Goal: Task Accomplishment & Management: Use online tool/utility

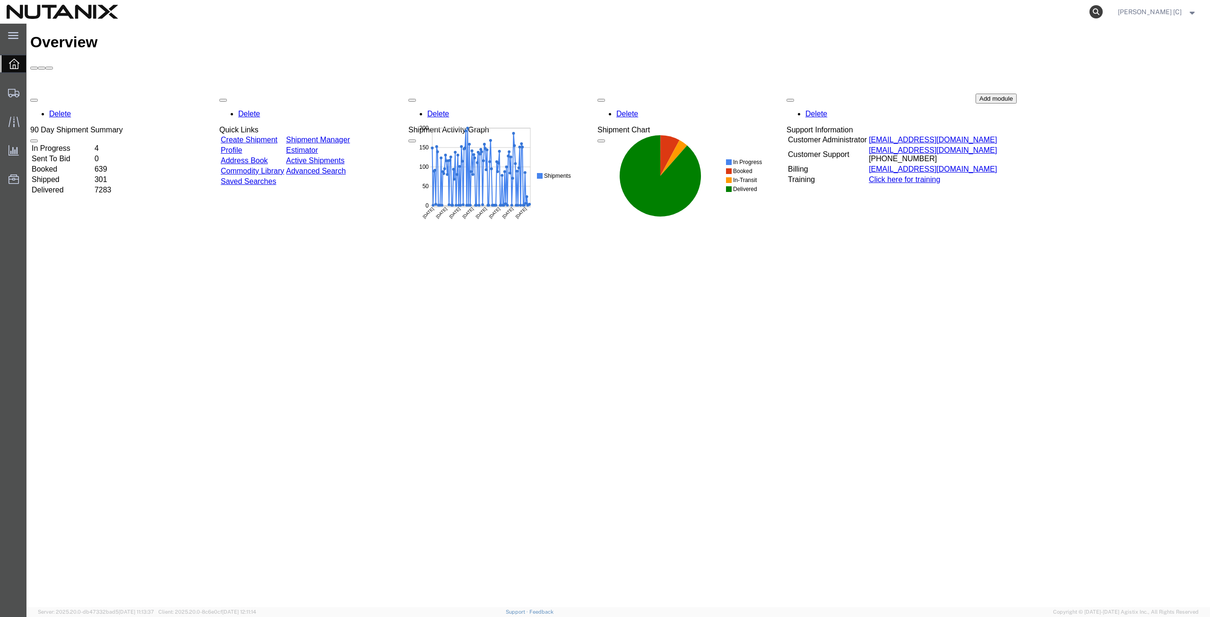
click at [1100, 13] on icon at bounding box center [1096, 11] width 13 height 13
click at [817, 14] on input "search" at bounding box center [945, 11] width 287 height 23
paste input "393077623633"
type input "393077623633"
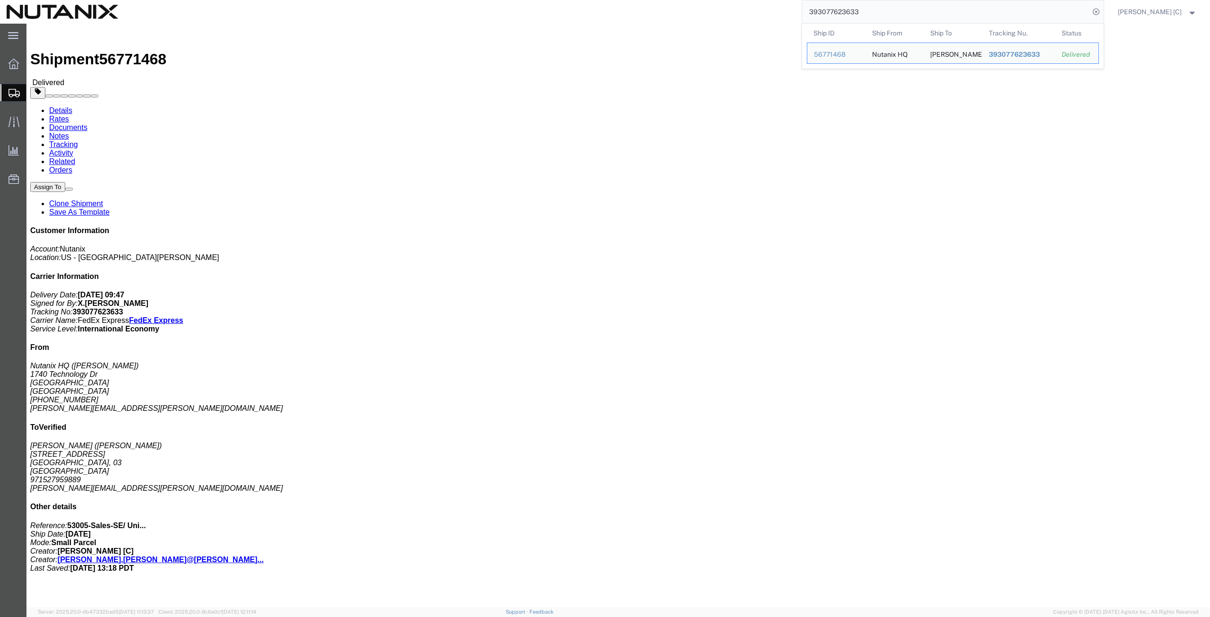
click div "Shipment Detail Ship From Nutanix HQ ([PERSON_NAME]) [STREET_ADDRESS] [PHONE_NU…"
click link "Clone Shipment"
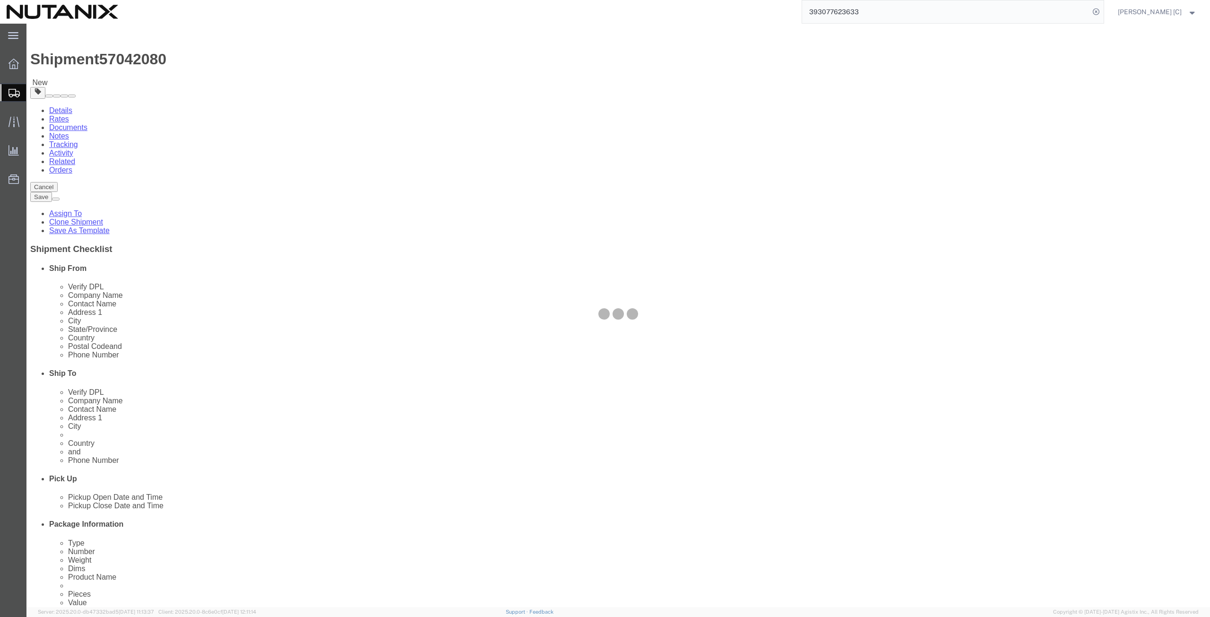
select select
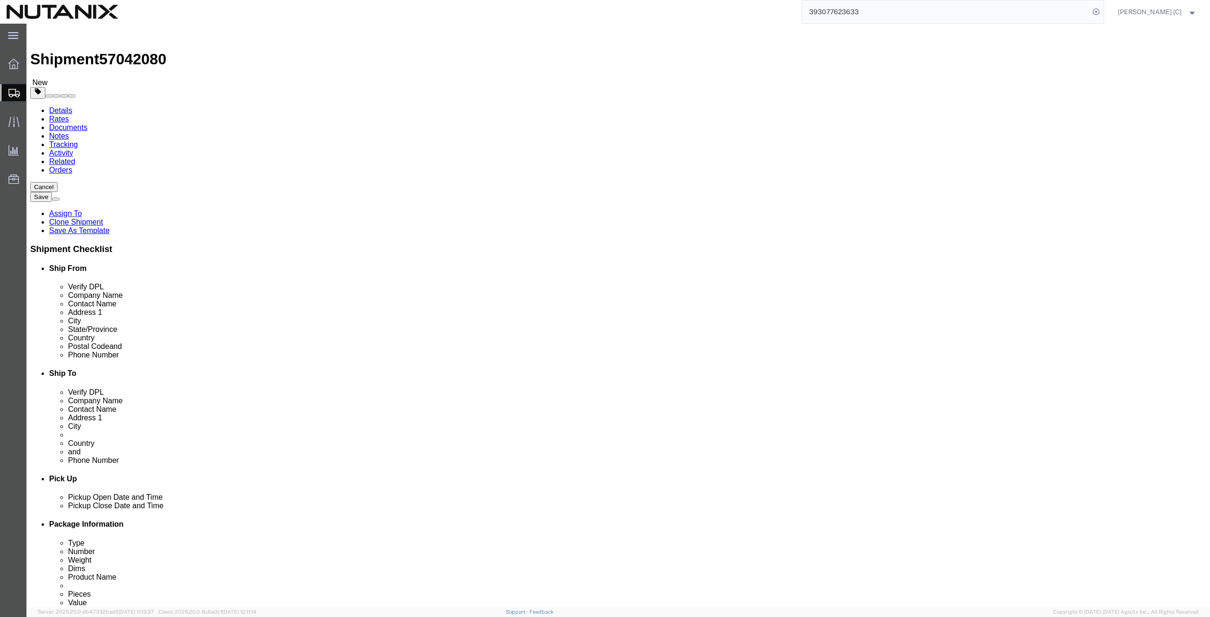
click span
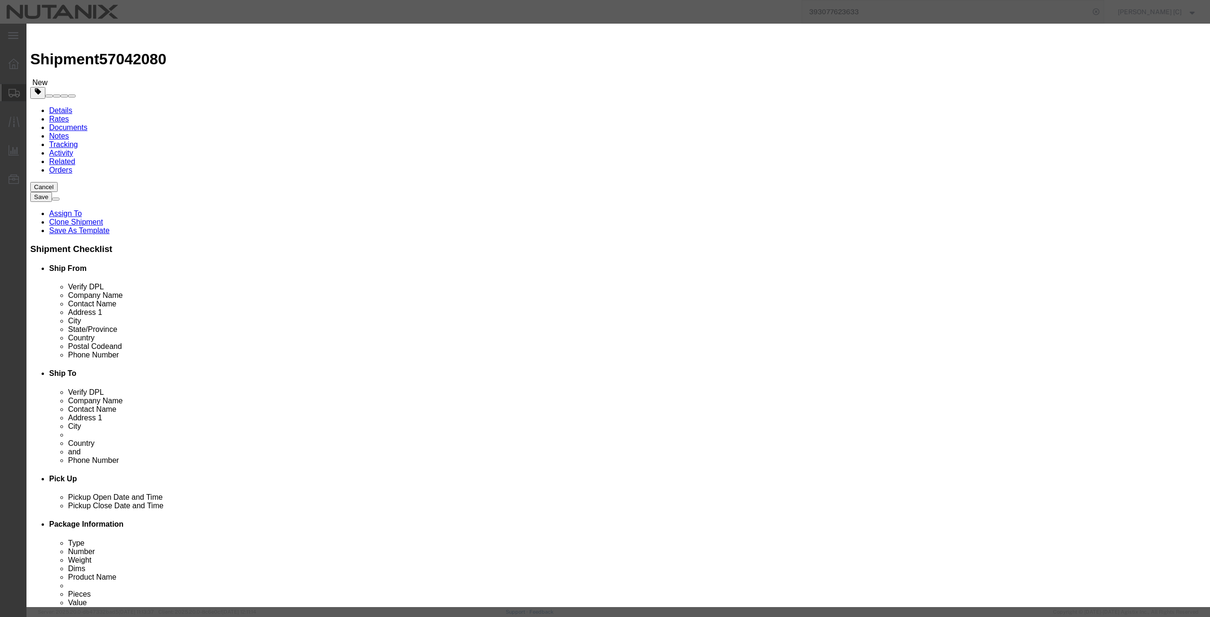
scroll to position [173, 0]
click span "[GEOGRAPHIC_DATA] 14C Jumeirah..."
click button "Select"
select select
type input "NUTANIX [GEOGRAPHIC_DATA]"
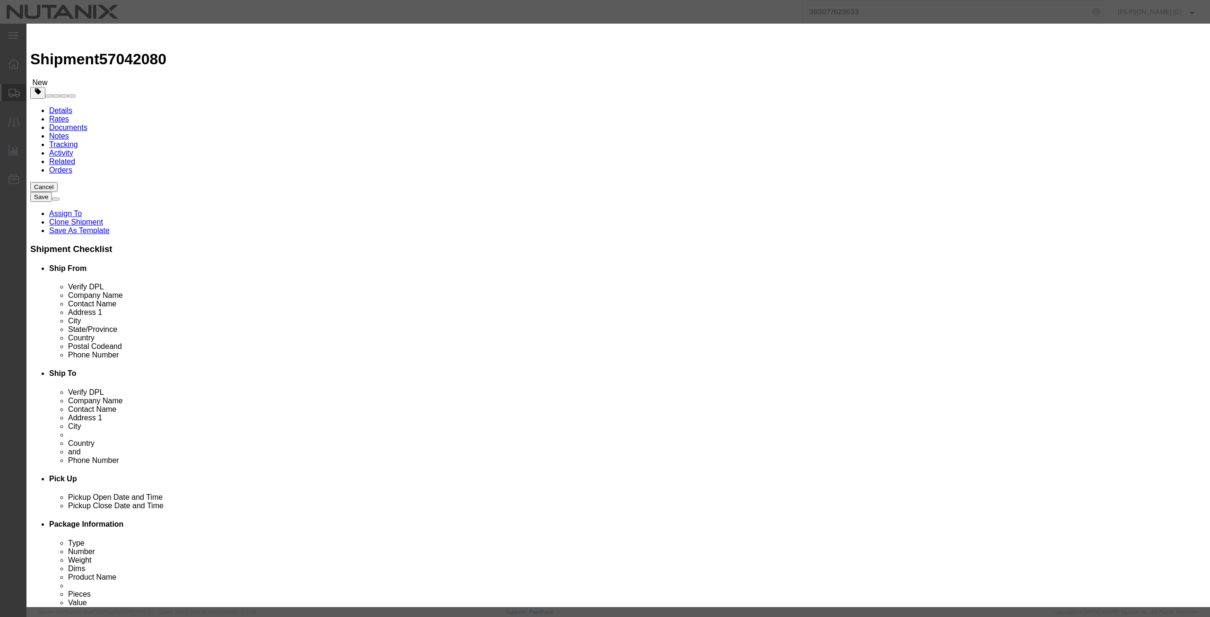
type input "[PERSON_NAME]"
type input "[GEOGRAPHIC_DATA] 14C"
type input "[GEOGRAPHIC_DATA]"
type input "97143754725"
type input "[PERSON_NAME][EMAIL_ADDRESS][PERSON_NAME][DOMAIN_NAME]"
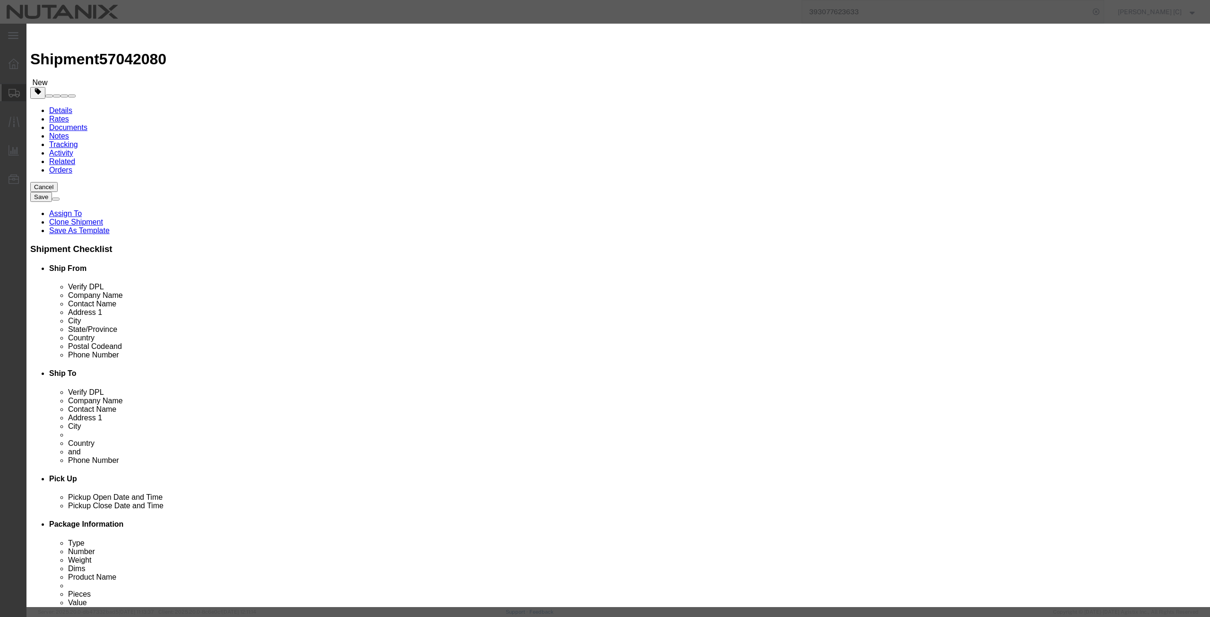
select select
click icon "button"
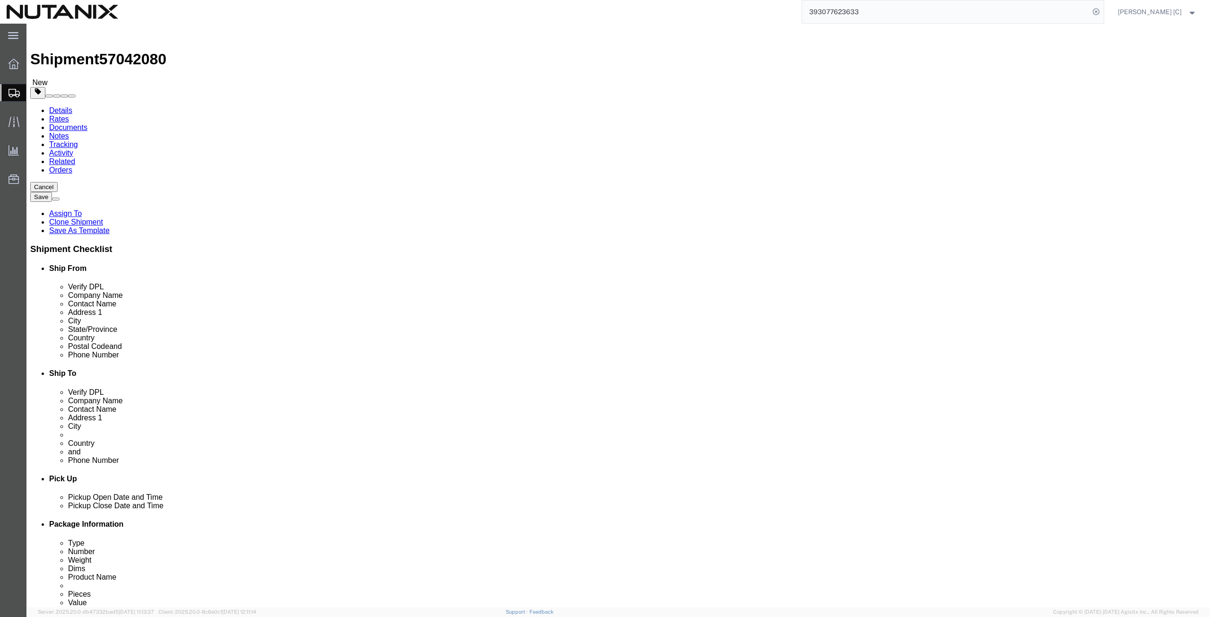
drag, startPoint x: 751, startPoint y: 229, endPoint x: 675, endPoint y: 230, distance: 76.6
click input "[GEOGRAPHIC_DATA]"
drag, startPoint x: 744, startPoint y: 211, endPoint x: 533, endPoint y: 222, distance: 211.6
click div "Location My Profile Location [GEOGRAPHIC_DATA] - [GEOGRAPHIC_DATA] [GEOGRAPHIC_…"
paste input "[GEOGRAPHIC_DATA]"
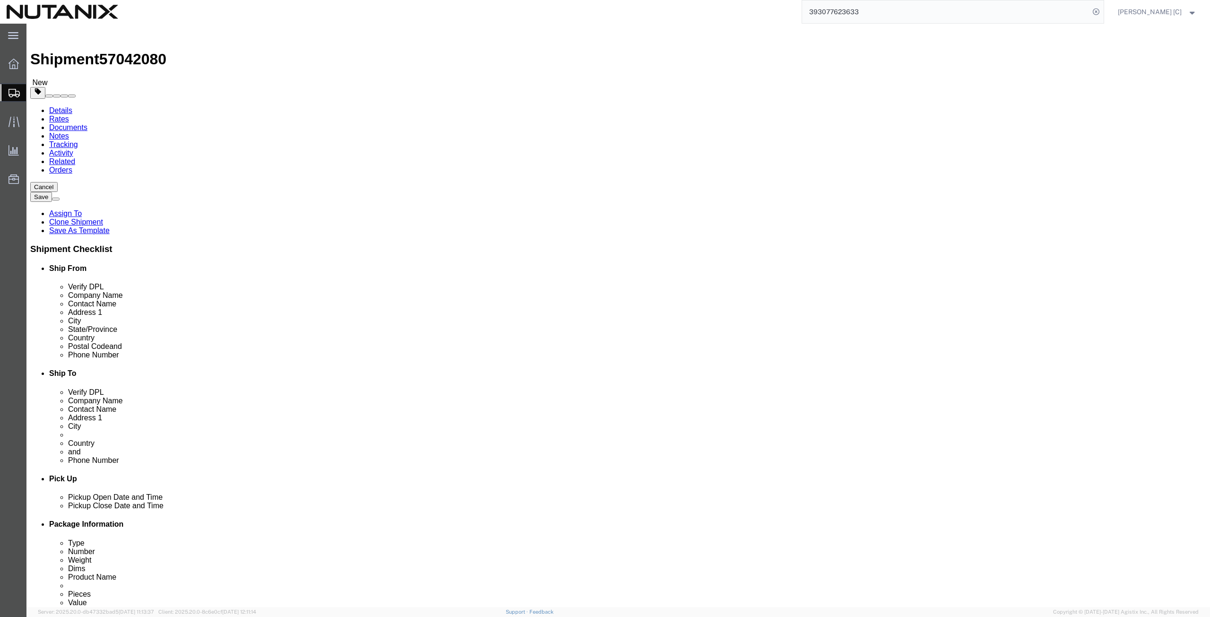
type input "[GEOGRAPHIC_DATA]"
select select
click input "text"
paste input "Building: [GEOGRAPHIC_DATA]- Floor 37"
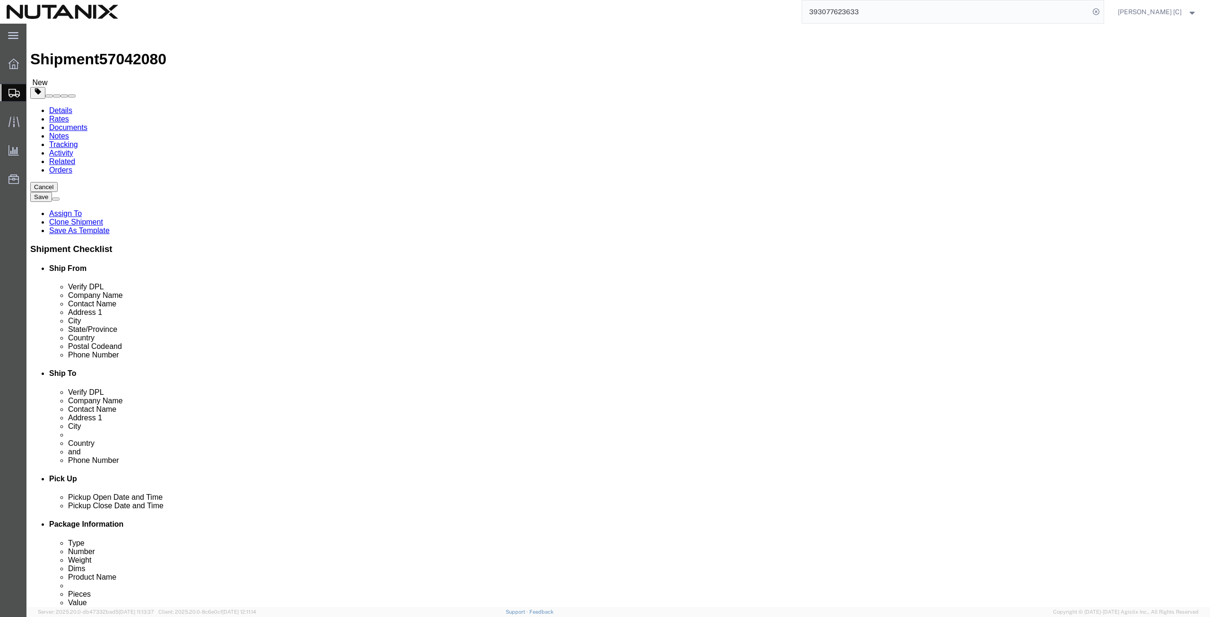
type input "Building: [GEOGRAPHIC_DATA]- Floor 37"
drag, startPoint x: 747, startPoint y: 195, endPoint x: 537, endPoint y: 209, distance: 210.9
click div "Location My Profile Location [GEOGRAPHIC_DATA] - [GEOGRAPHIC_DATA] [GEOGRAPHIC_…"
paste input "[PERSON_NAME]"
type input "[PERSON_NAME]"
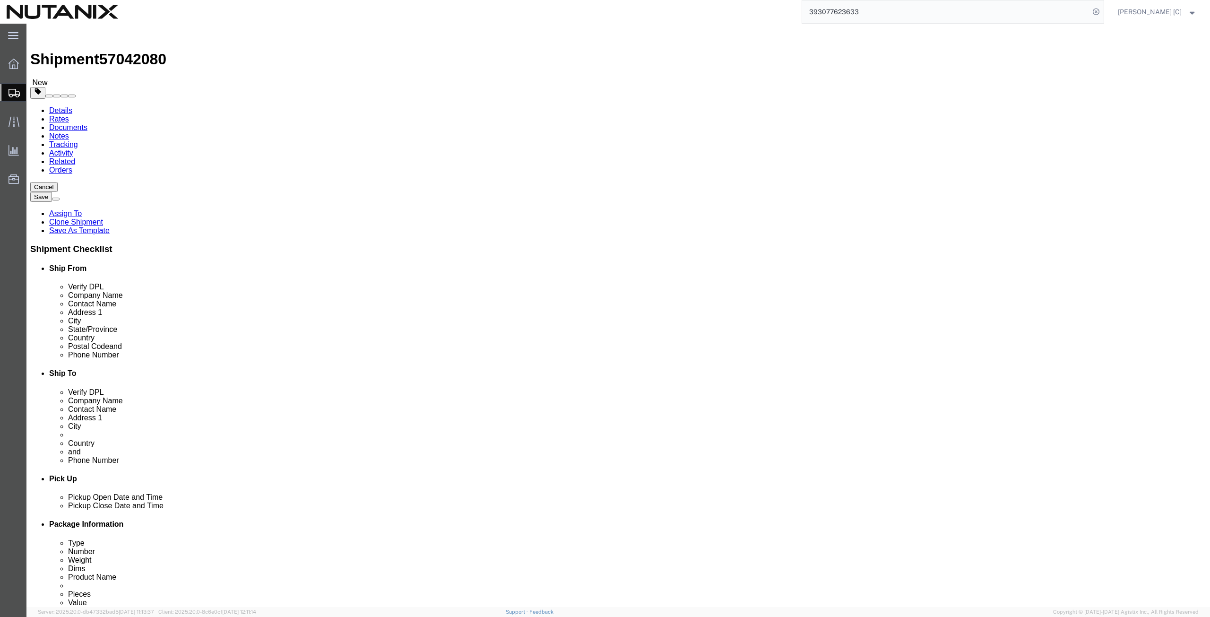
drag, startPoint x: 802, startPoint y: 342, endPoint x: 674, endPoint y: 329, distance: 128.8
click div "Location My Profile Location [GEOGRAPHIC_DATA] - [GEOGRAPHIC_DATA] [GEOGRAPHIC_…"
paste input "marwan.dandan"
type input "[EMAIL_ADDRESS][DOMAIN_NAME]"
click div "Phone Number [PHONE_NUMBER]"
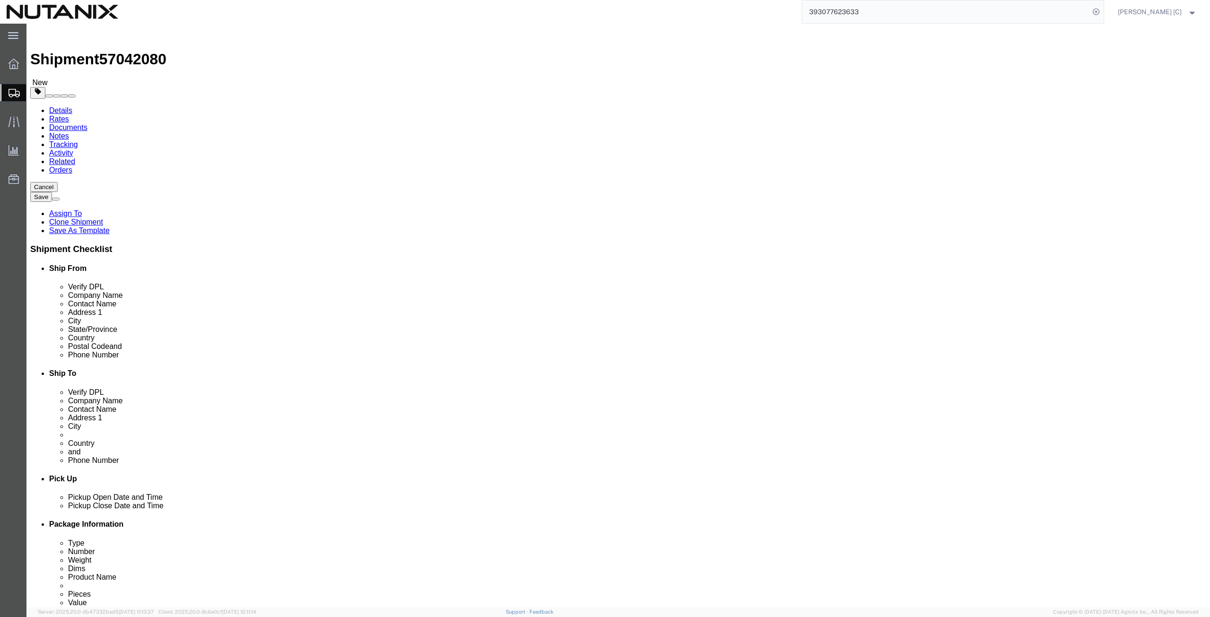
drag, startPoint x: 736, startPoint y: 318, endPoint x: 672, endPoint y: 320, distance: 63.9
click div "97143754725"
paste input "588126088"
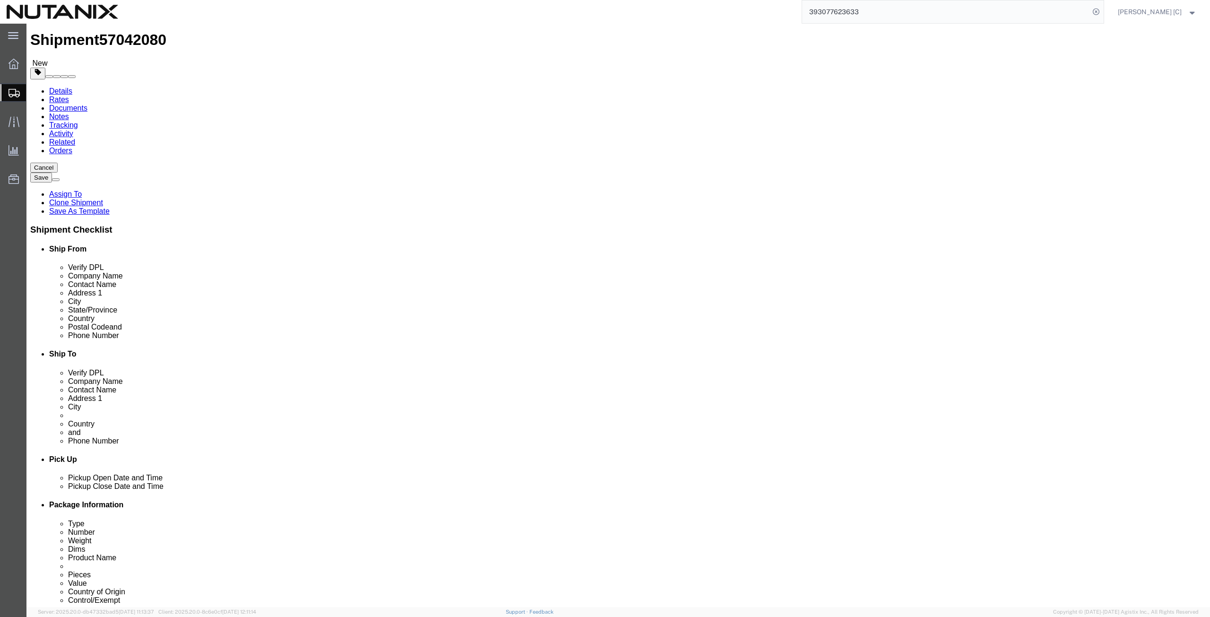
scroll to position [0, 0]
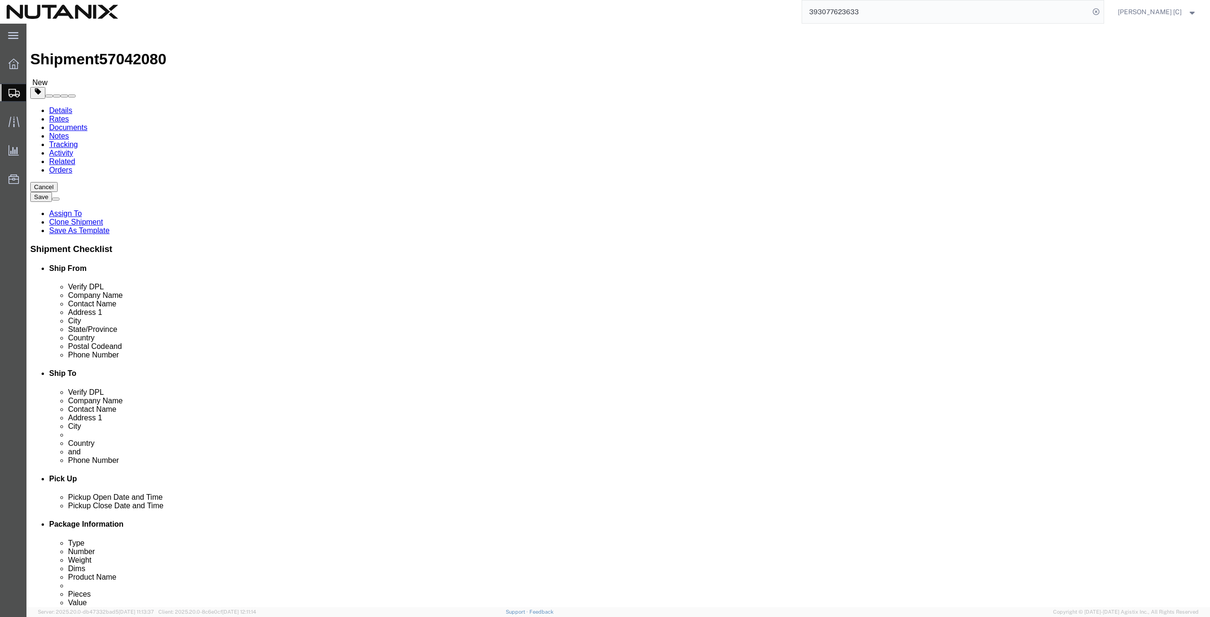
type input "971588126088"
click icon
click icon "button"
click select "Select EIN EORI TIN VAT Other"
select select "EIN"
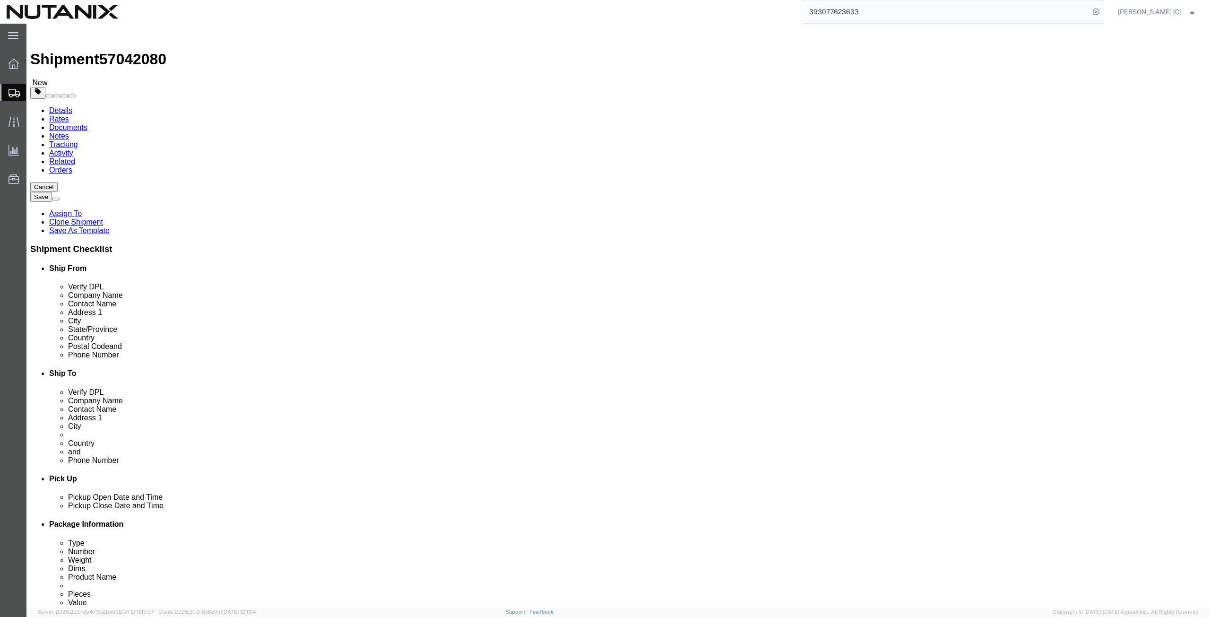
click select "Select EIN EORI TIN VAT Other"
click input "text"
paste input "270989767"
type input "270989767"
click link "ADDITIONAL INFORMATION"
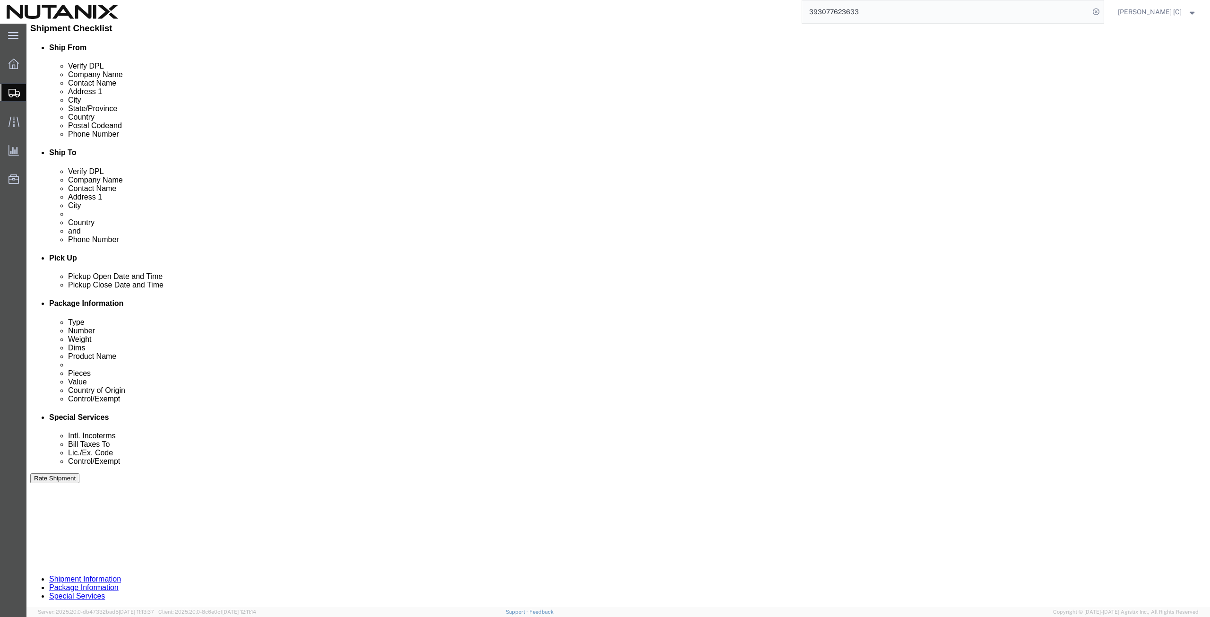
scroll to position [319, 0]
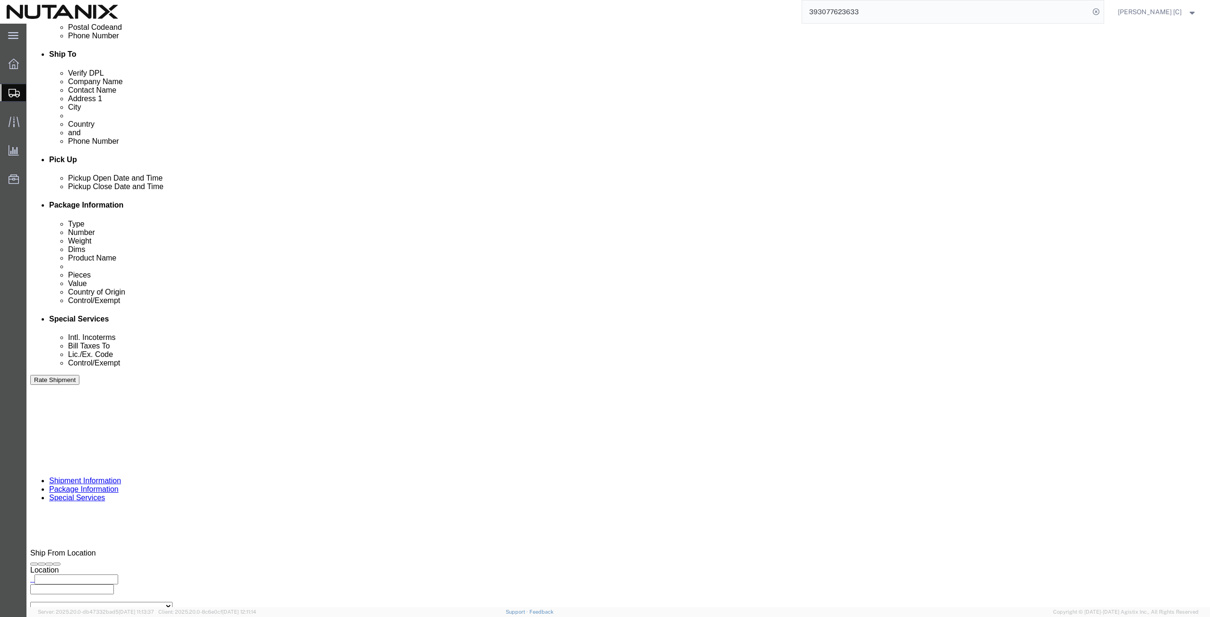
click div "[DATE] 3:12 PM"
type input "4:00 PM"
click button "Apply"
click button "Continue"
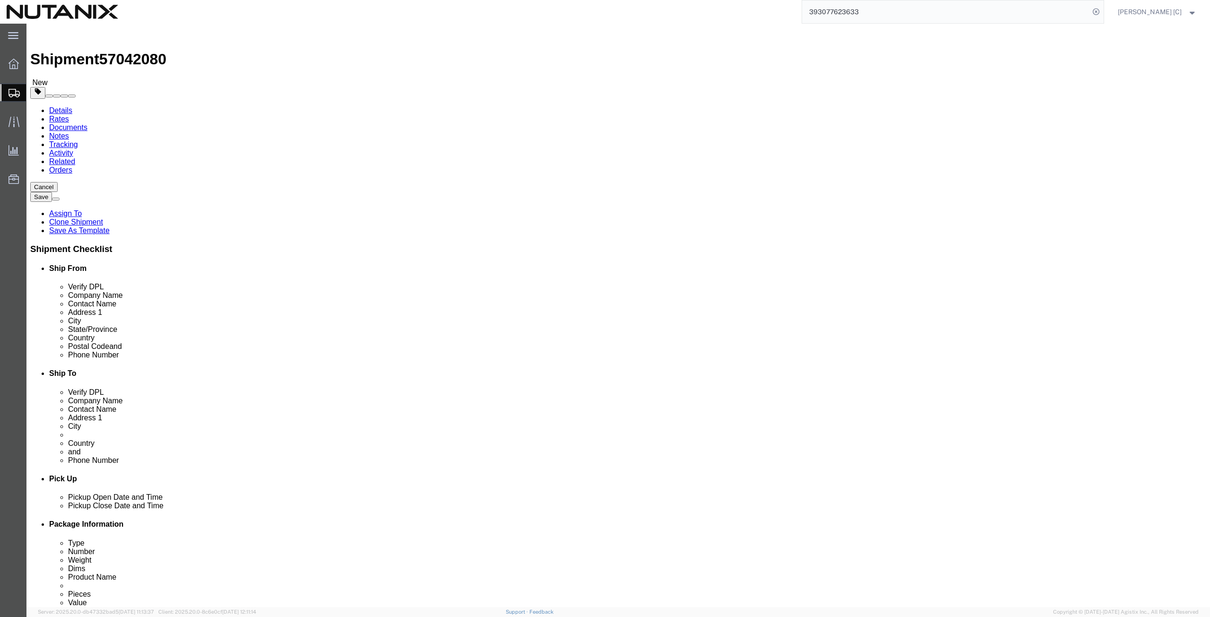
drag, startPoint x: 339, startPoint y: 200, endPoint x: 272, endPoint y: 214, distance: 68.1
click div "Package Type Select Envelope Large Box Medium Box PAK Rack Small Box Tube Your …"
type input "7"
click dd "1.00 Each"
click div
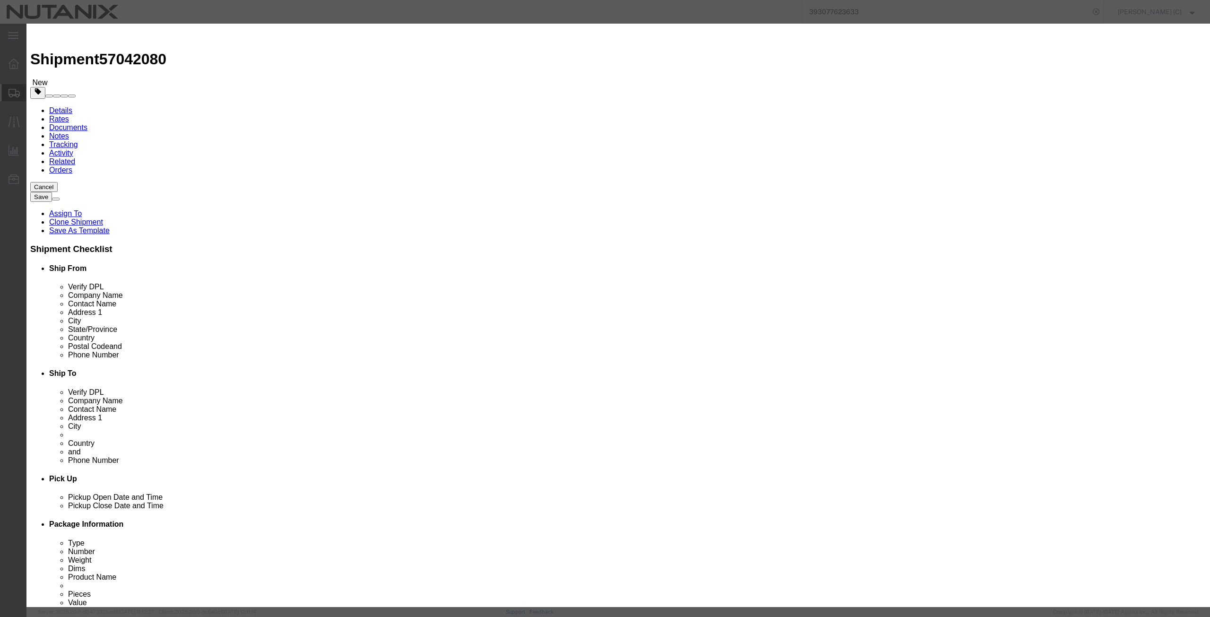
click button "Save & Close"
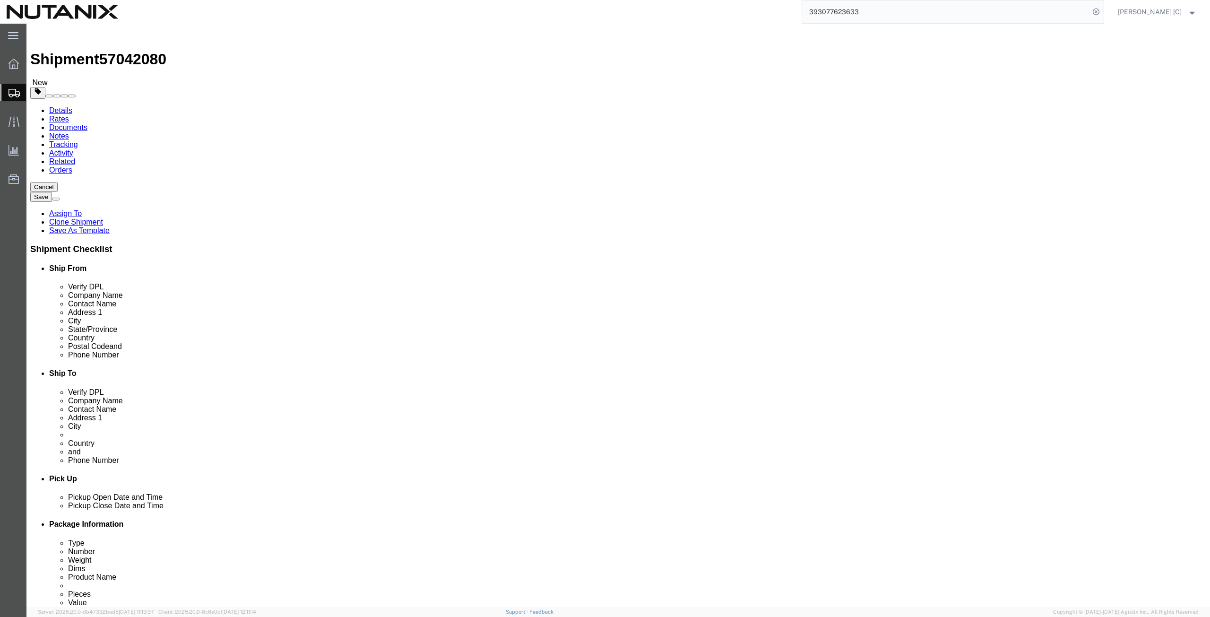
click button "Continue"
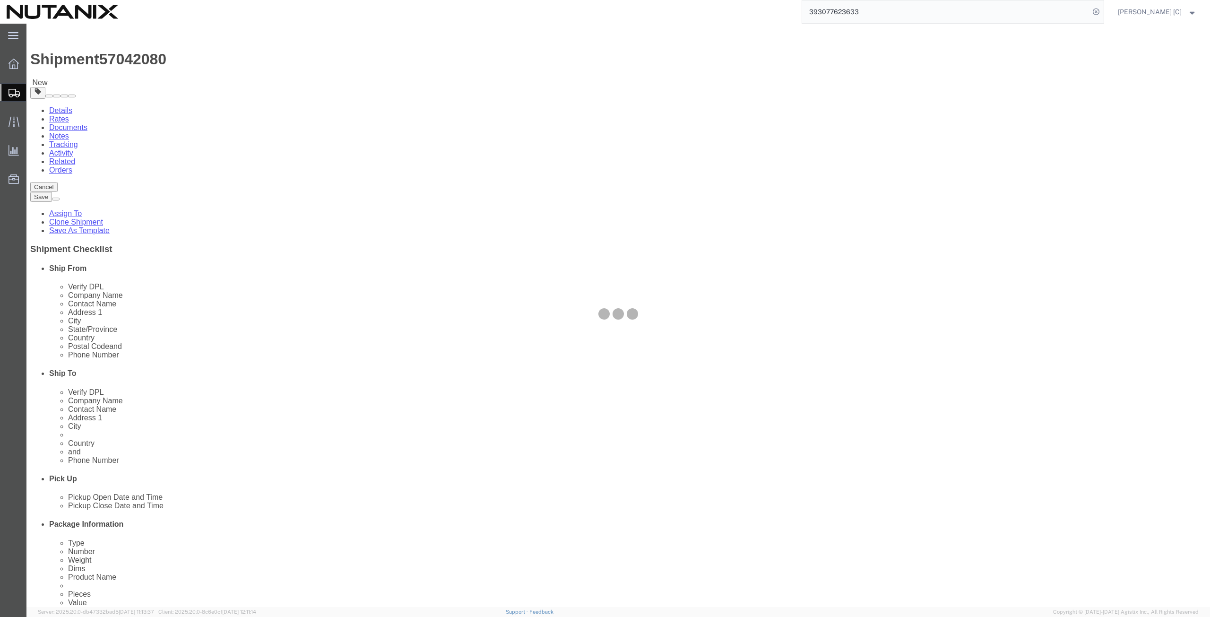
select select
select select "COSTCENTER"
select select "48694"
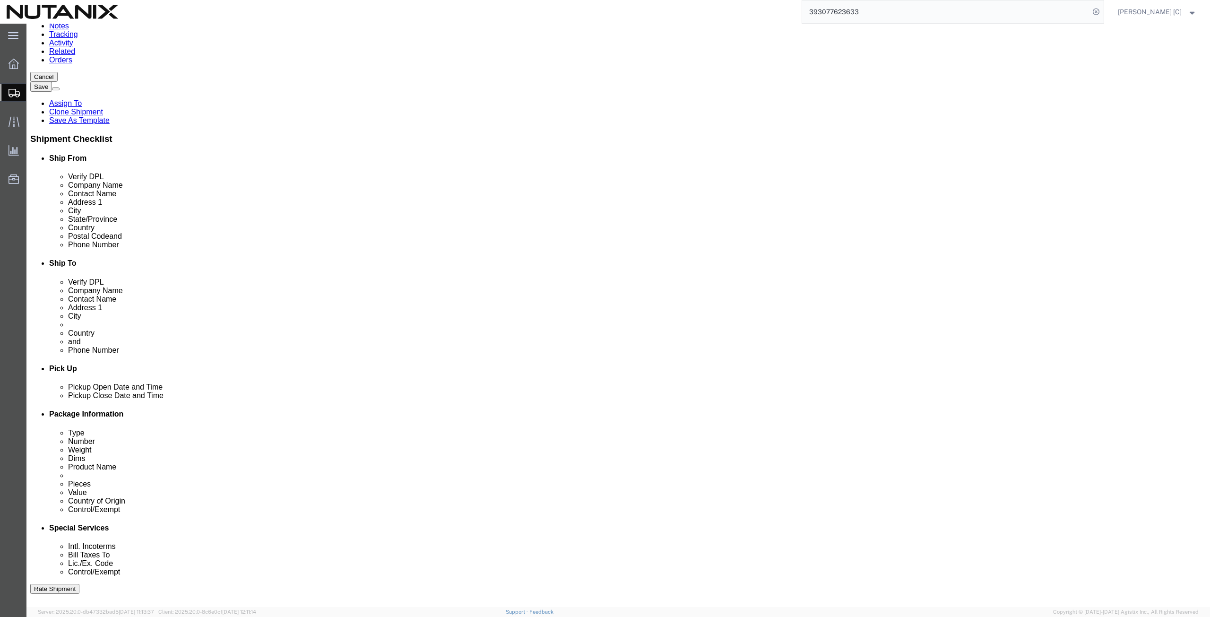
scroll to position [221, 0]
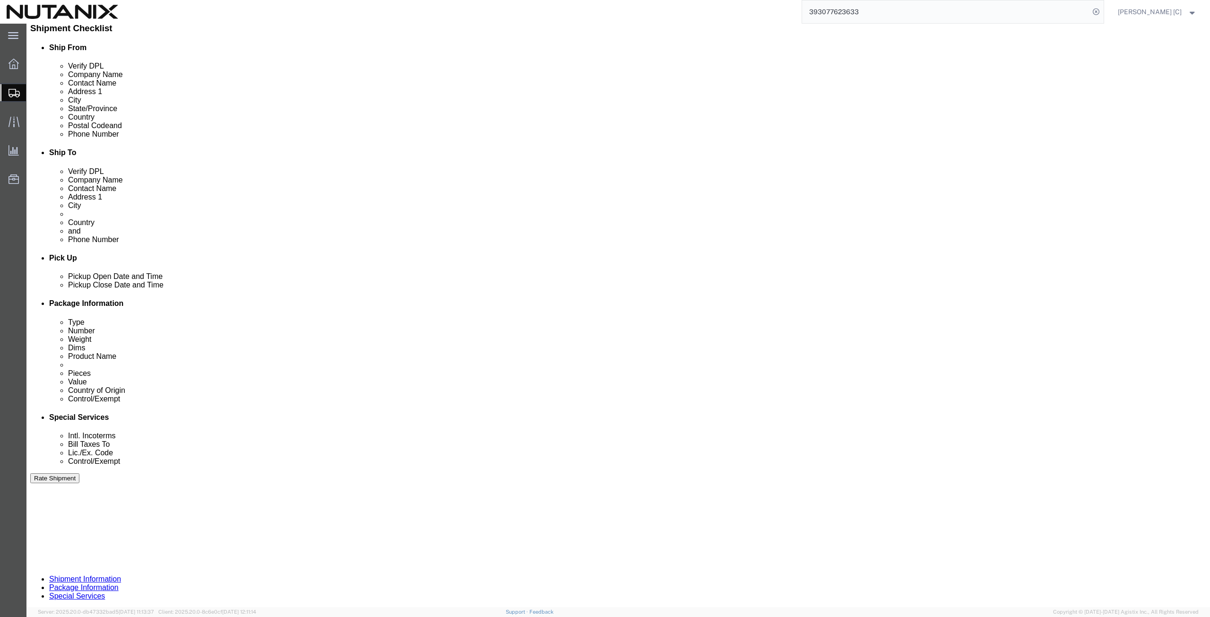
click select "Select Carriage Insurance Paid Carriage Paid To Cost and Freight Cost Insurance…"
select select "DDP"
click select "Select Carriage Insurance Paid Carriage Paid To Cost and Freight Cost Insurance…"
select select "SHIP"
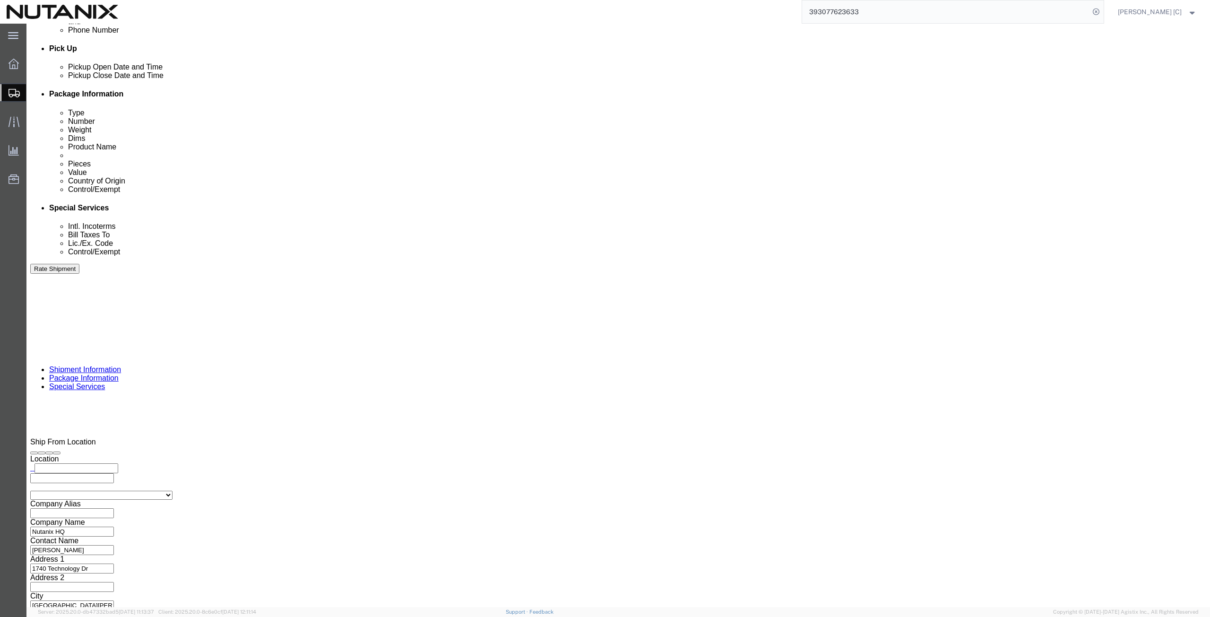
scroll to position [461, 0]
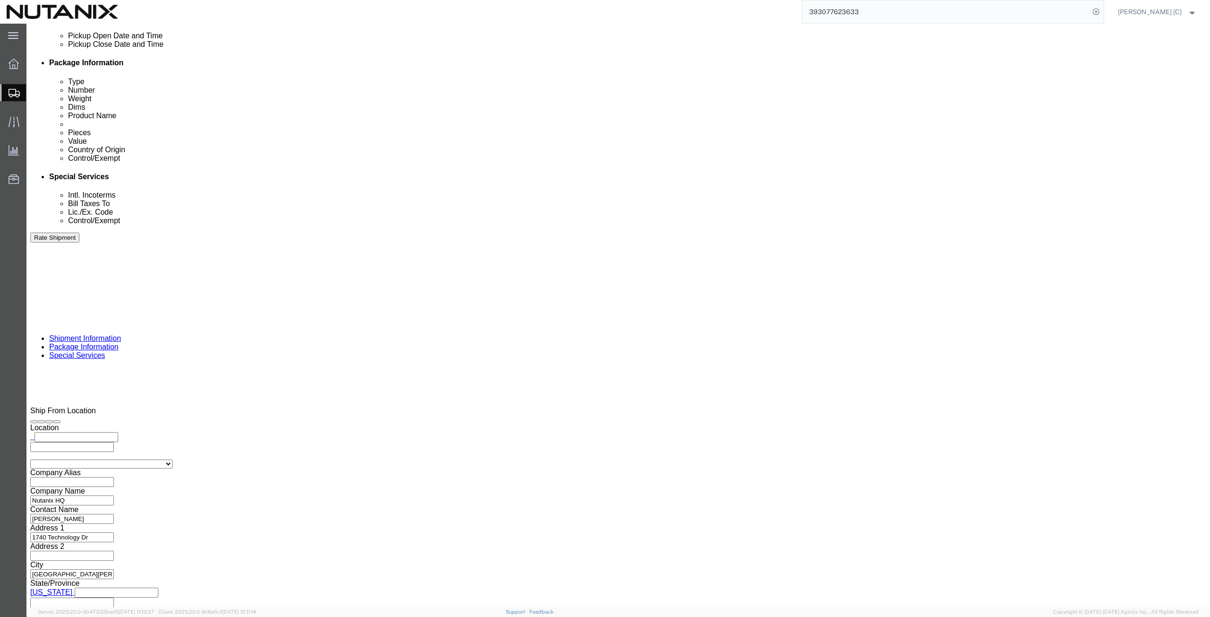
click input "text"
type input "[PERSON_NAME][EMAIL_ADDRESS][PERSON_NAME][DOMAIN_NAME]"
click input "text"
type input "[PERSON_NAME][EMAIL_ADDRESS][PERSON_NAME][DOMAIN_NAME]"
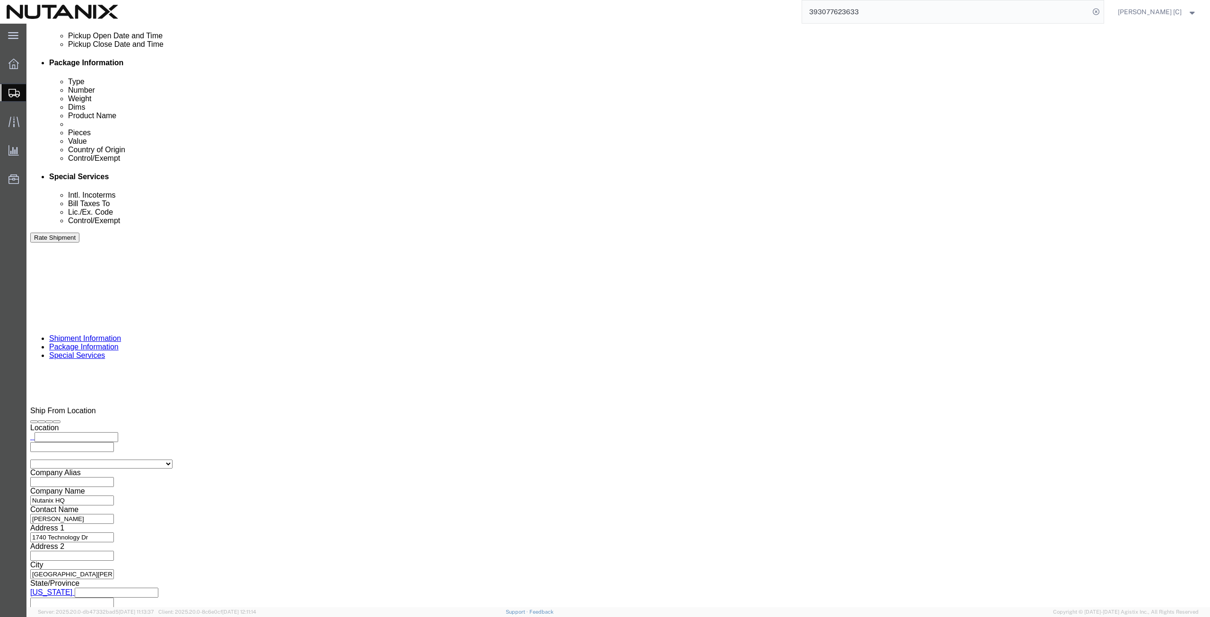
type input "[PERSON_NAME][EMAIL_ADDRESS][PERSON_NAME][DOMAIN_NAME],[PERSON_NAME][DOMAIN_NAM…"
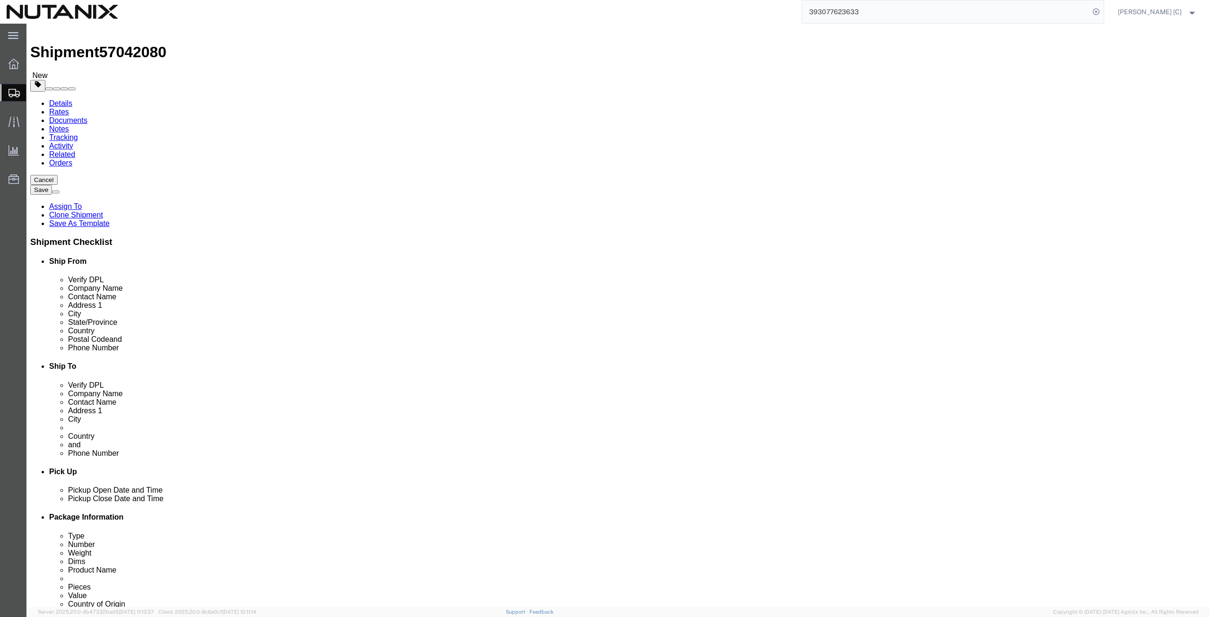
scroll to position [0, 0]
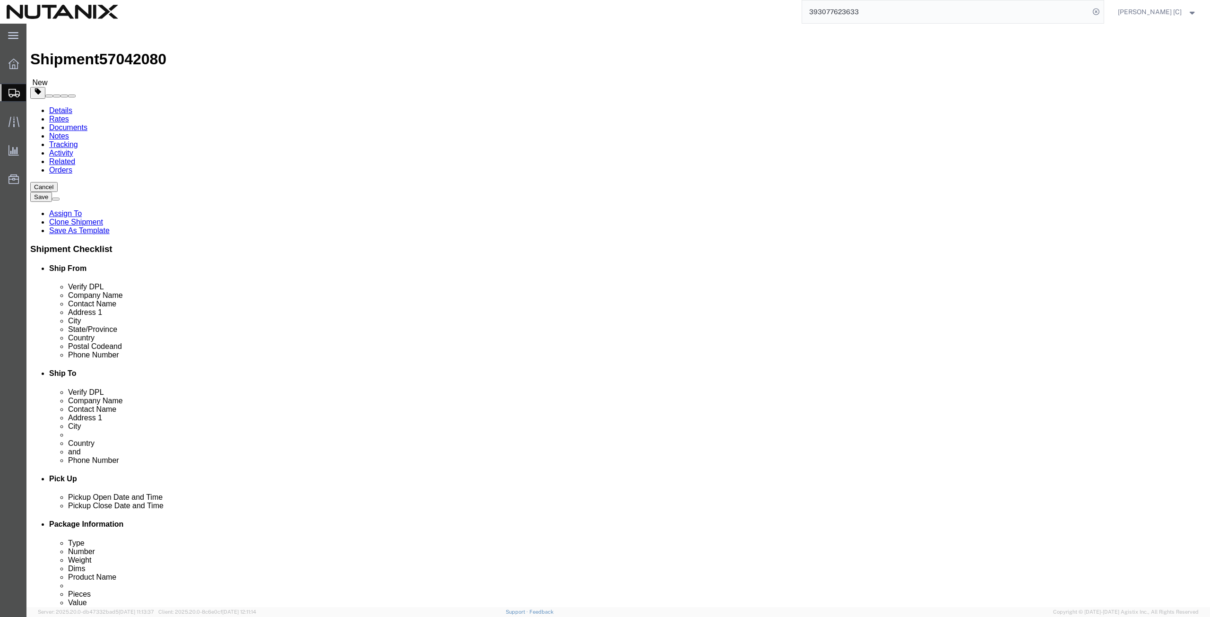
click icon
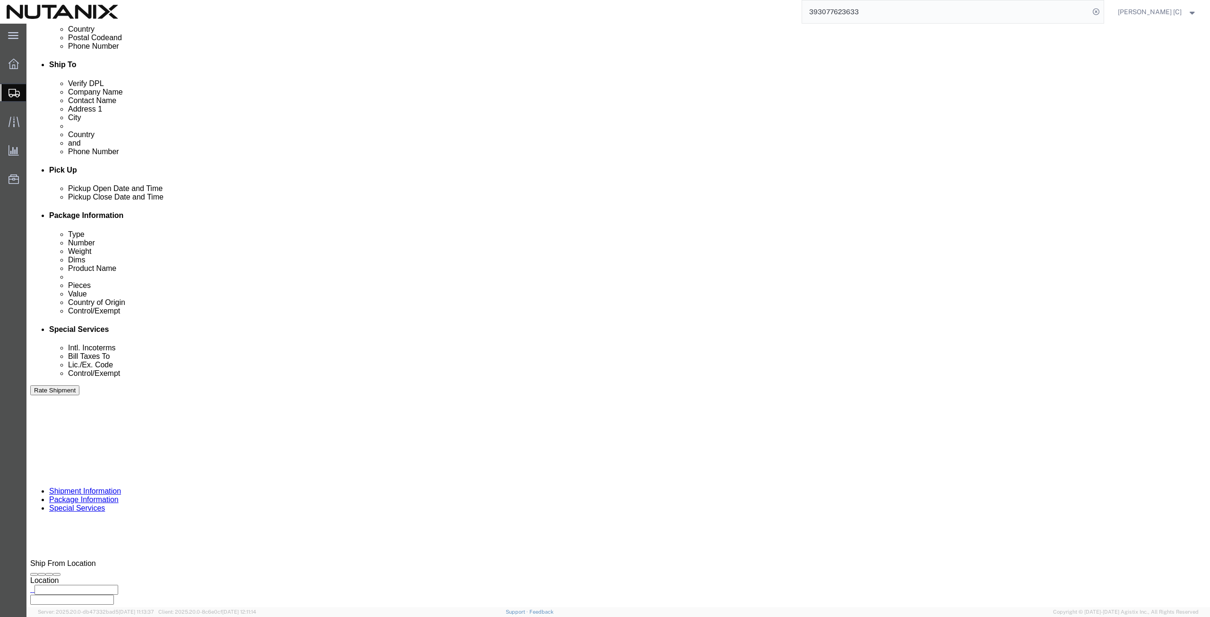
scroll to position [319, 0]
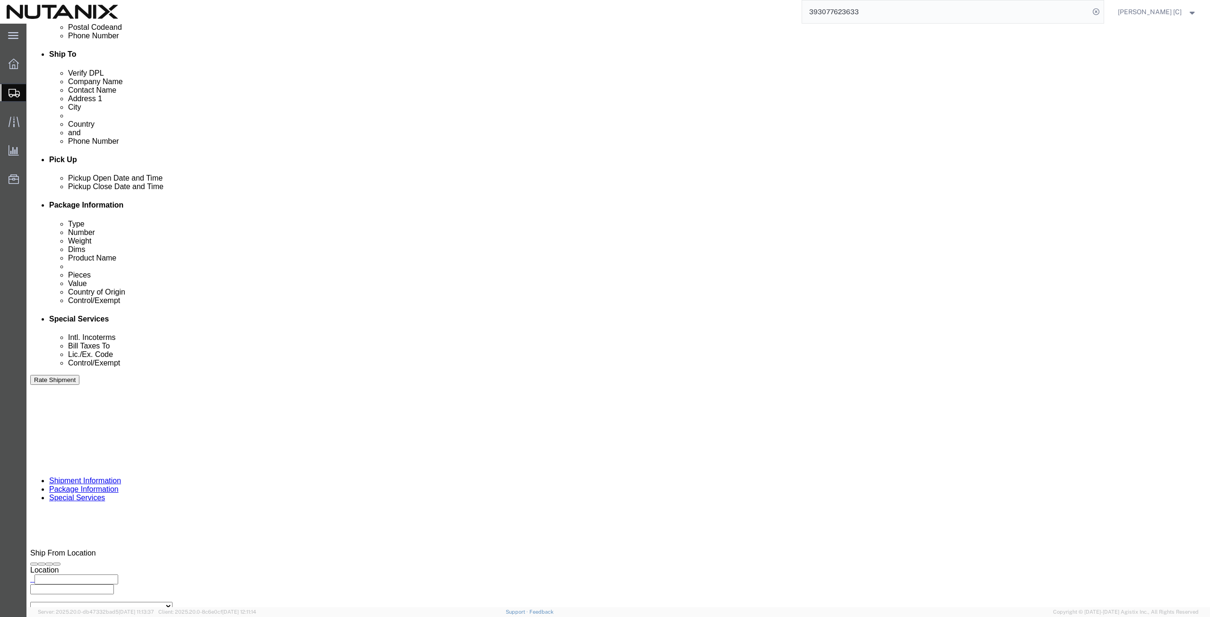
click button "Continue"
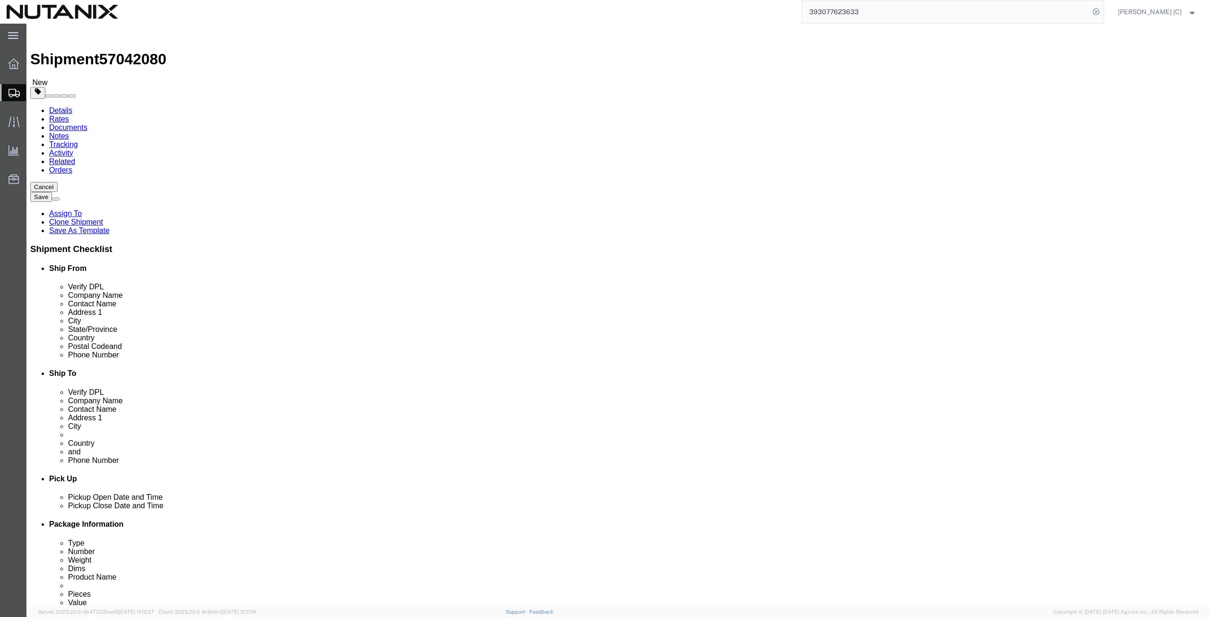
click button "Continue"
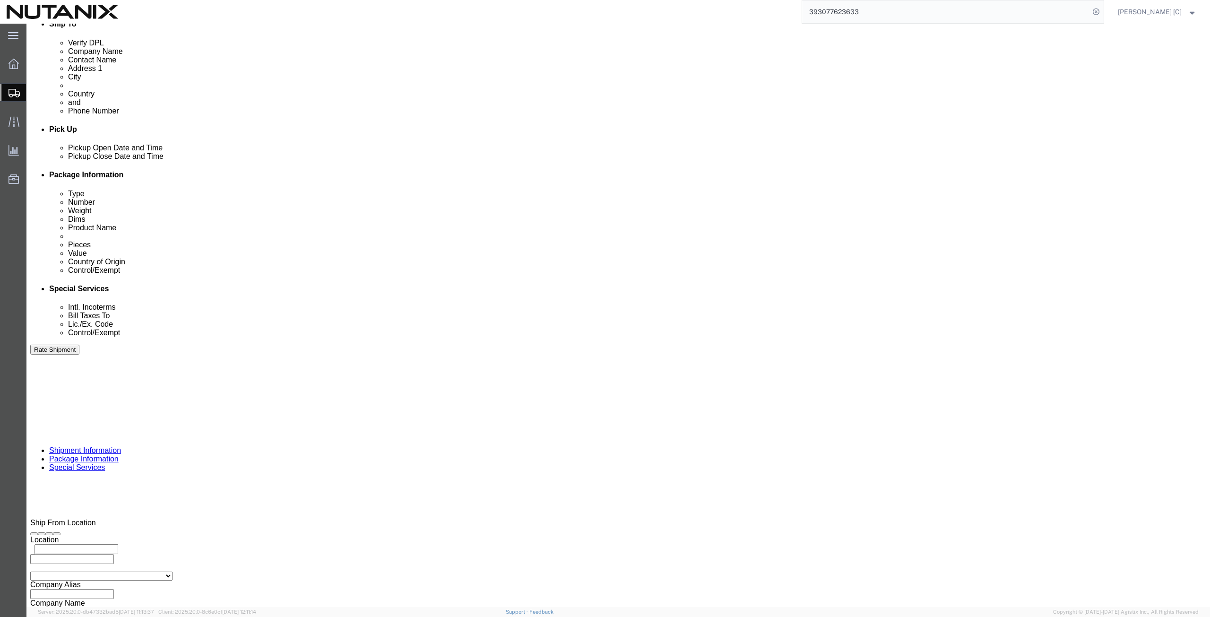
scroll to position [441, 0]
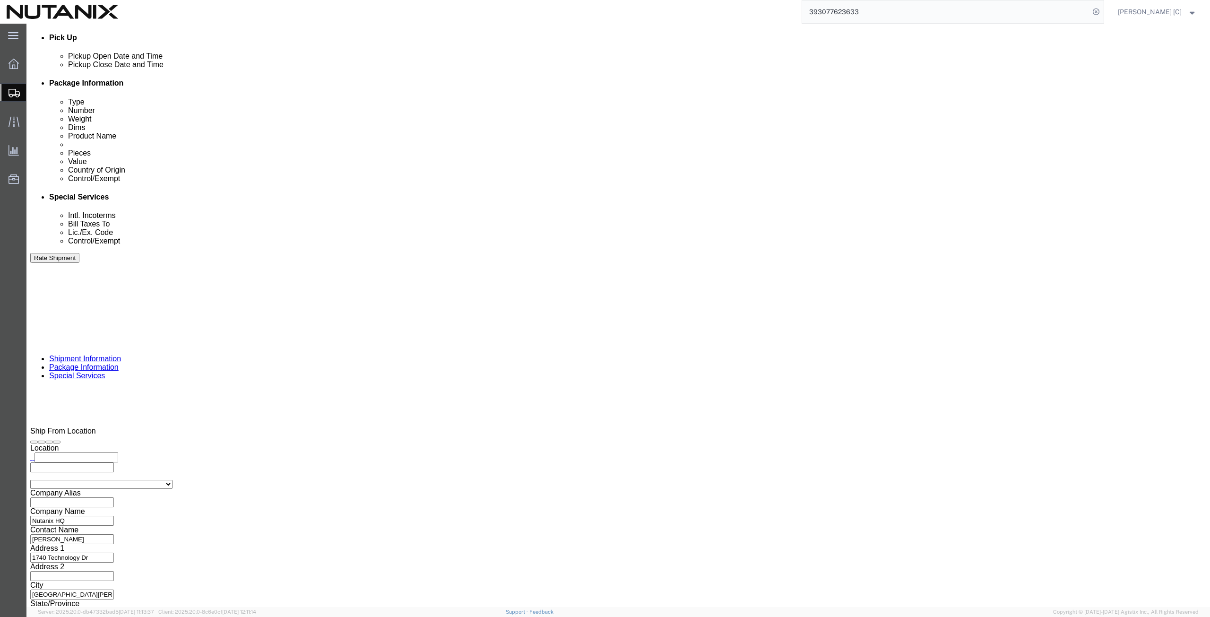
click button "Rate Shipment"
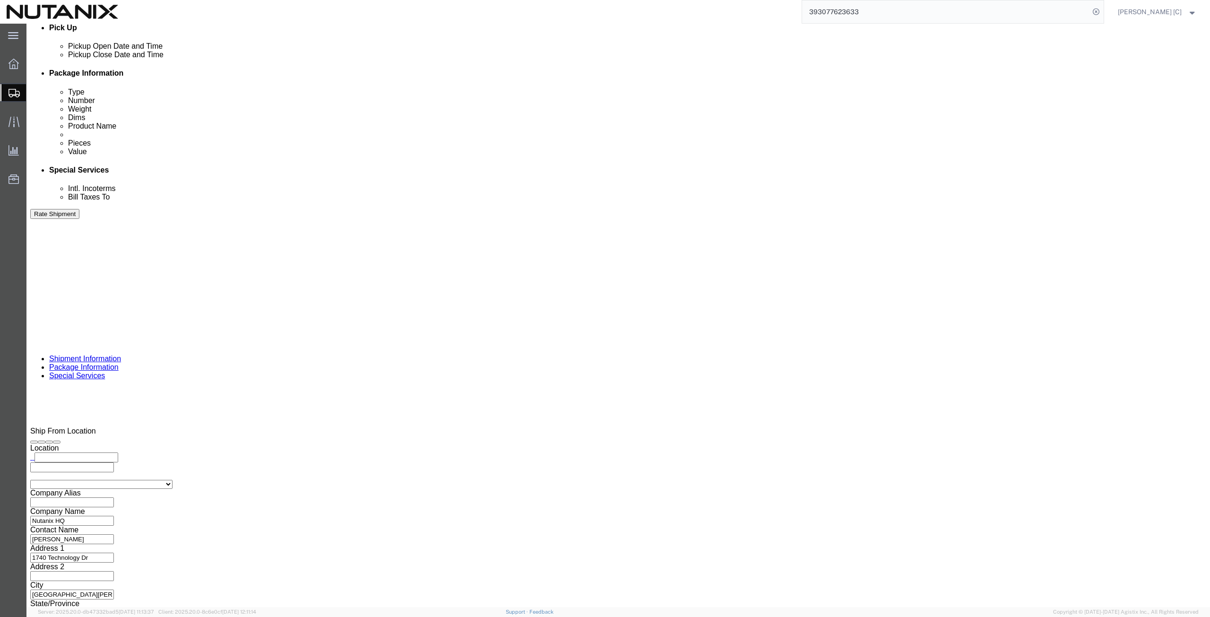
click button "Rate Shipment"
drag, startPoint x: 130, startPoint y: 9, endPoint x: 81, endPoint y: 13, distance: 48.5
click div "Shipment 57042080 On Hold"
copy span "57042080"
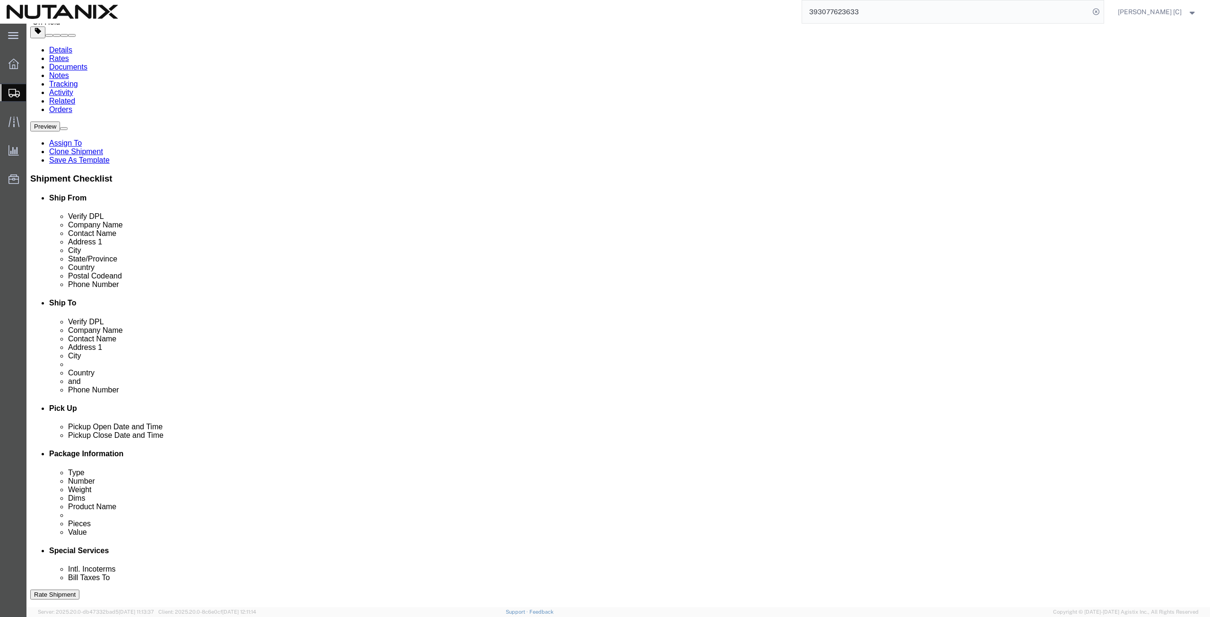
scroll to position [0, 0]
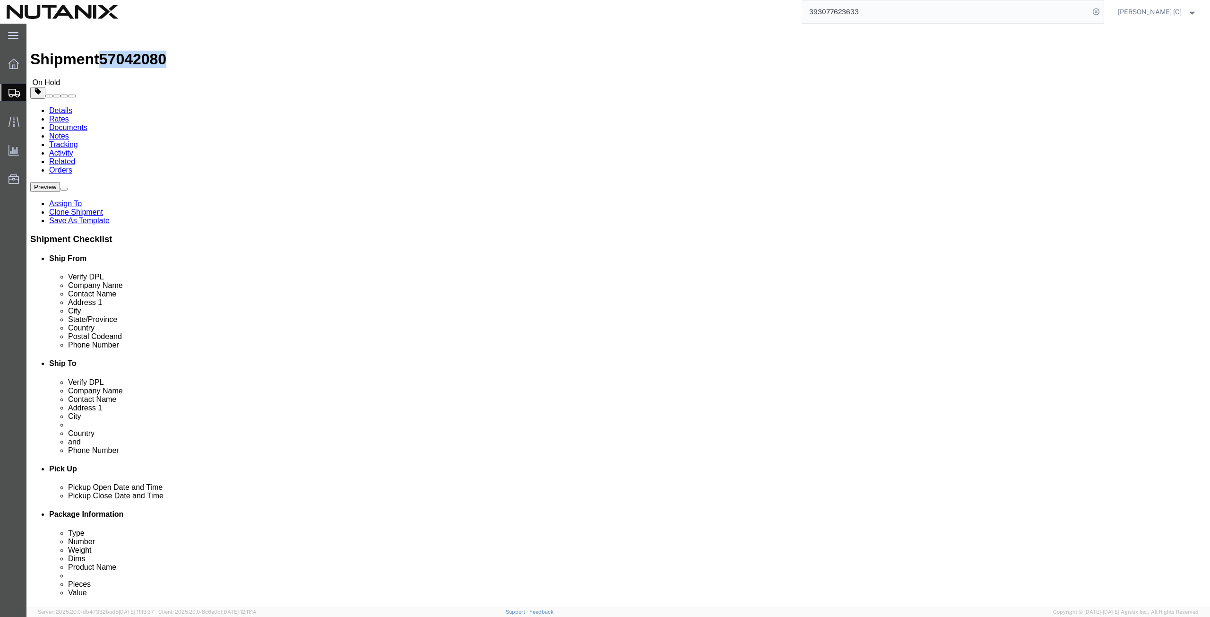
click link "Clone Shipment"
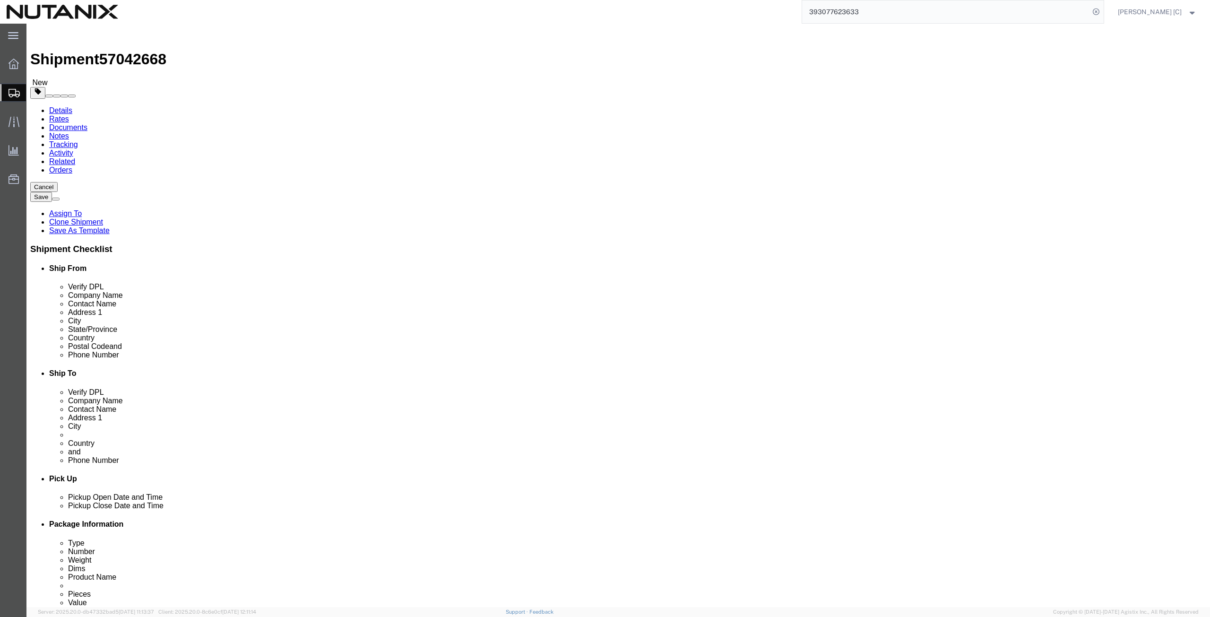
click input "NUTANIX [GEOGRAPHIC_DATA]"
type input "NUTANIX [GEOGRAPHIC_DATA]"
drag, startPoint x: 734, startPoint y: 196, endPoint x: 248, endPoint y: 218, distance: 487.0
click div "Ship From Location Location Select Select My Profile Location [GEOGRAPHIC_DATA]…"
paste input "[PERSON_NAME]"
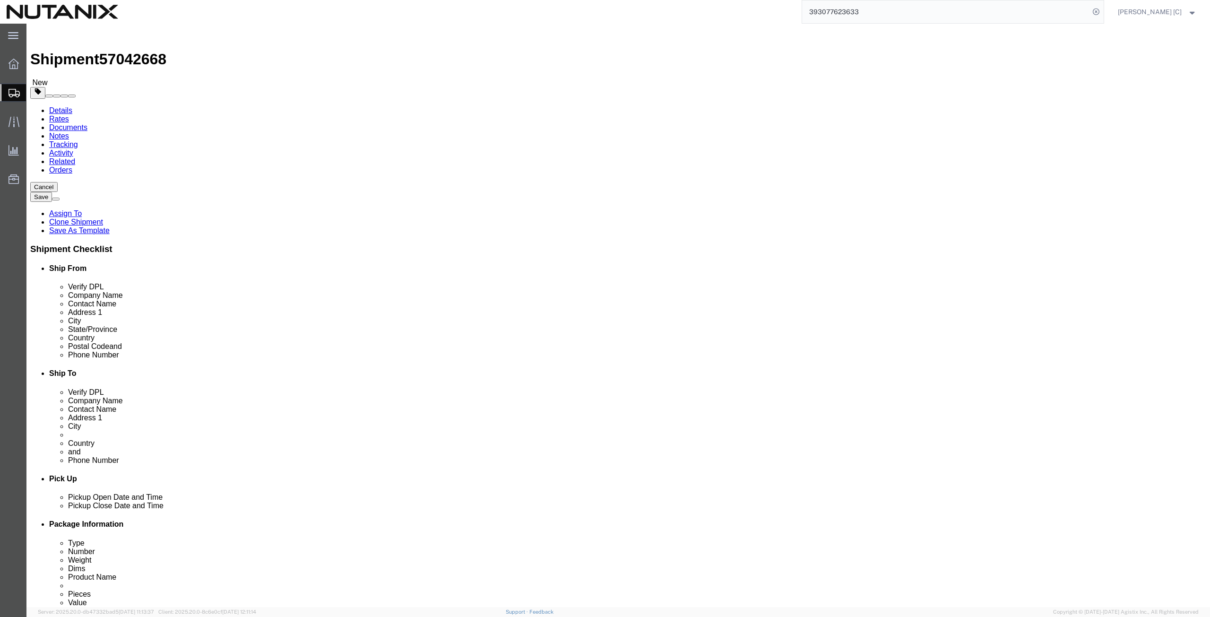
type input "[PERSON_NAME]"
drag, startPoint x: 797, startPoint y: 339, endPoint x: 458, endPoint y: 320, distance: 339.5
click div "Ship From Location Location Select Select My Profile Location [GEOGRAPHIC_DATA]…"
paste input "[PERSON_NAME].[PERSON_NAME]"
type input "[PERSON_NAME][EMAIL_ADDRESS][DOMAIN_NAME]"
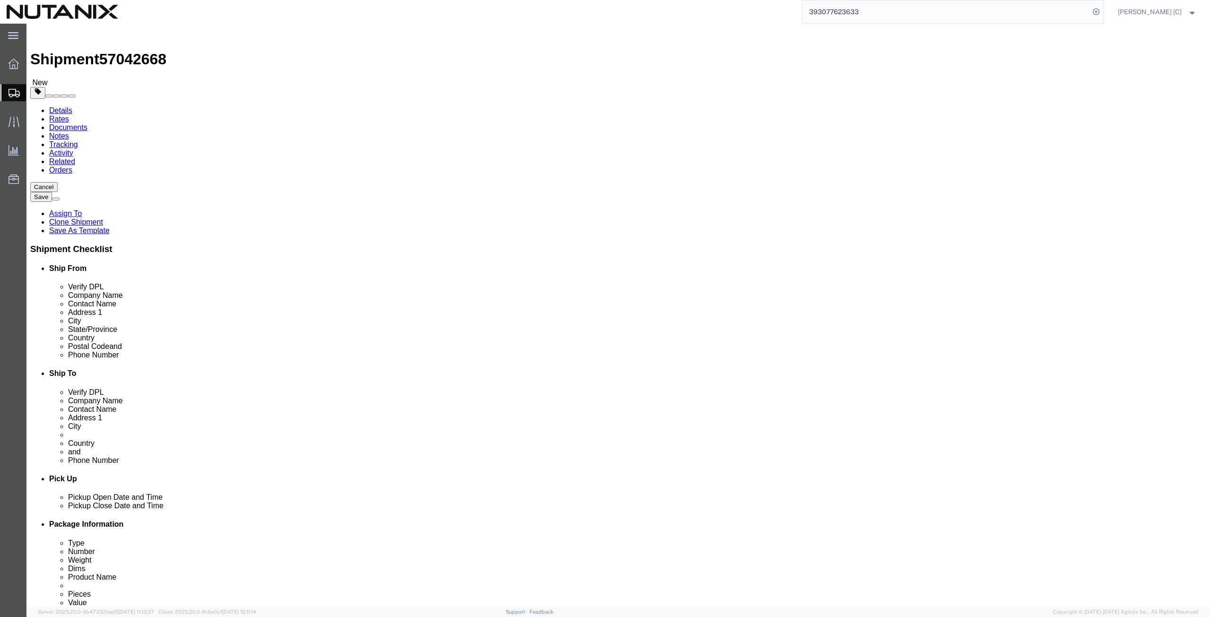
drag, startPoint x: 752, startPoint y: 323, endPoint x: 496, endPoint y: 324, distance: 255.8
click div "Ship From Location Location Select Select My Profile Location [GEOGRAPHIC_DATA]…"
paste input "66549244446"
type input "966549244446"
drag, startPoint x: 750, startPoint y: 213, endPoint x: 660, endPoint y: 217, distance: 89.9
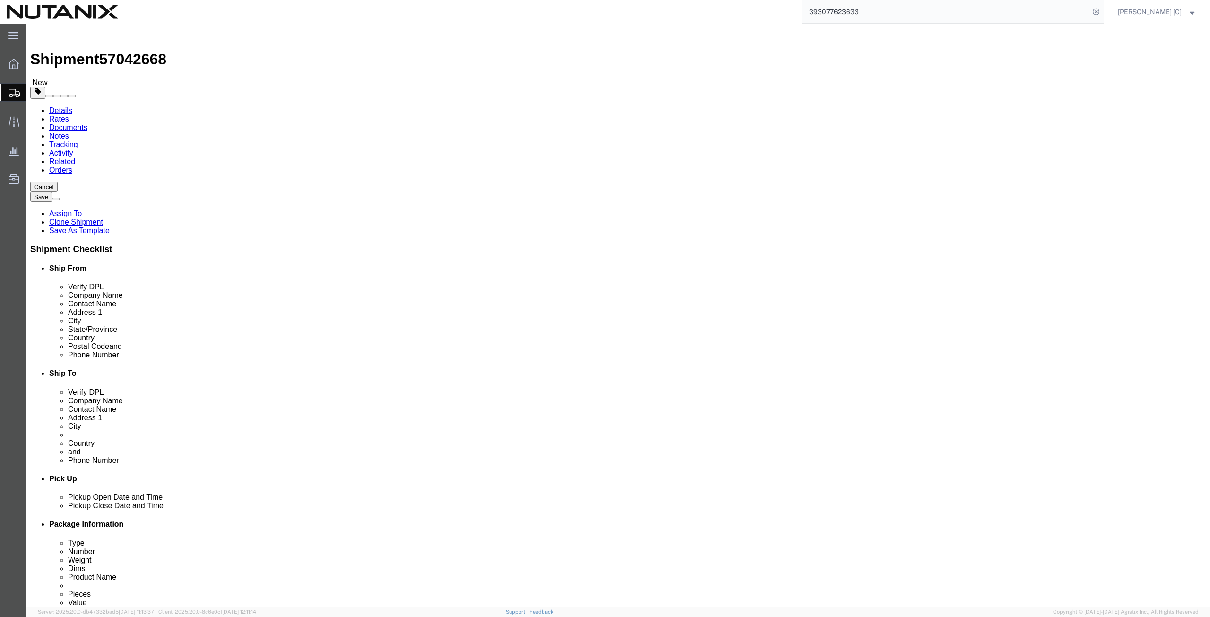
click div "Address [STREET_ADDRESS]"
paste input "[STREET_ADDRESS]"
type input "[STREET_ADDRESS]"
drag, startPoint x: 816, startPoint y: 232, endPoint x: 668, endPoint y: 229, distance: 148.0
click div "Building: [GEOGRAPHIC_DATA]- Floor 37"
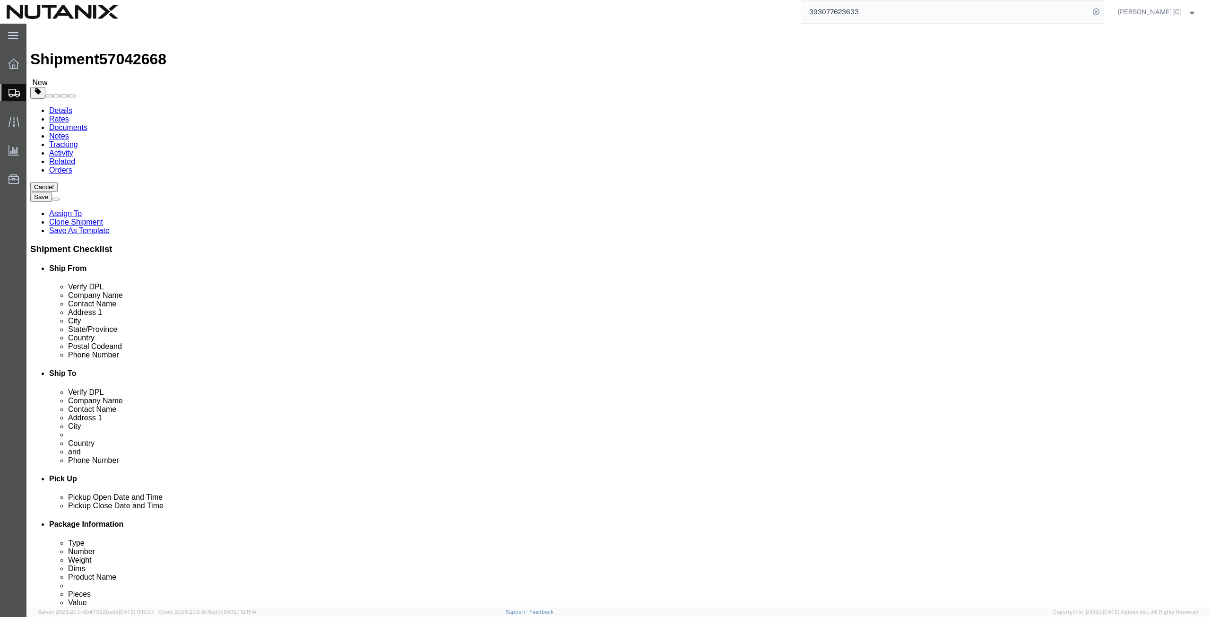
drag, startPoint x: 799, startPoint y: 214, endPoint x: 780, endPoint y: 212, distance: 19.0
click input "[STREET_ADDRESS]"
type input "[STREET_ADDRESS]"
drag, startPoint x: 699, startPoint y: 247, endPoint x: 654, endPoint y: 245, distance: 44.5
click div "City [GEOGRAPHIC_DATA]"
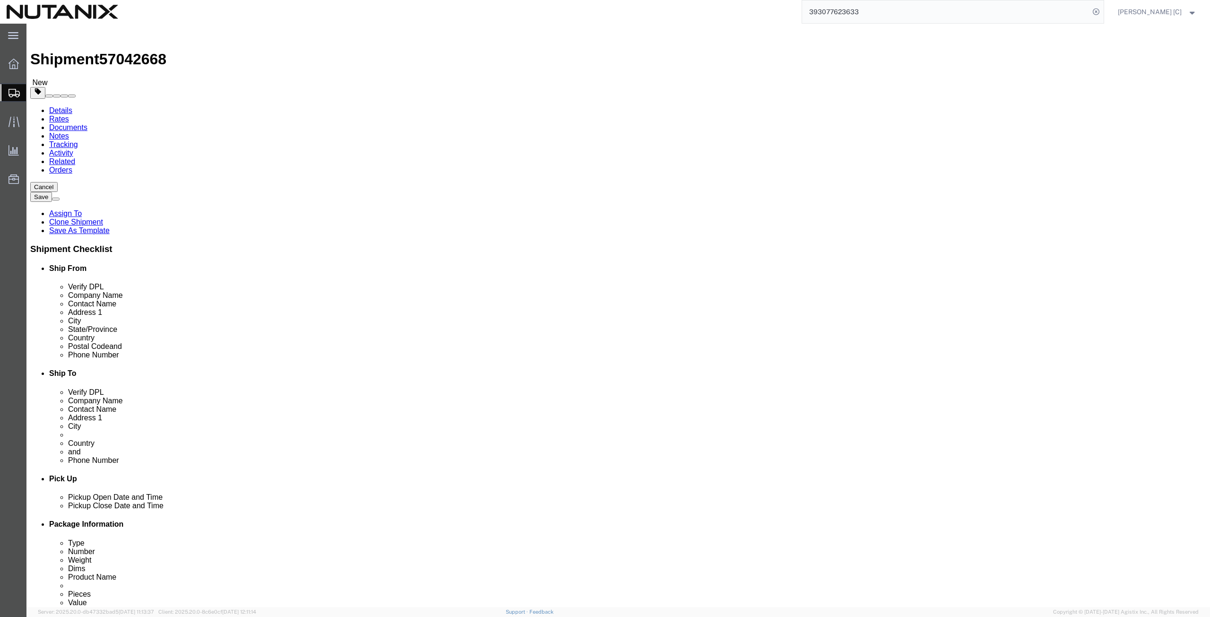
paste input "[GEOGRAPHIC_DATA]"
type input "[GEOGRAPHIC_DATA]"
drag, startPoint x: 803, startPoint y: 211, endPoint x: 779, endPoint y: 207, distance: 24.5
click input "[STREET_ADDRESS]"
type input "[STREET_ADDRESS] Rayan ,"
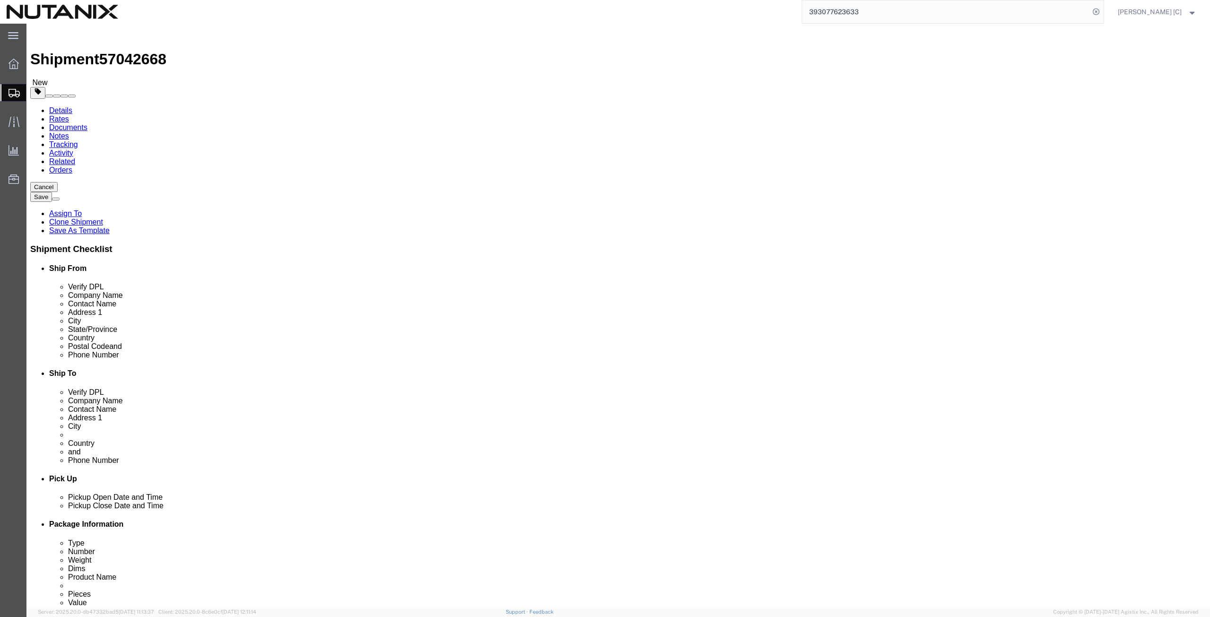
click input "Postal Code"
paste input "14212"
type input "14212"
type input "Saudi"
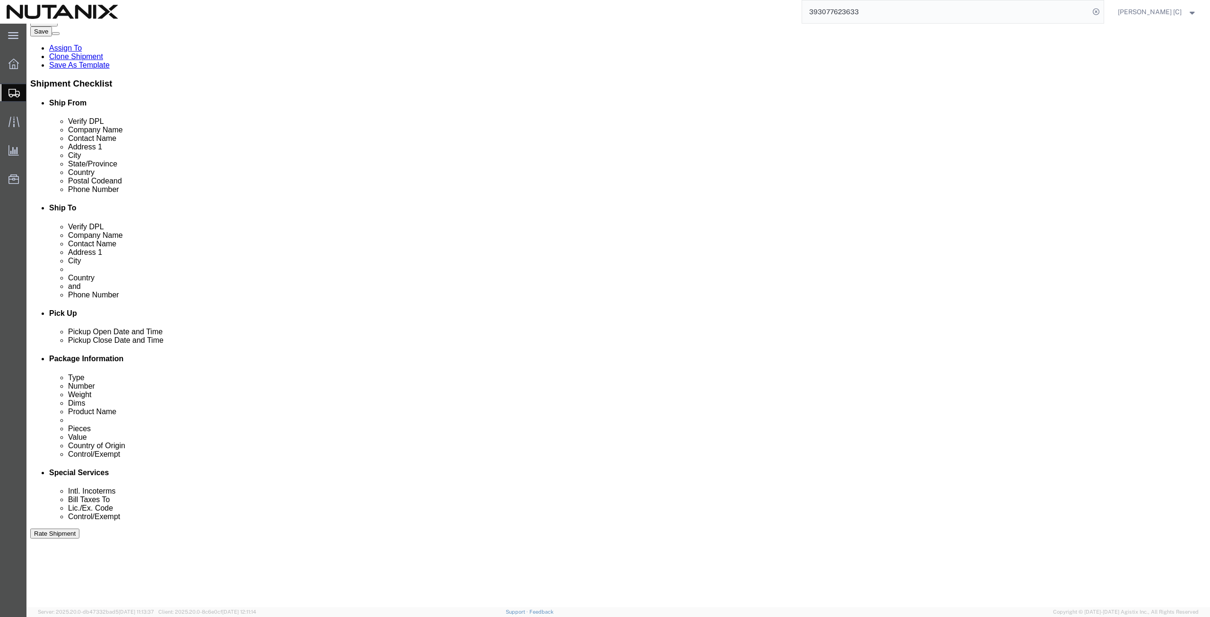
scroll to position [110, 0]
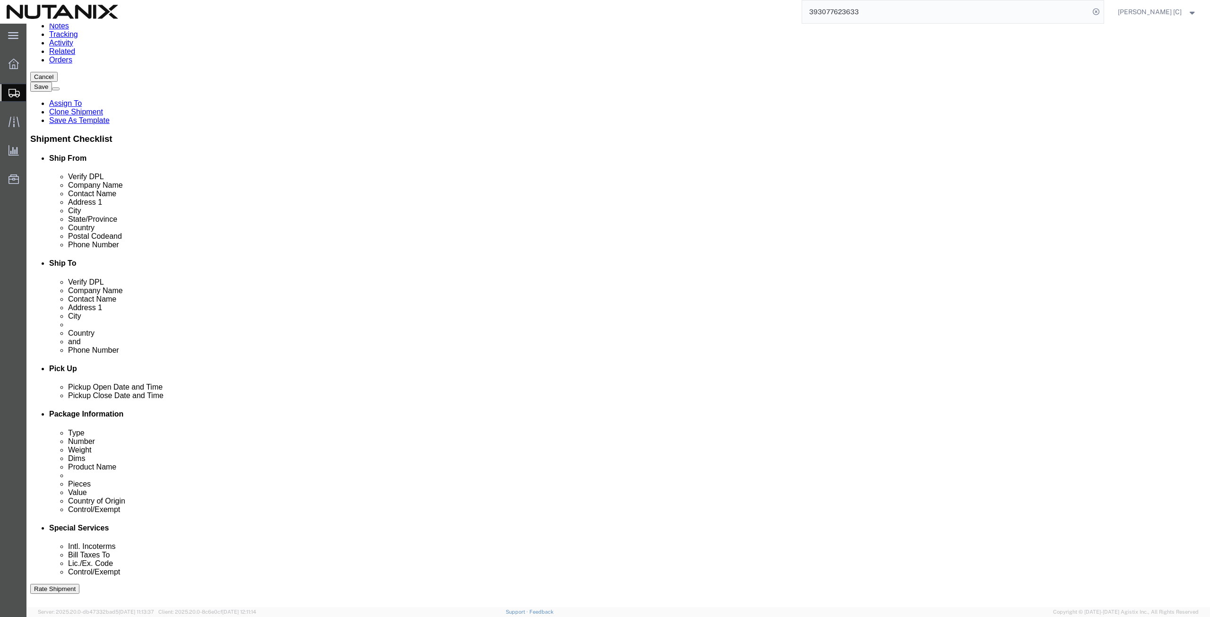
type input "[GEOGRAPHIC_DATA]"
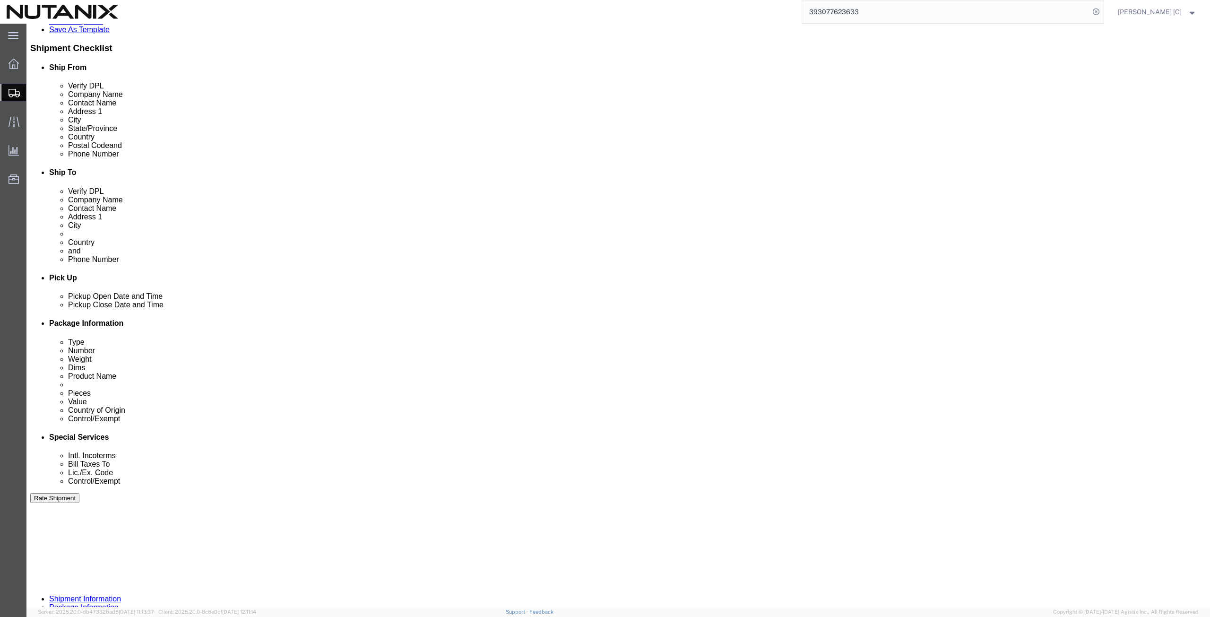
scroll to position [221, 0]
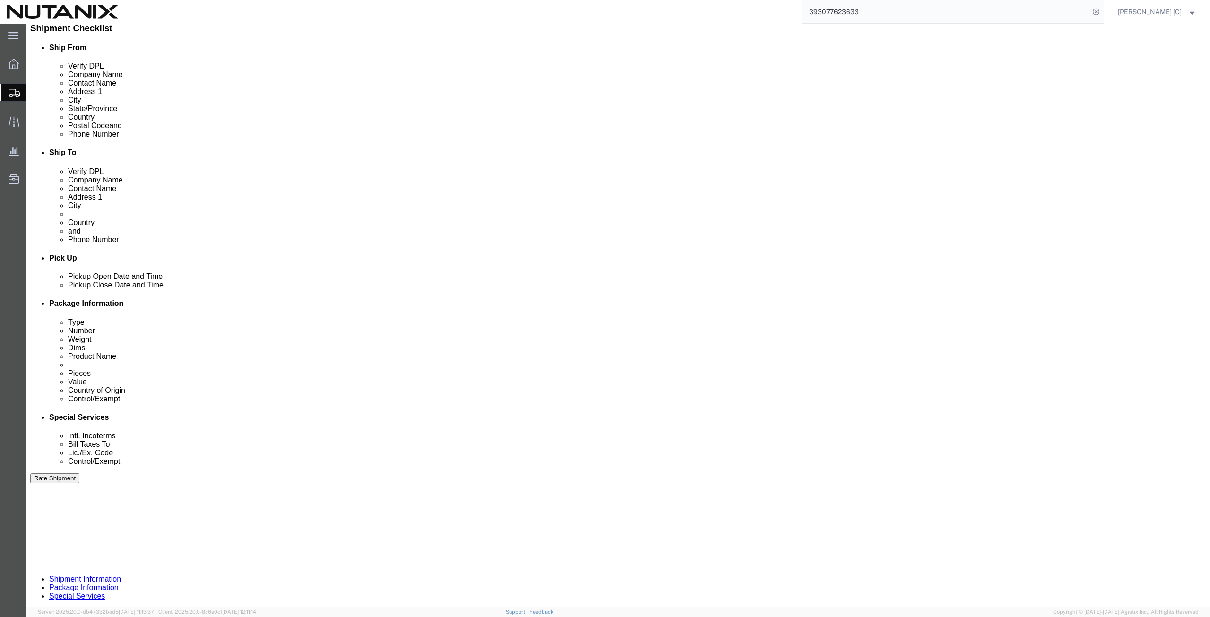
drag, startPoint x: 295, startPoint y: 365, endPoint x: 228, endPoint y: 367, distance: 67.7
click input "53005-Sales-SE/ [GEOGRAPHIC_DATA]"
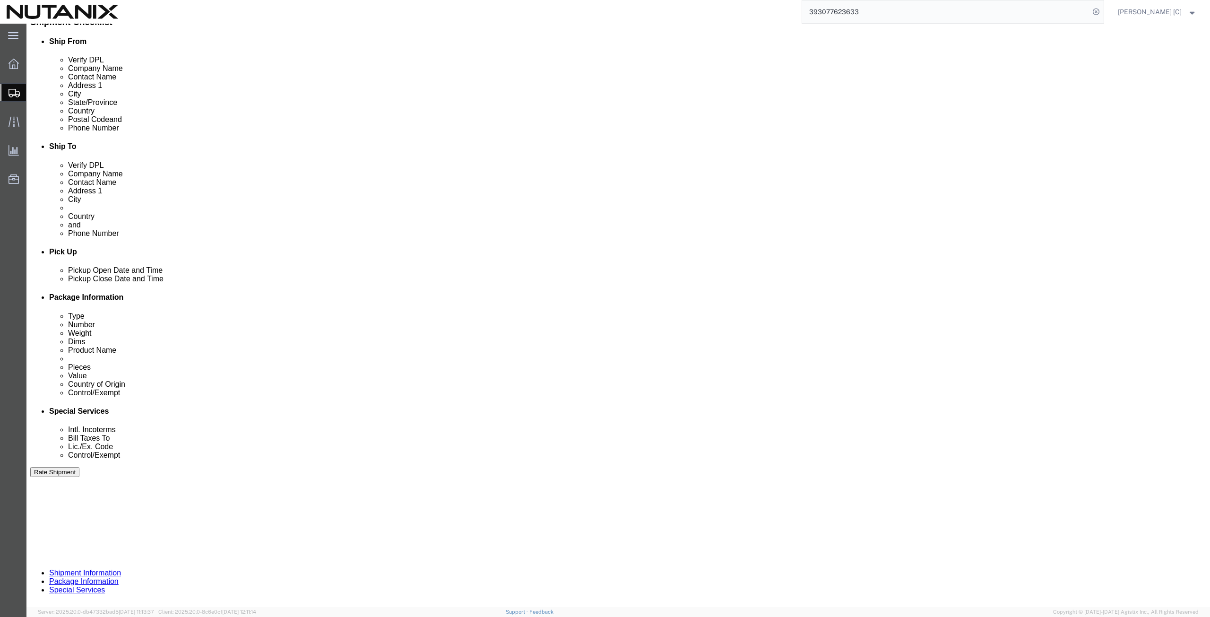
scroll to position [228, 0]
type input "53005-Sales-SE/ [GEOGRAPHIC_DATA]"
click button "Continue"
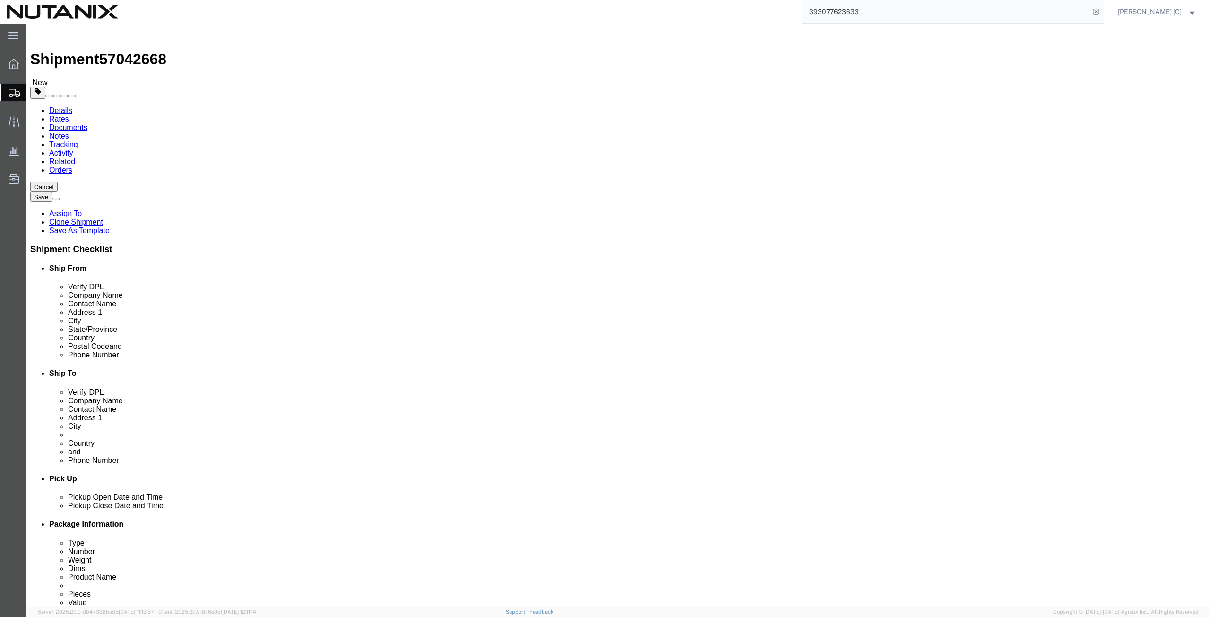
drag, startPoint x: 209, startPoint y: 200, endPoint x: 91, endPoint y: 218, distance: 118.7
click div "Package Type Select Envelope Large Box Medium Box PAK Rack Small Box Tube Your …"
type input "24"
type input "16"
type input "12"
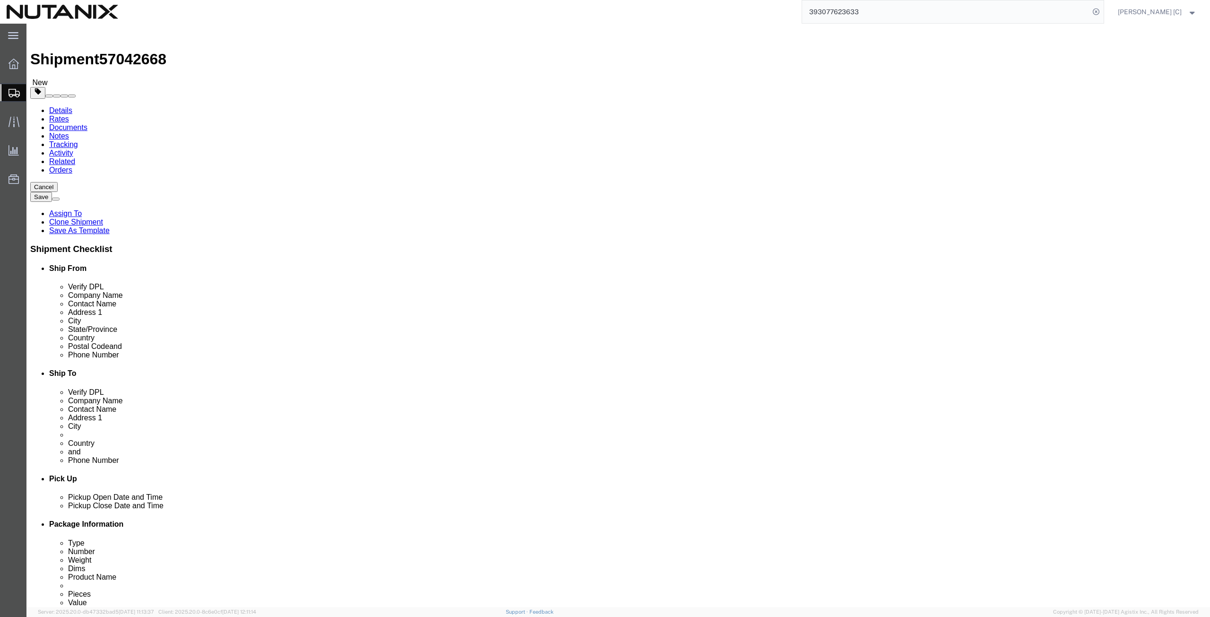
type input "16.75"
click dd "1.00 Each"
click div
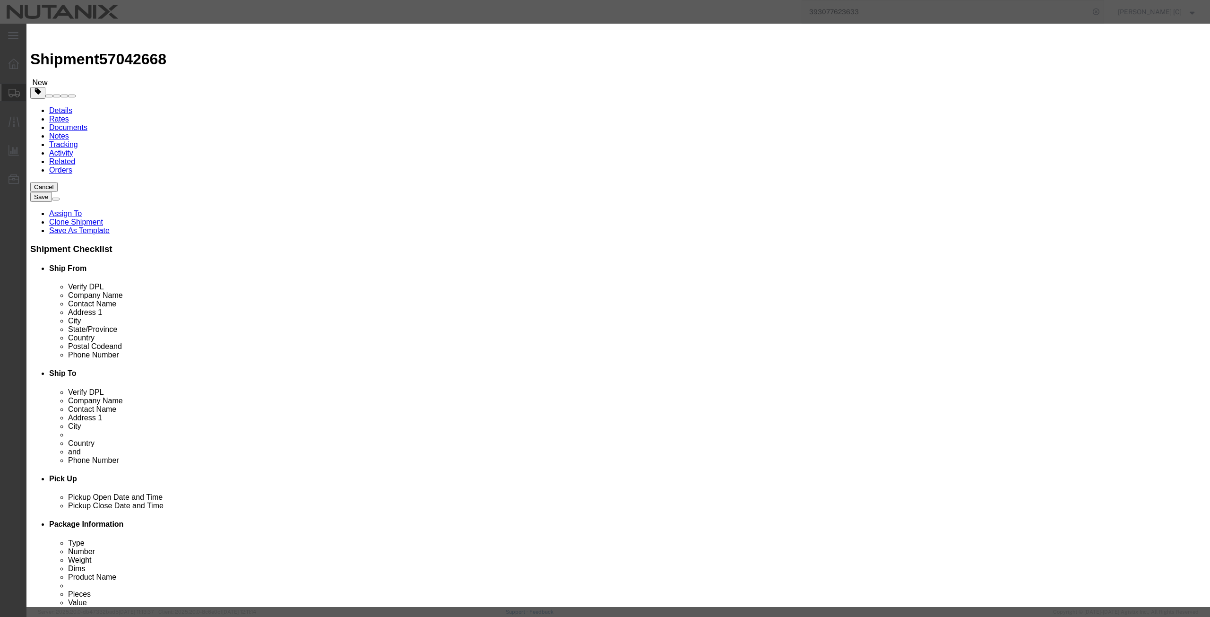
drag, startPoint x: 451, startPoint y: 89, endPoint x: 327, endPoint y: 97, distance: 124.1
click div "Commodity library Product Name Premier Partners Recognition Award Pieces 1.00 S…"
type input "3"
type input "738"
click div "Product Name Premier Partners Recognition Award Pieces 3 Select Bag Barrels 100…"
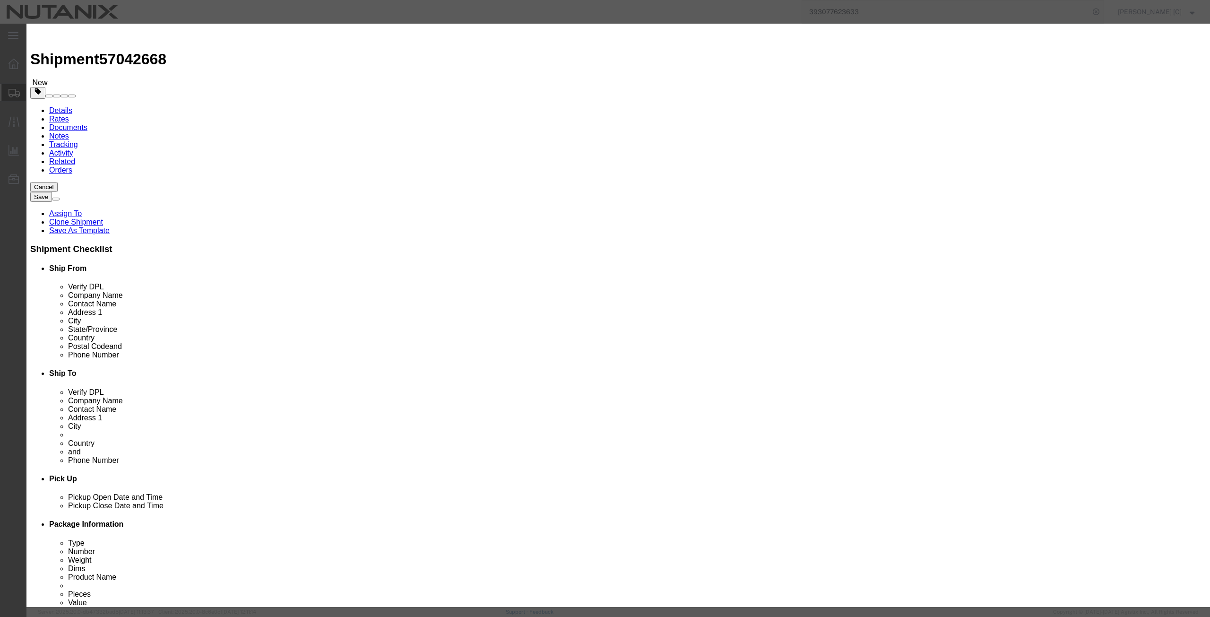
click button "Save & Close"
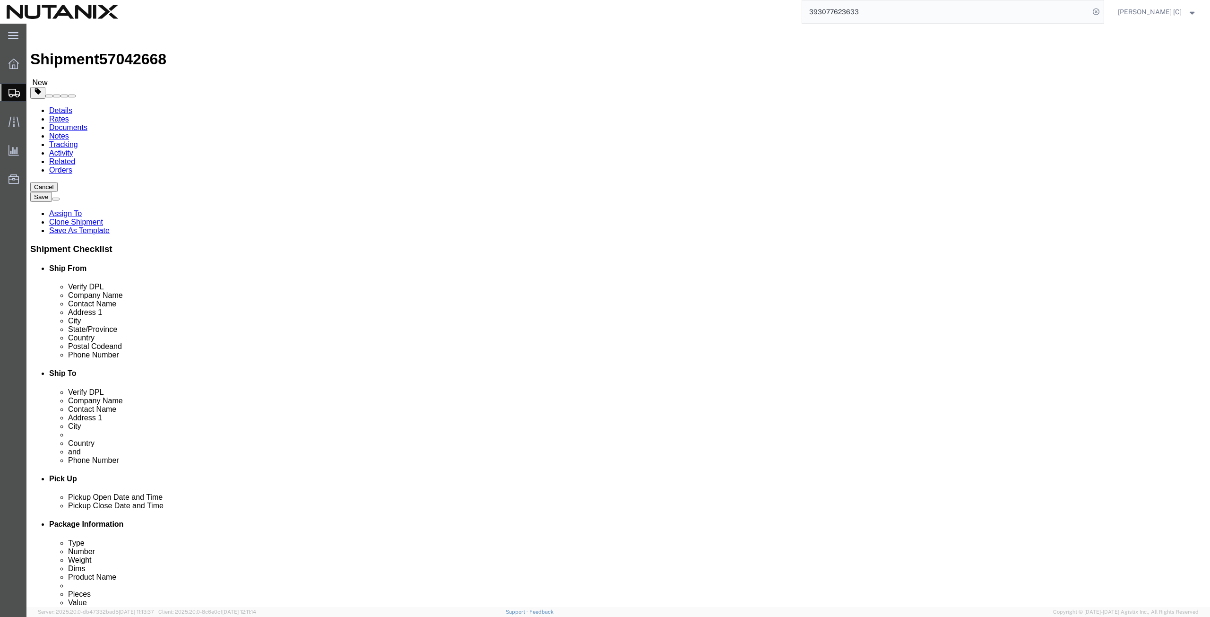
click button "Continue"
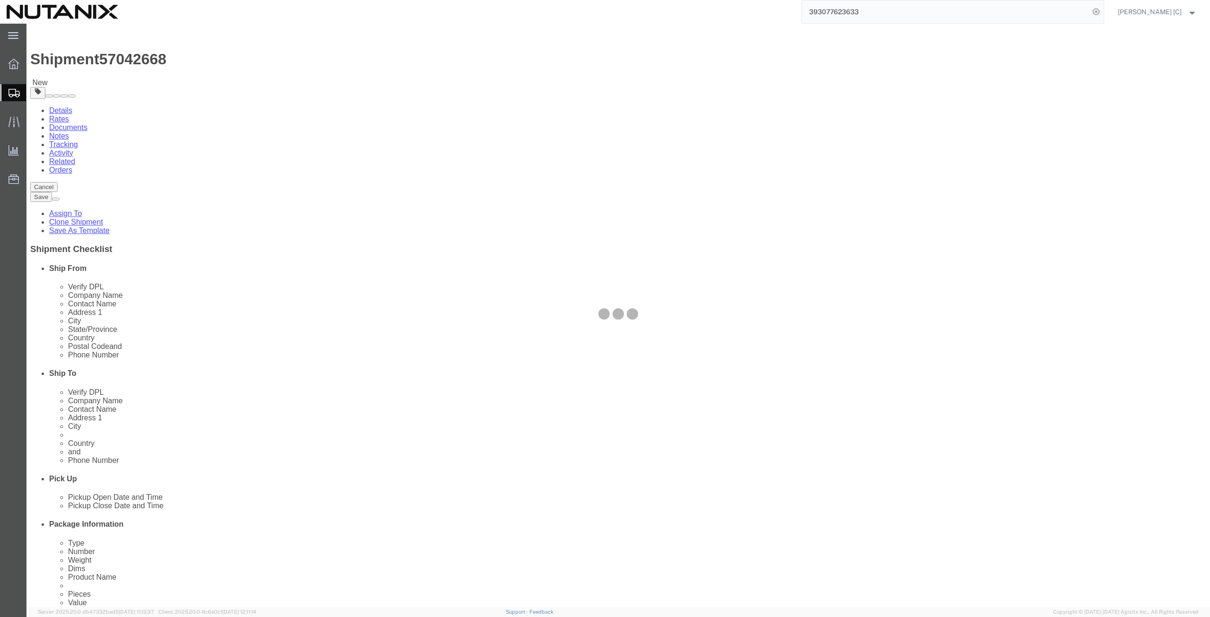
select select
select select "COSTCENTER"
select select "48694"
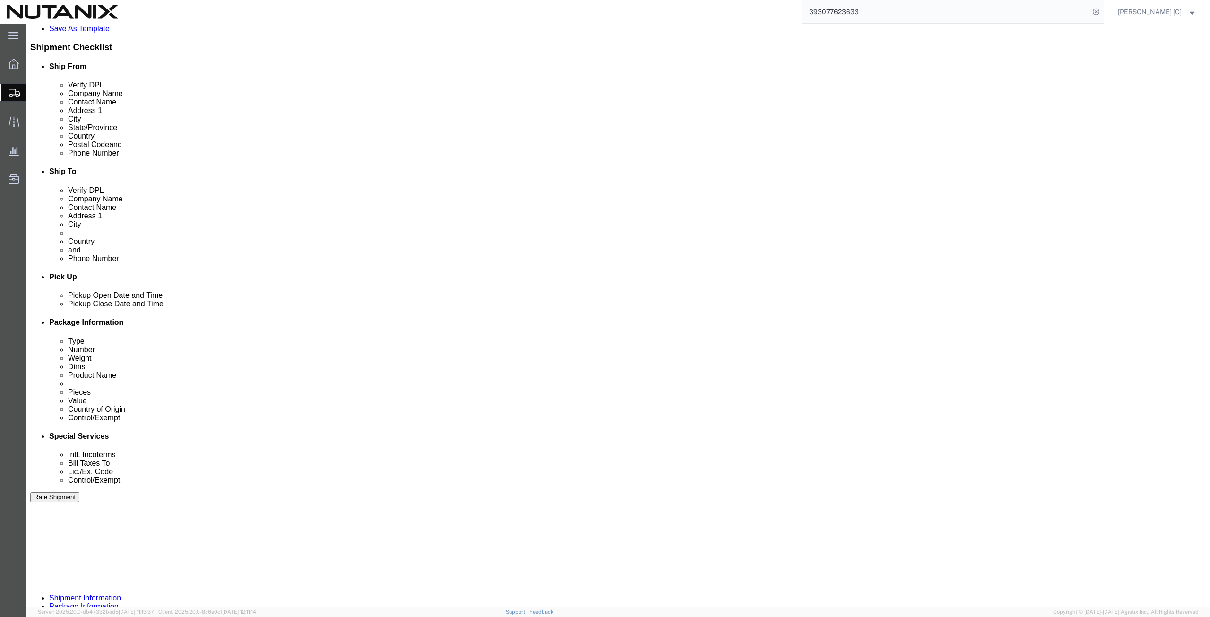
scroll to position [221, 0]
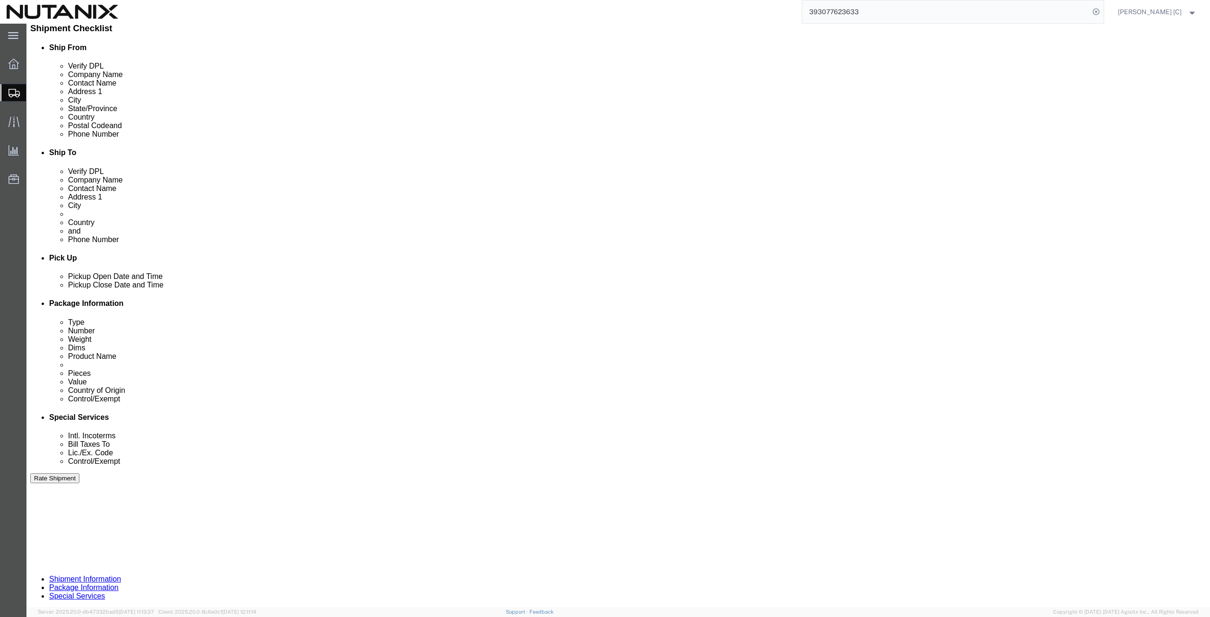
click select "Select Carriage Insurance Paid Carriage Paid To Cost and Freight Cost Insurance…"
select select "DDP"
click select "Select Carriage Insurance Paid Carriage Paid To Cost and Freight Cost Insurance…"
select select "SHIP"
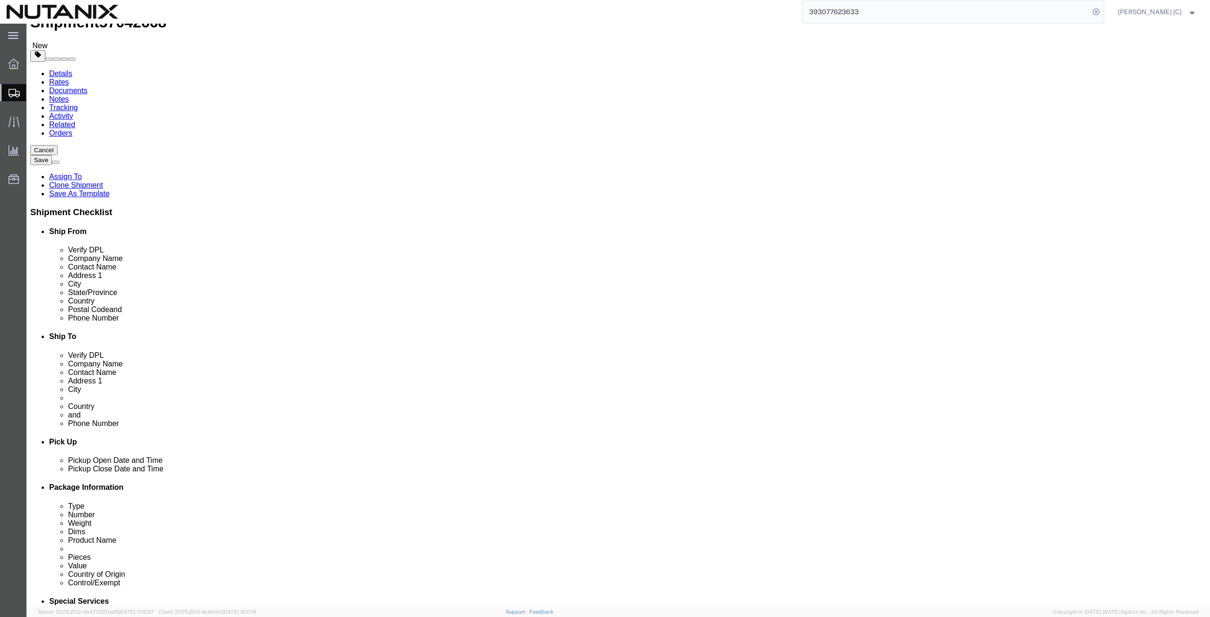
scroll to position [0, 0]
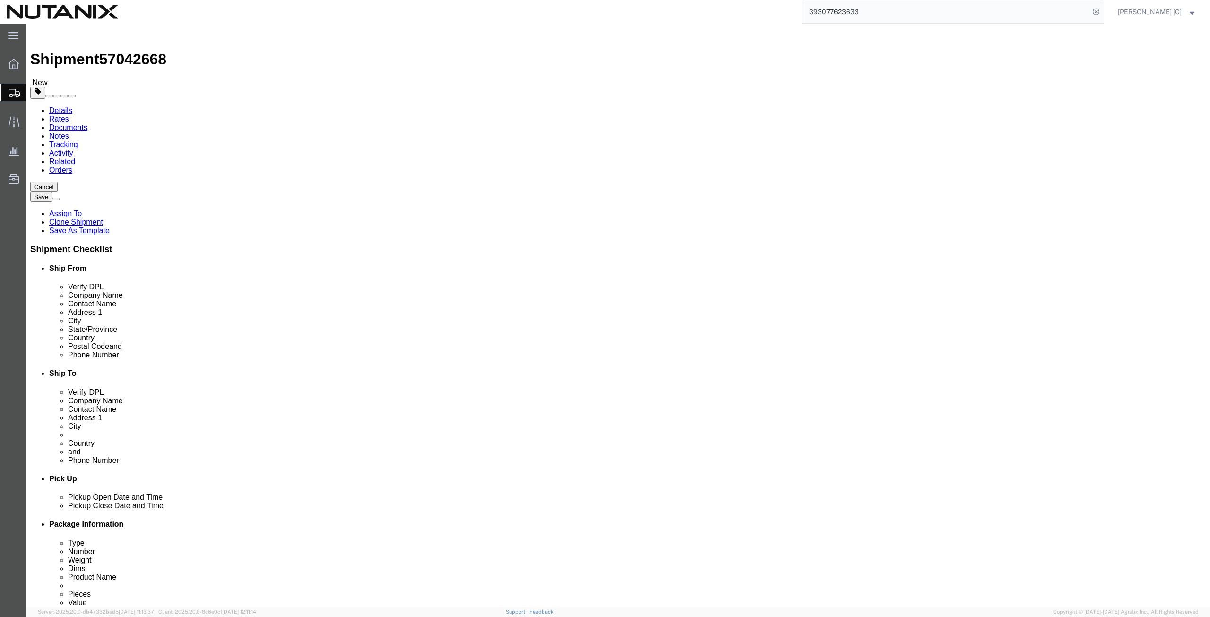
click icon
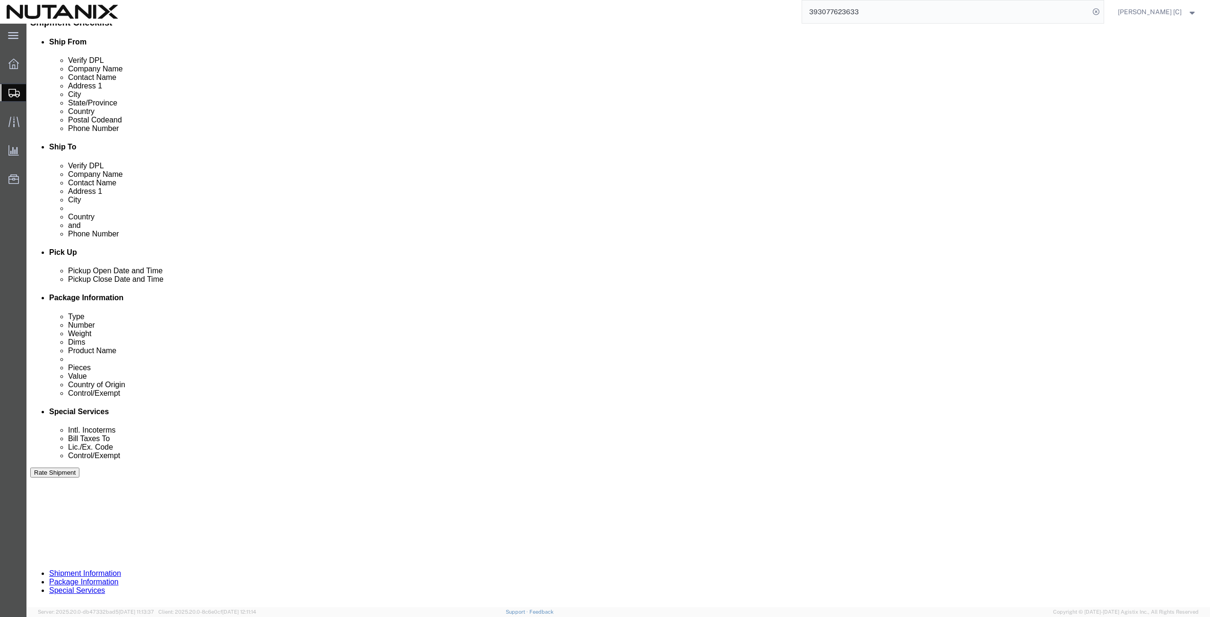
scroll to position [228, 0]
click button "Continue"
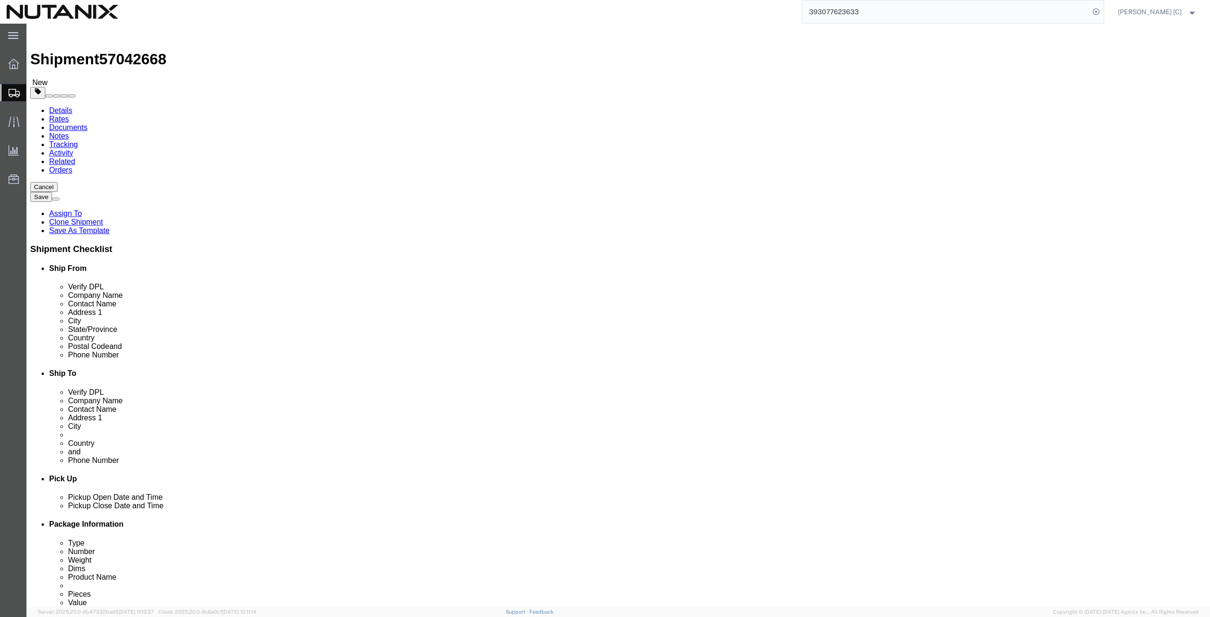
click dd "738.00 USD"
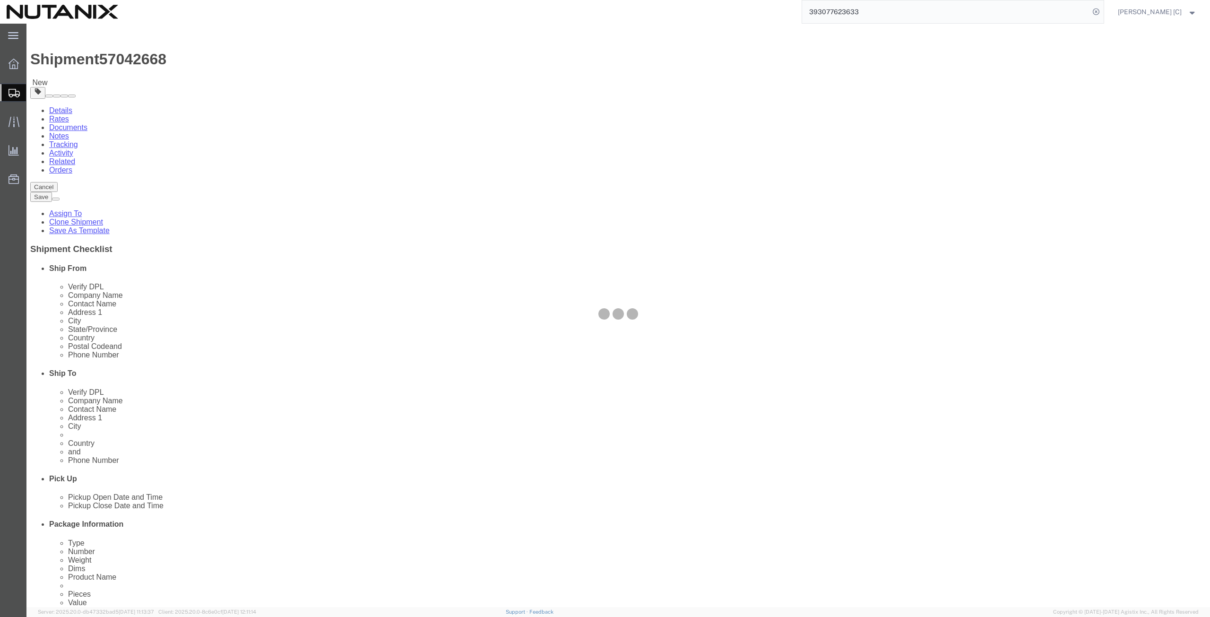
click div
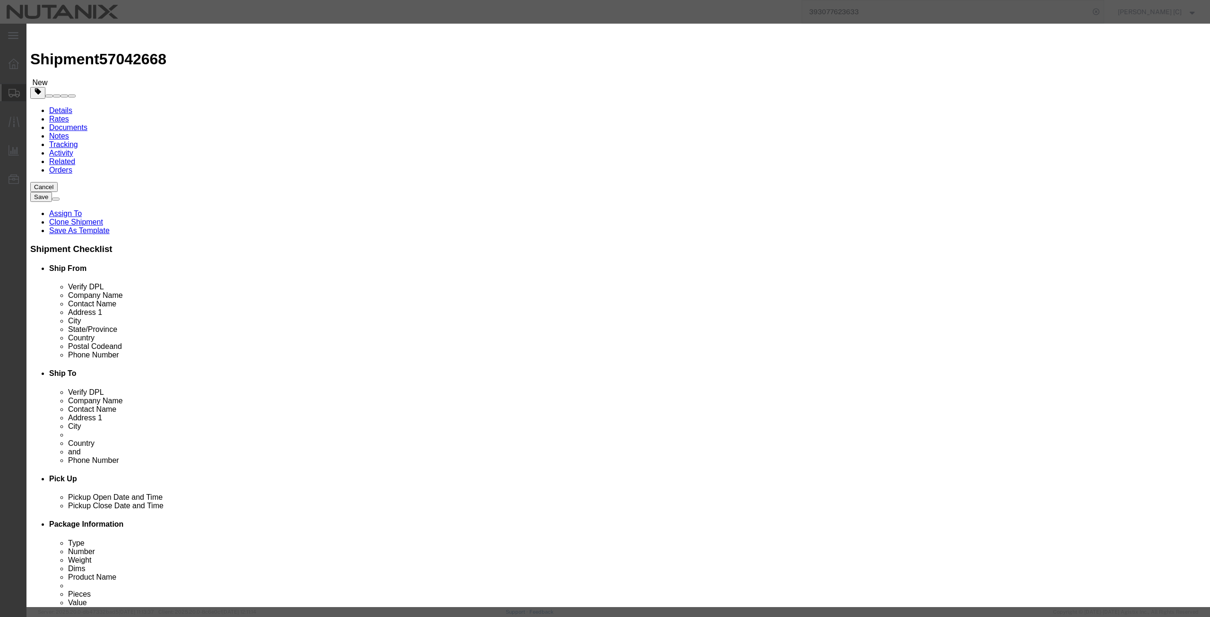
drag, startPoint x: 799, startPoint y: 525, endPoint x: 794, endPoint y: 527, distance: 4.9
click button "Save & Close"
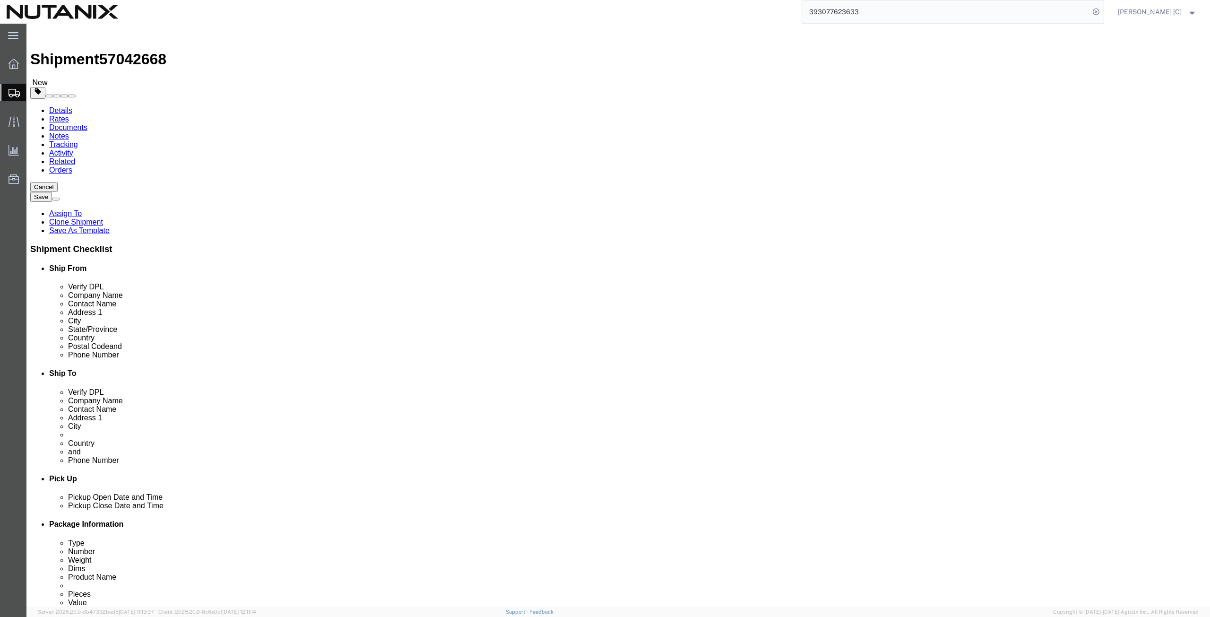
click icon
click input "[STREET_ADDRESS] Rayan ,"
drag, startPoint x: 775, startPoint y: 216, endPoint x: 744, endPoint y: 214, distance: 31.7
click input "[STREET_ADDRESS]"
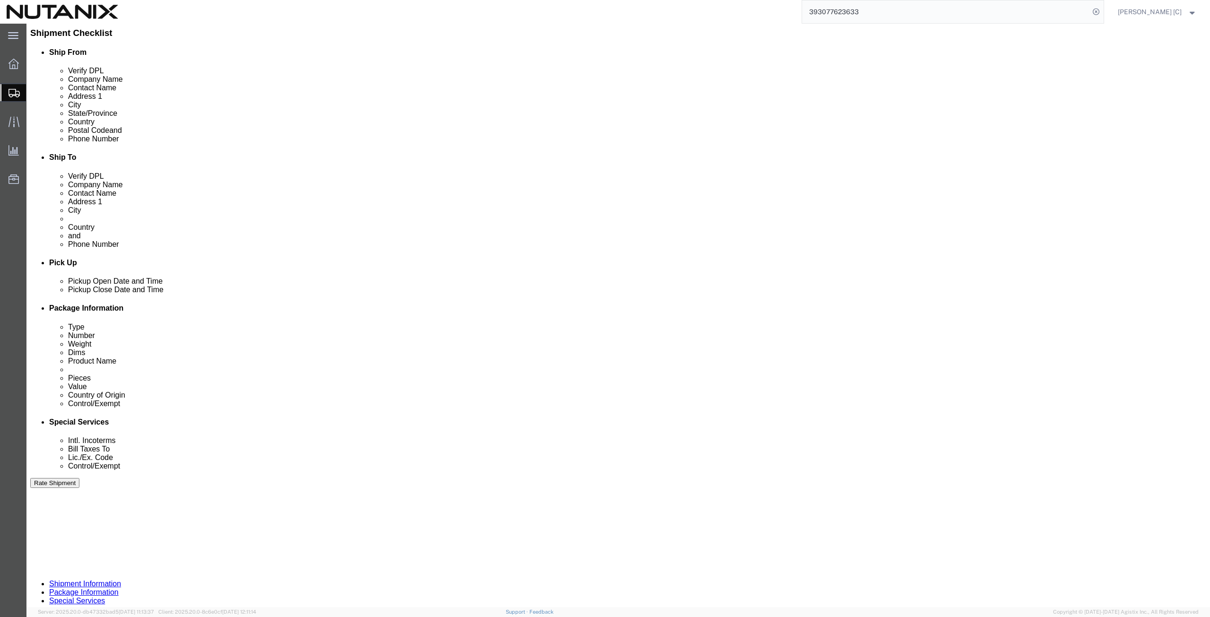
scroll to position [228, 0]
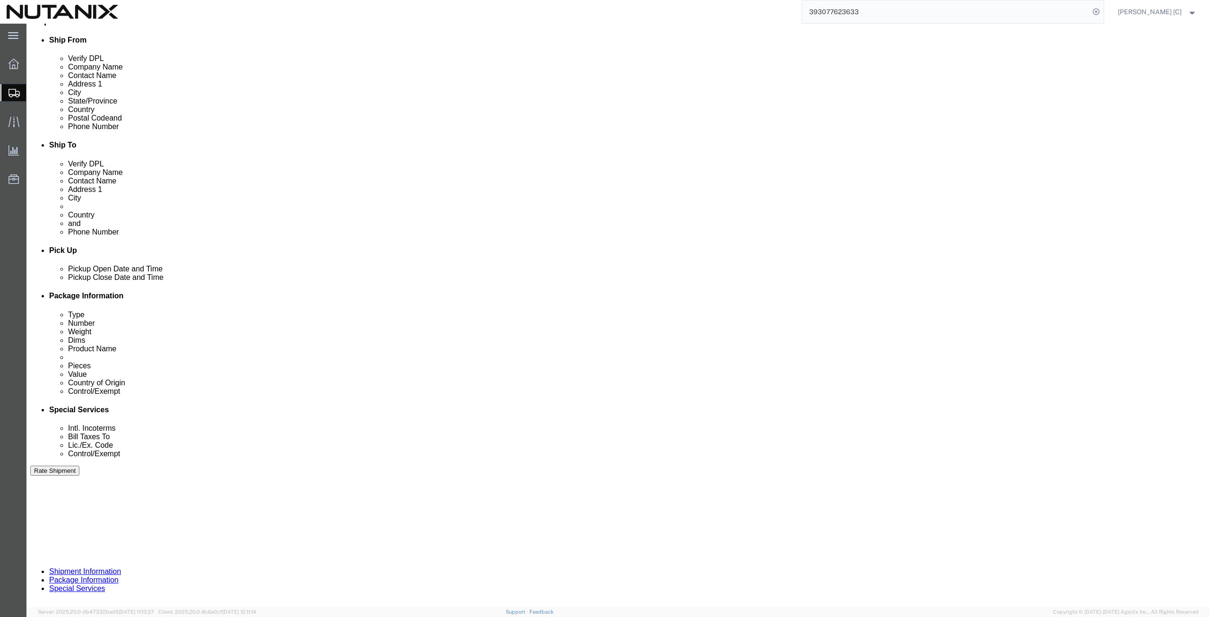
type input "[STREET_ADDRESS]"
select select
drag, startPoint x: 972, startPoint y: 543, endPoint x: 974, endPoint y: 539, distance: 5.1
click button "Continue"
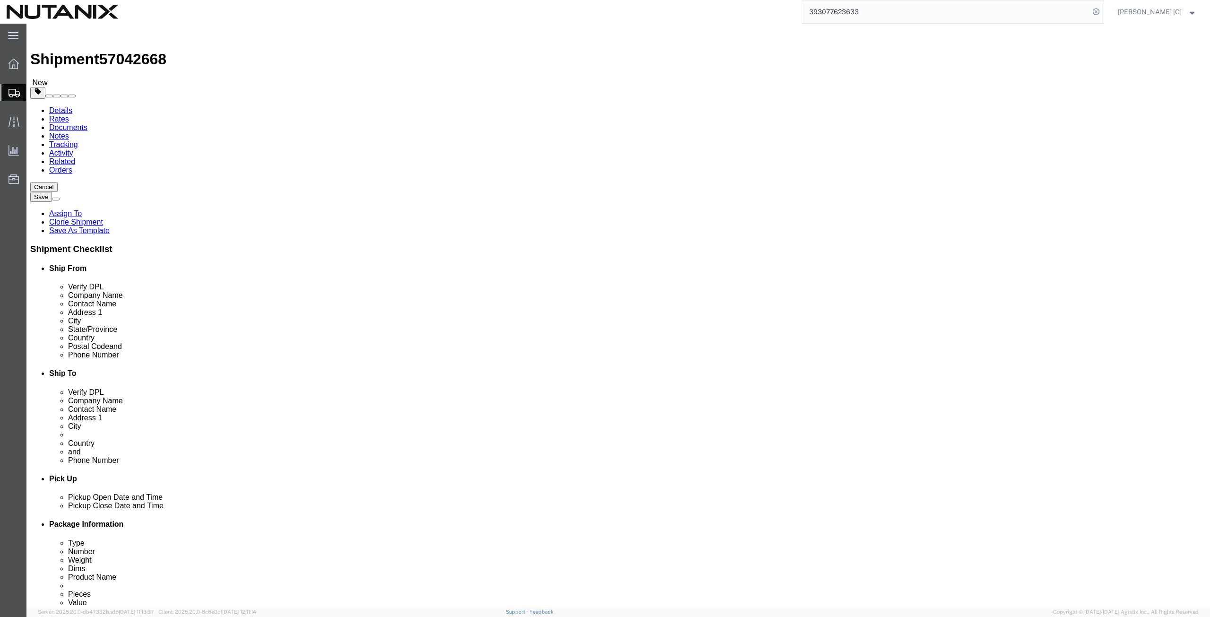
click button "Continue"
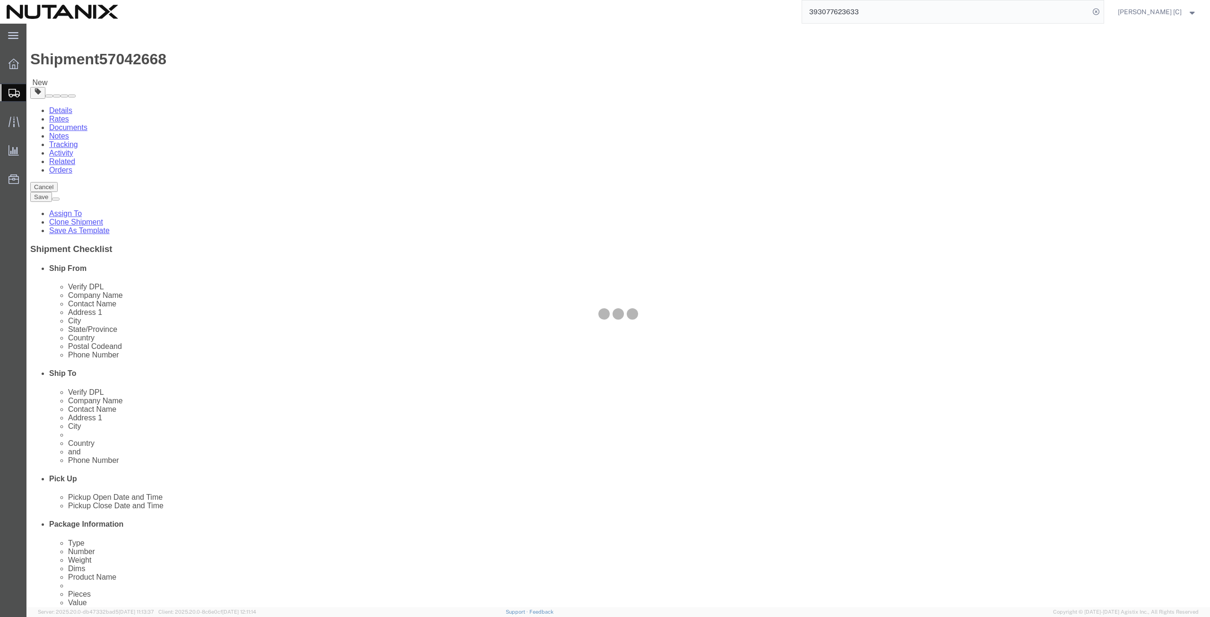
select select
select select "COSTCENTER"
select select "48694"
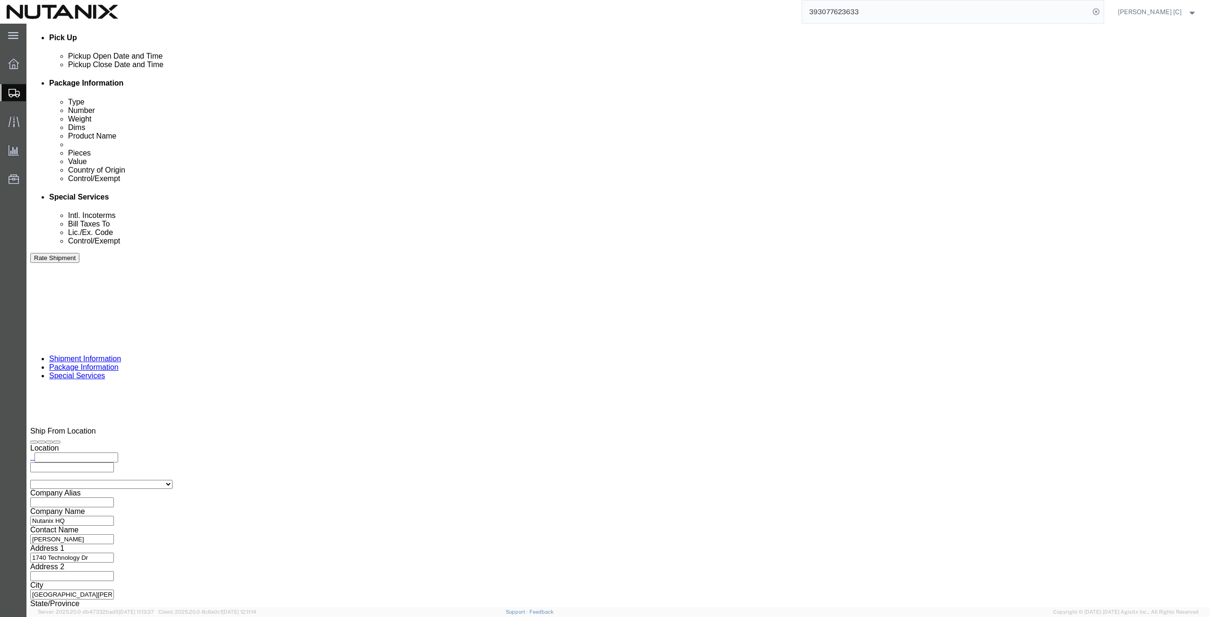
scroll to position [461, 0]
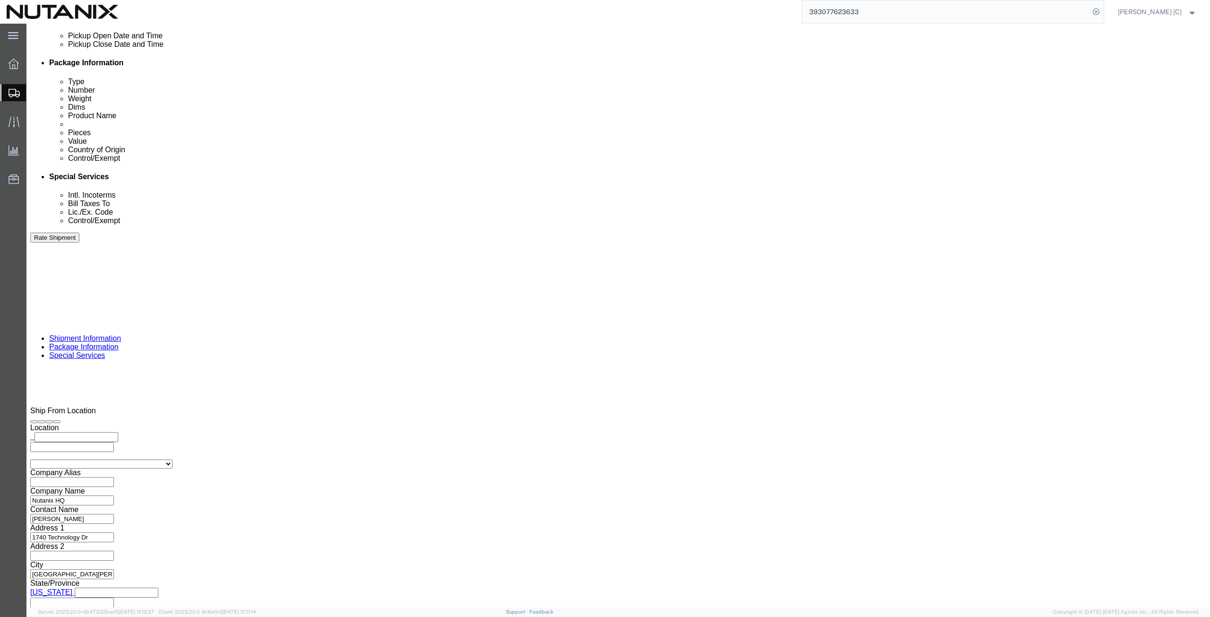
click button "Rate Shipment"
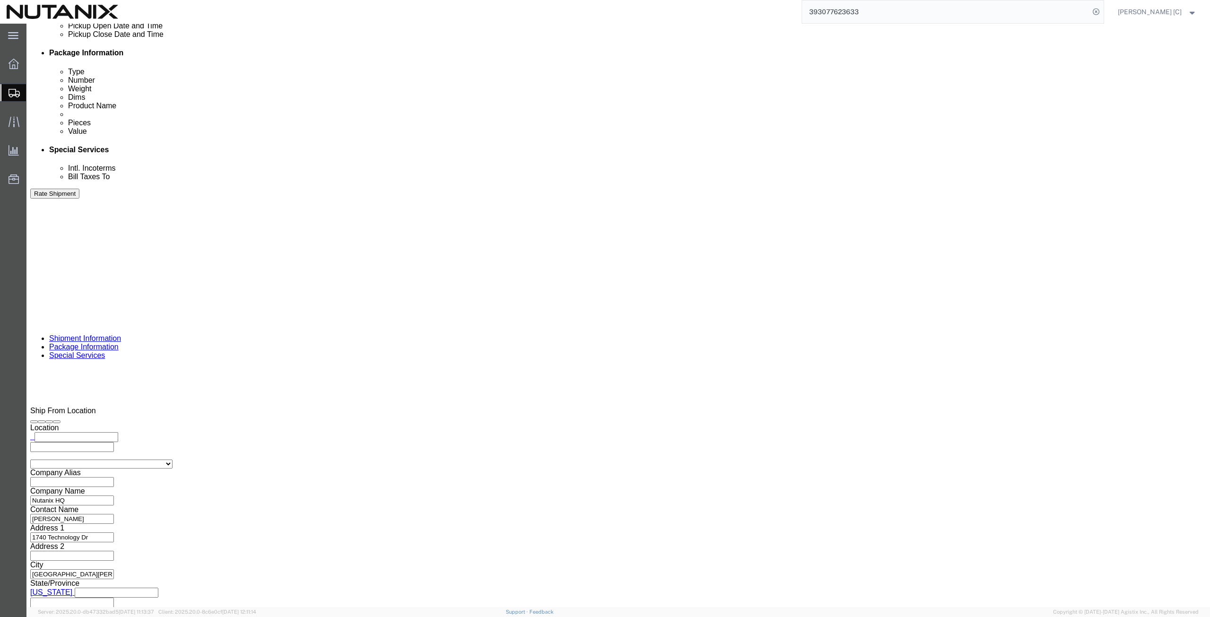
click button "Rate Shipment"
click at [0, 0] on span "Shipment Manager" at bounding box center [0, 0] width 0 height 0
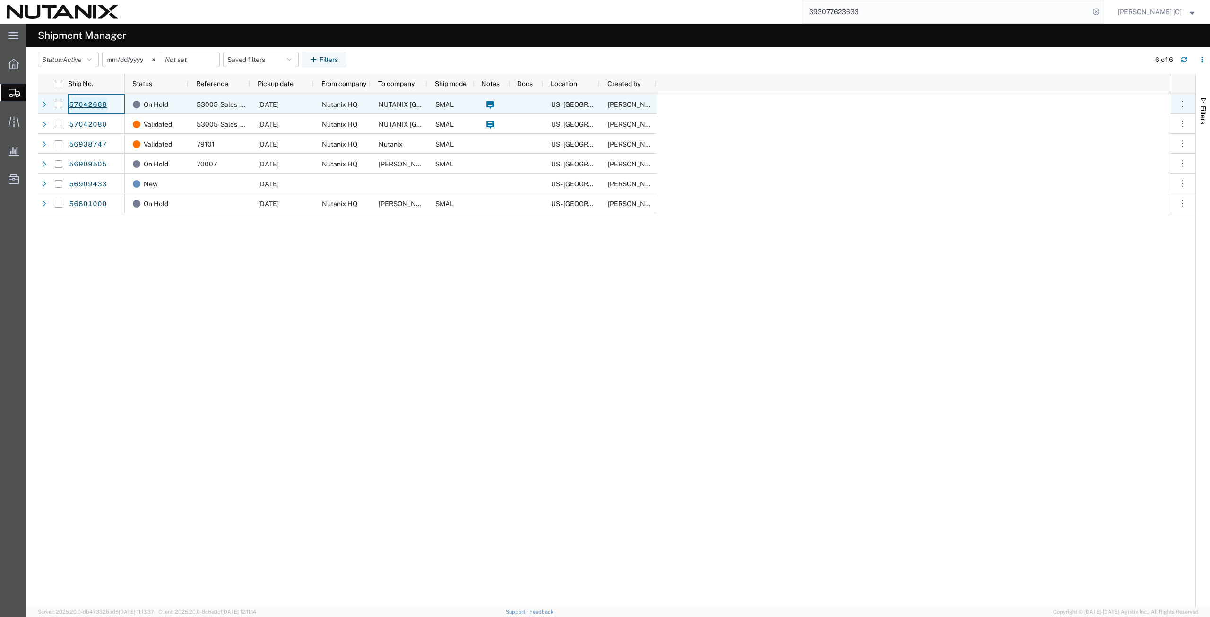
drag, startPoint x: 107, startPoint y: 105, endPoint x: 83, endPoint y: 105, distance: 24.1
click at [83, 105] on div "57042668" at bounding box center [96, 104] width 57 height 20
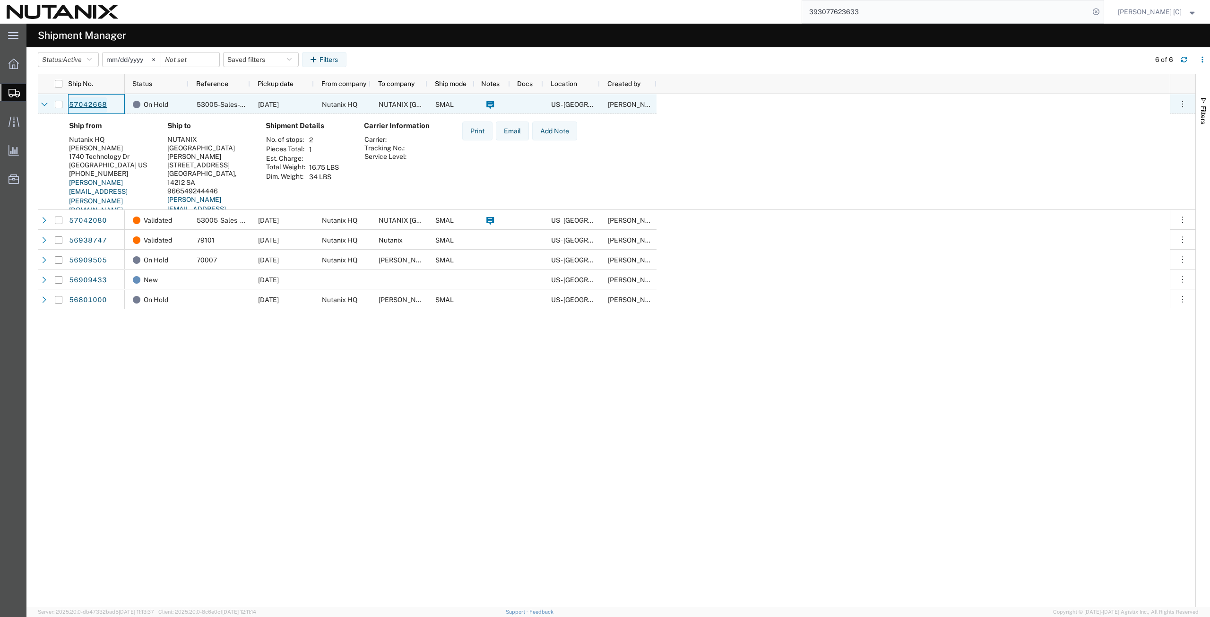
drag, startPoint x: 116, startPoint y: 104, endPoint x: 69, endPoint y: 105, distance: 46.8
click at [69, 105] on div "57042668" at bounding box center [96, 104] width 57 height 20
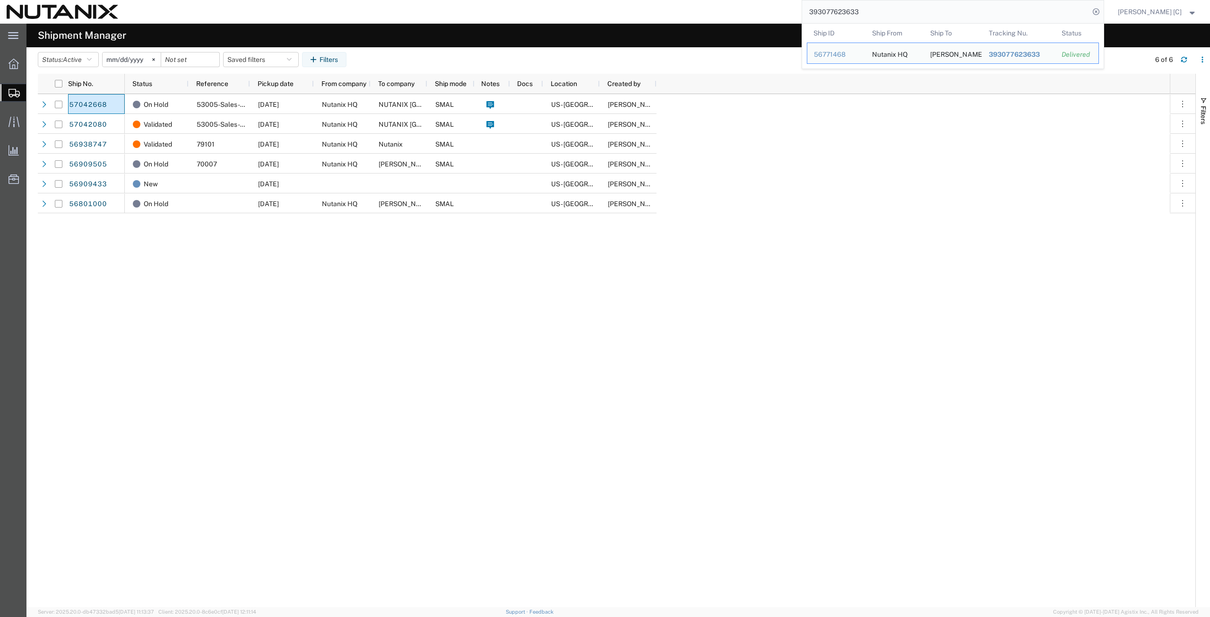
drag, startPoint x: 876, startPoint y: 13, endPoint x: 778, endPoint y: 9, distance: 97.5
click at [778, 9] on div "393077623633 Ship ID Ship From Ship To Tracking Nu. Status Ship ID 56771468 Shi…" at bounding box center [615, 12] width 980 height 24
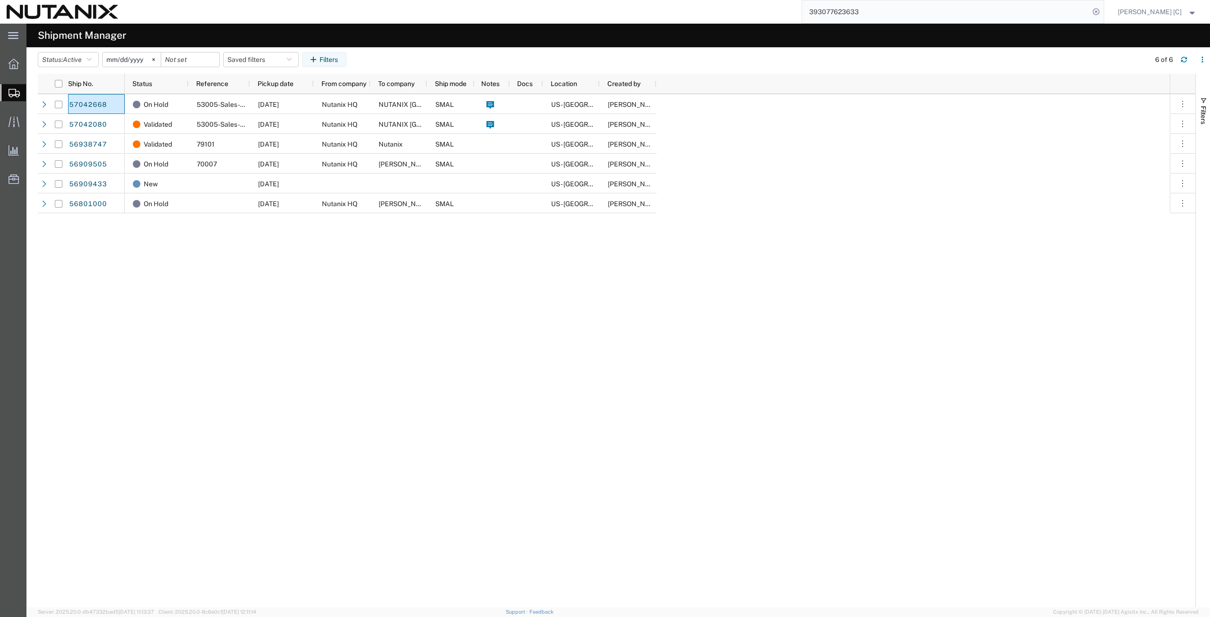
paste input "797650596254"
type input "797650596254"
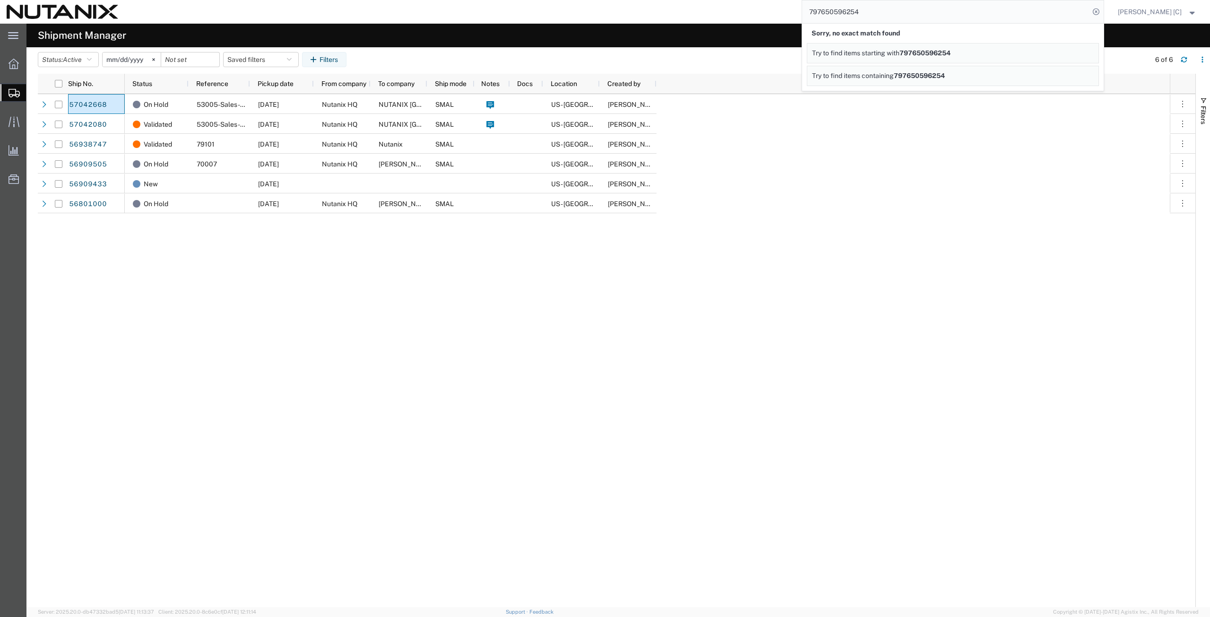
click at [884, 9] on input "797650596254" at bounding box center [945, 11] width 287 height 23
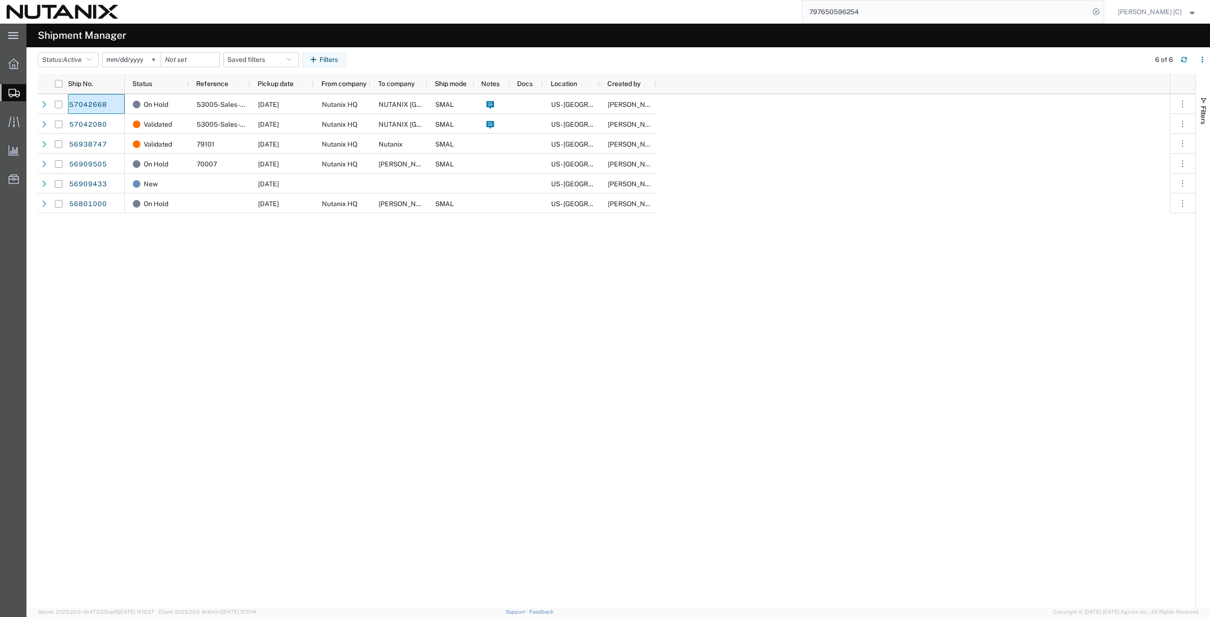
click at [876, 12] on input "797650596254" at bounding box center [945, 11] width 287 height 23
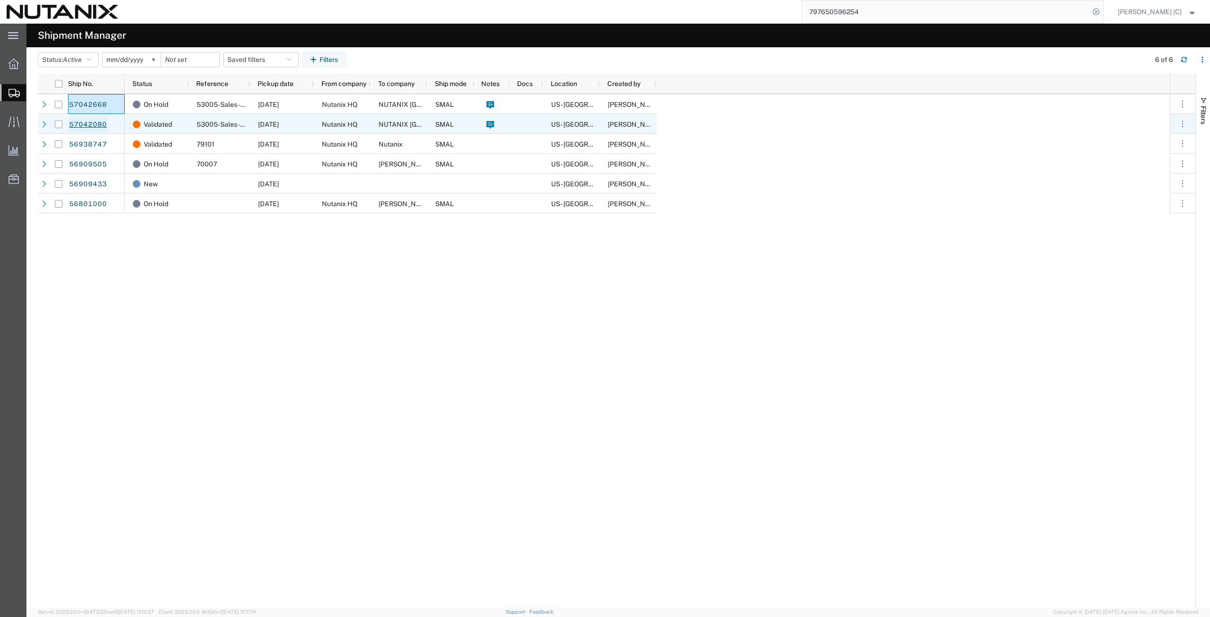
click at [88, 126] on link "57042080" at bounding box center [88, 124] width 39 height 15
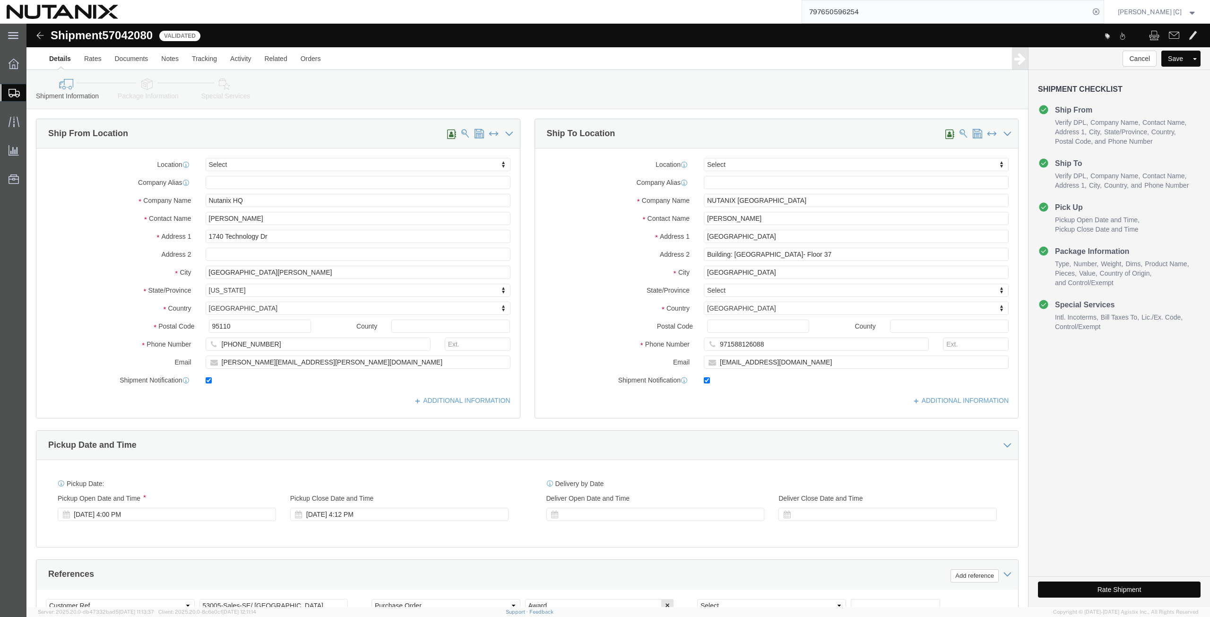
select select
click button "Rate Shipment"
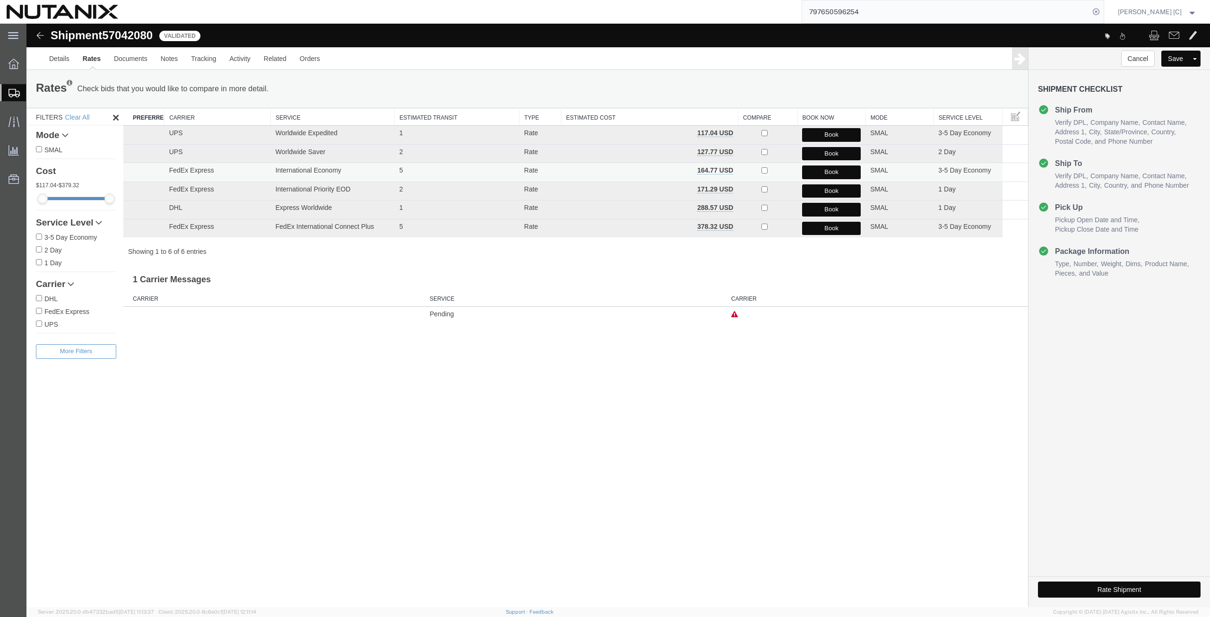
click at [817, 172] on button "Book" at bounding box center [831, 172] width 59 height 14
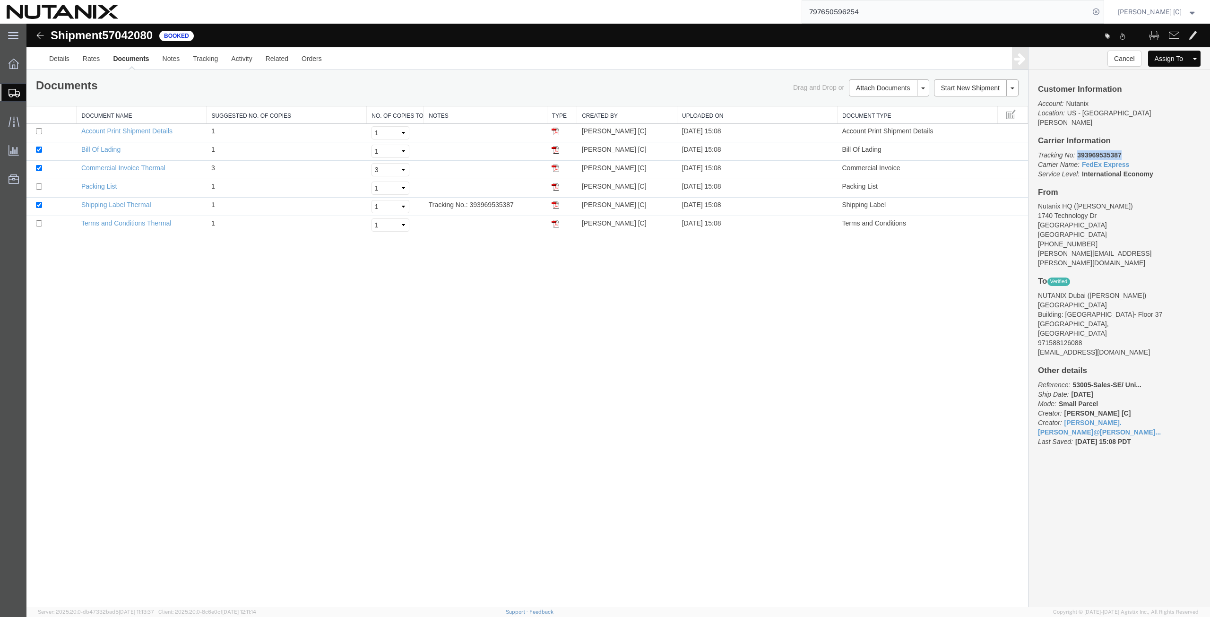
drag, startPoint x: 1121, startPoint y: 144, endPoint x: 1079, endPoint y: 145, distance: 41.6
click at [1079, 151] on b "393969535387" at bounding box center [1099, 155] width 44 height 8
copy b "393969535387"
click at [558, 204] on img at bounding box center [556, 205] width 8 height 8
click at [0, 0] on span "Shipment Manager" at bounding box center [0, 0] width 0 height 0
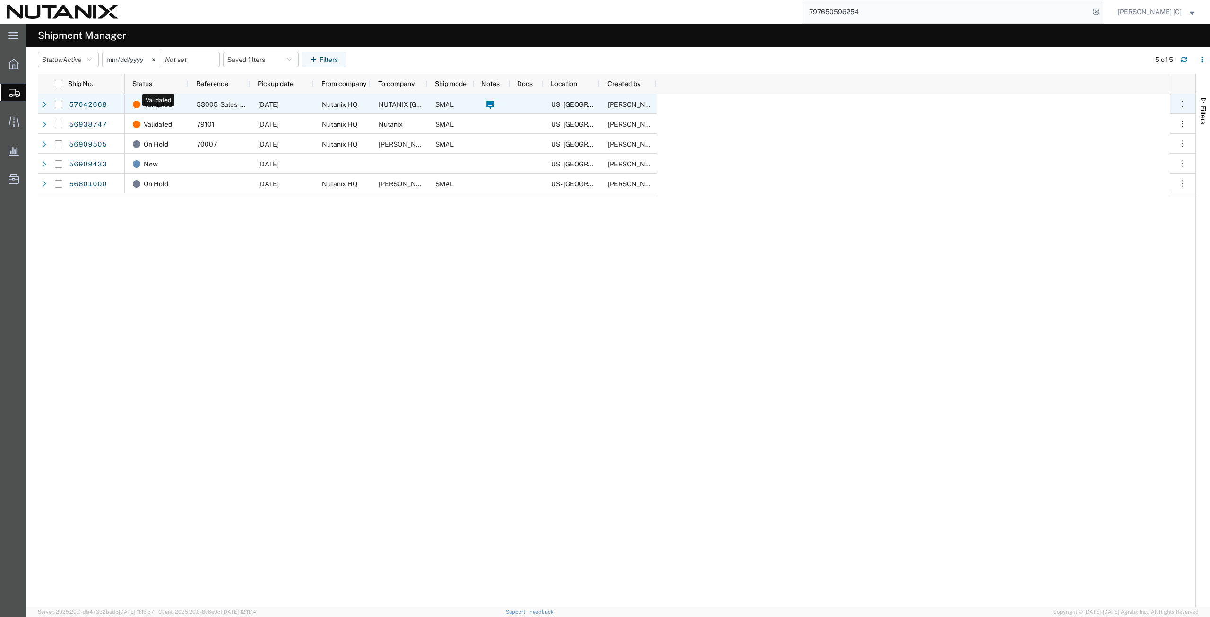
click at [156, 105] on span "Validated" at bounding box center [158, 105] width 28 height 20
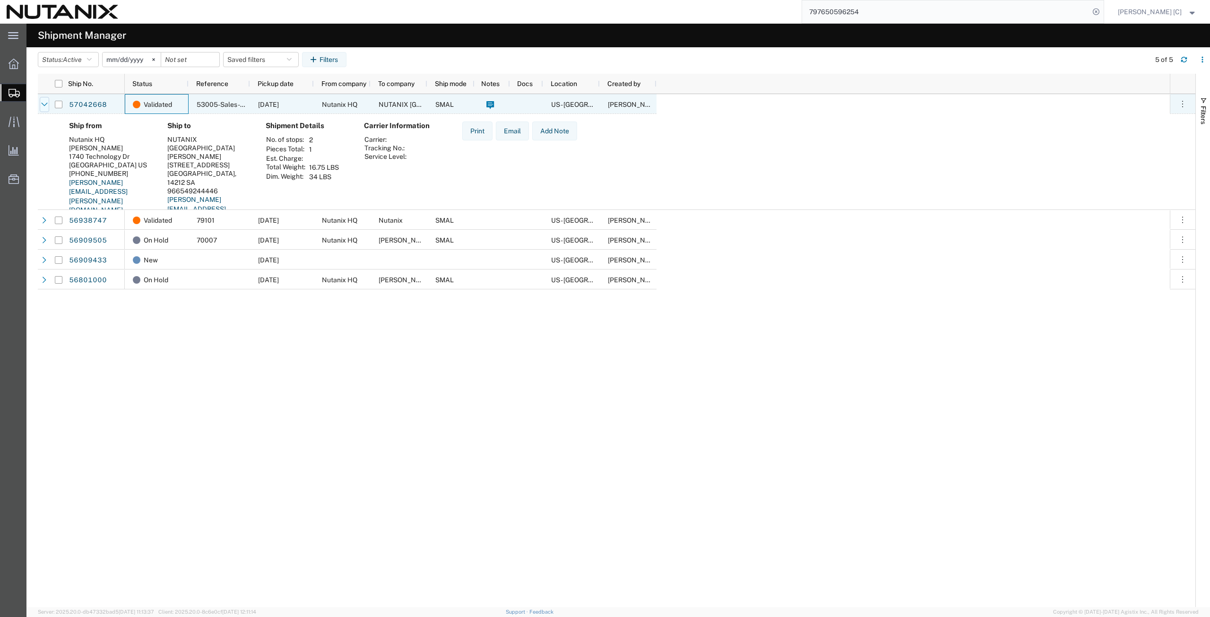
click at [43, 102] on icon at bounding box center [44, 104] width 7 height 7
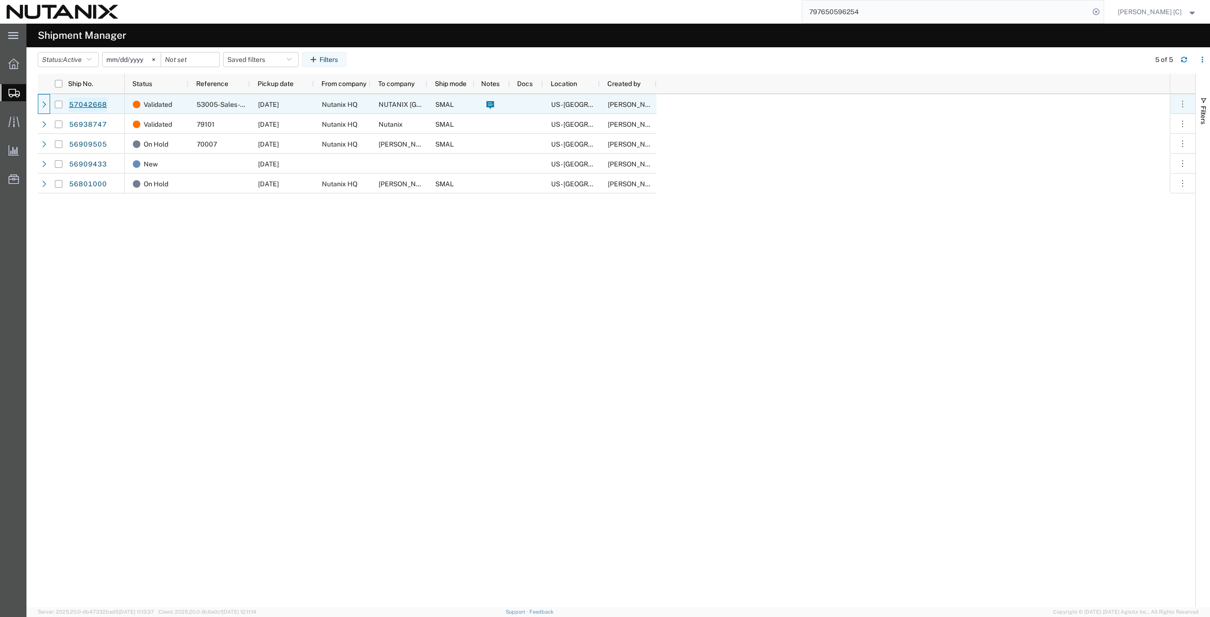
click at [92, 105] on link "57042668" at bounding box center [88, 104] width 39 height 15
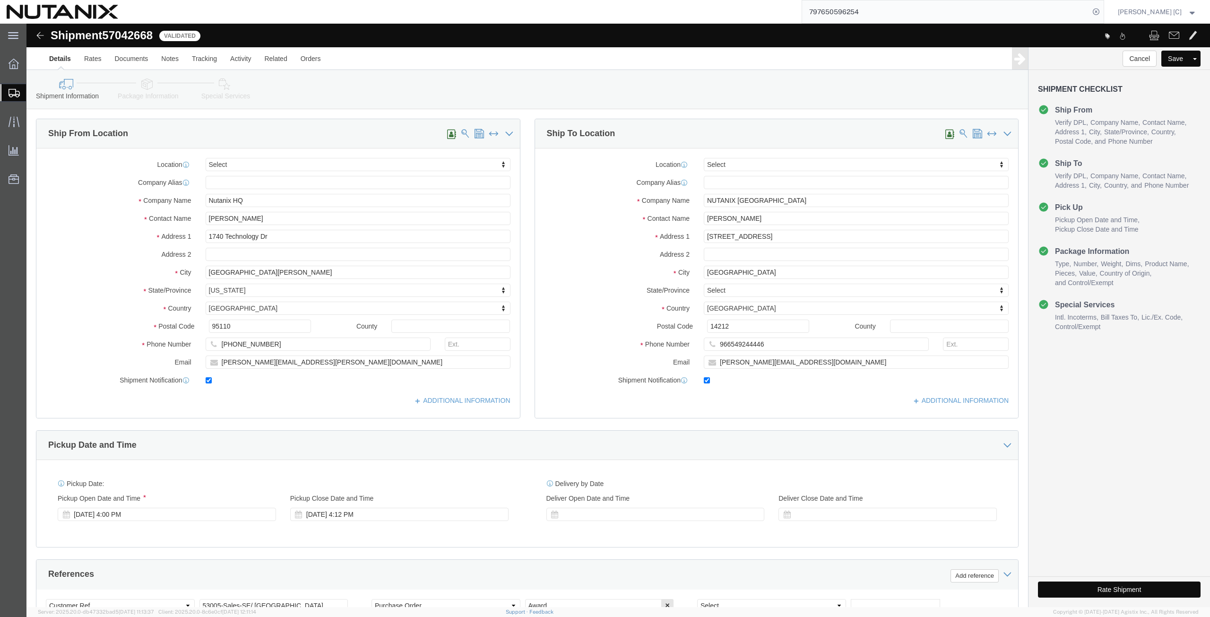
select select
click icon
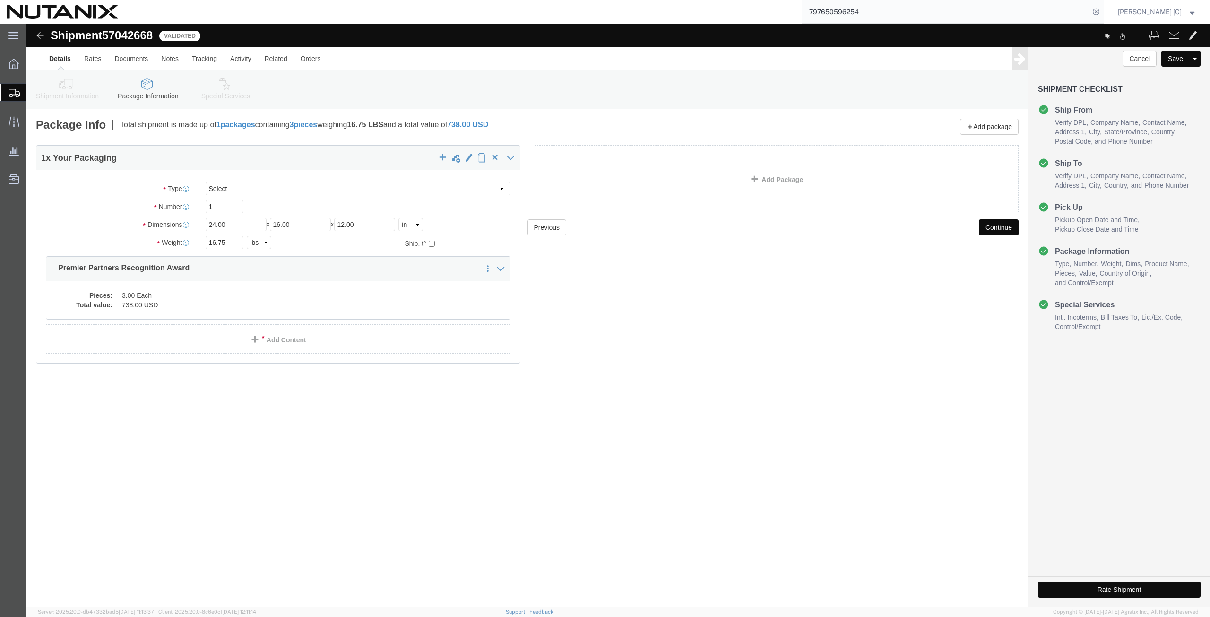
click icon
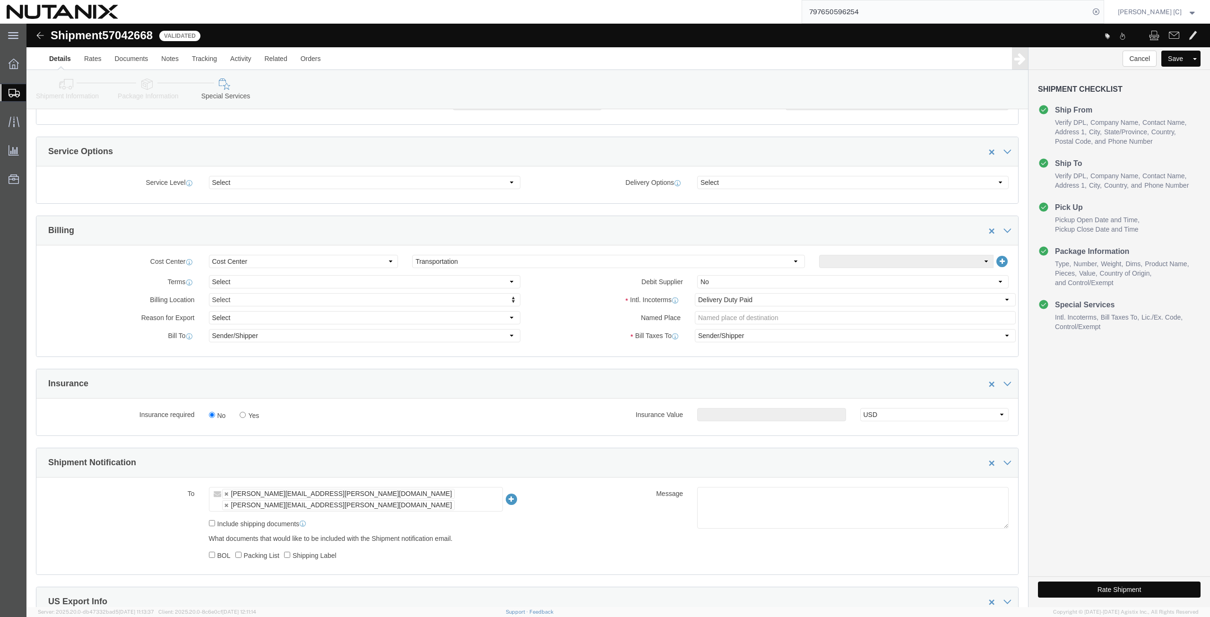
scroll to position [331, 0]
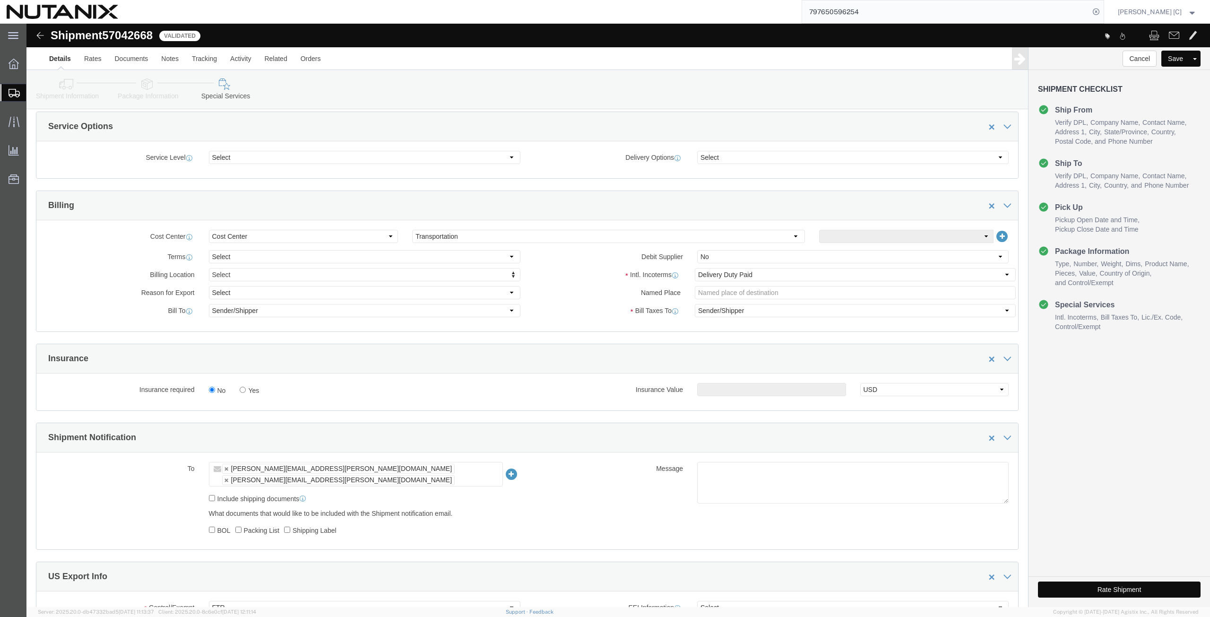
click button "Rate Shipment"
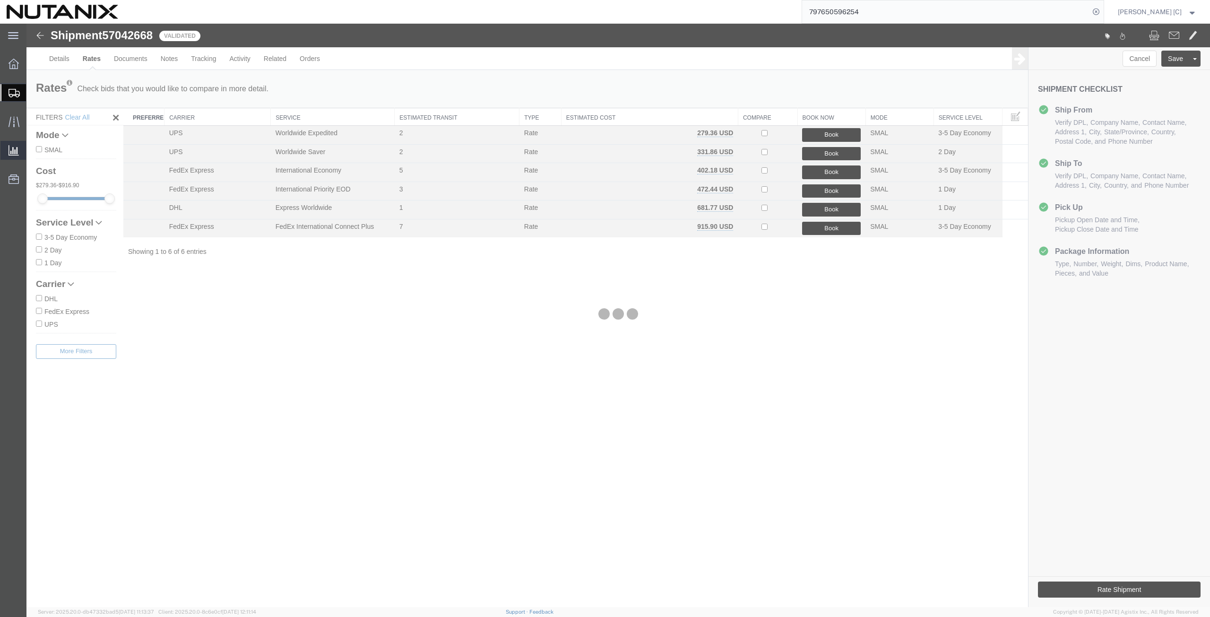
scroll to position [0, 0]
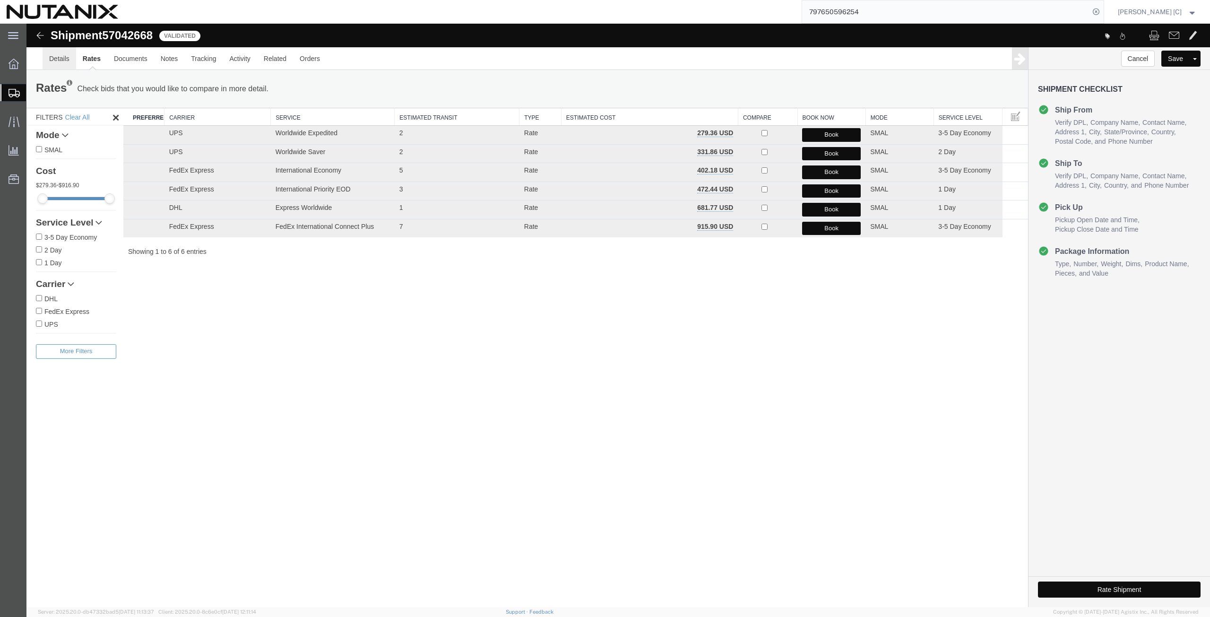
click at [60, 65] on link "Details" at bounding box center [60, 58] width 34 height 23
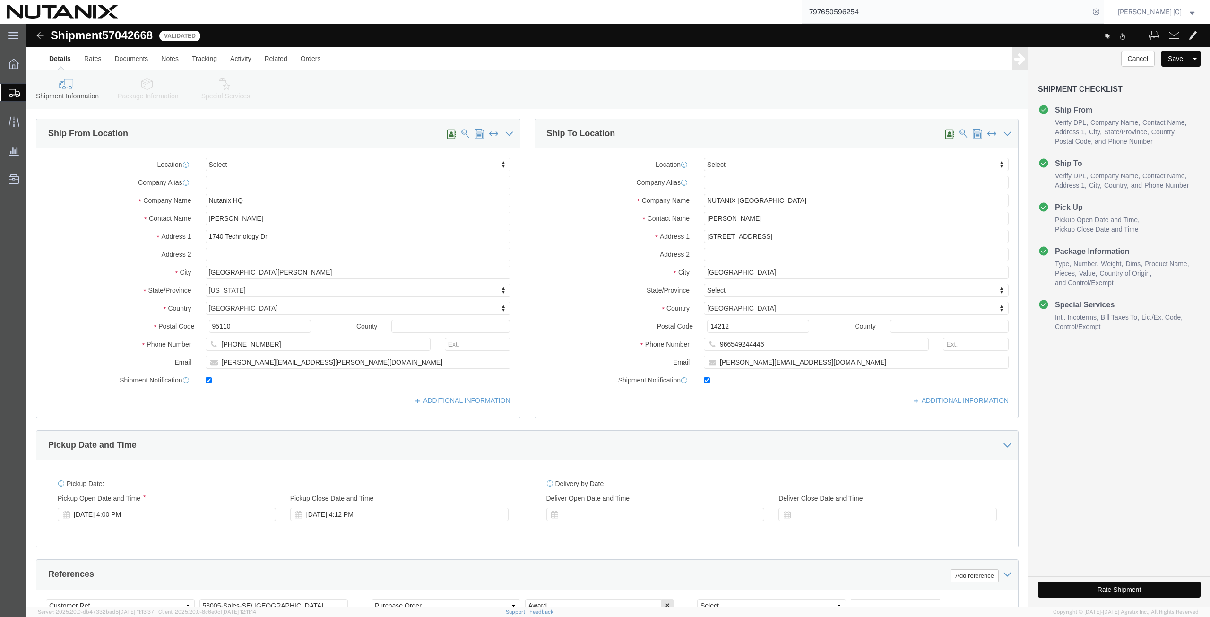
click button "Rate Shipment"
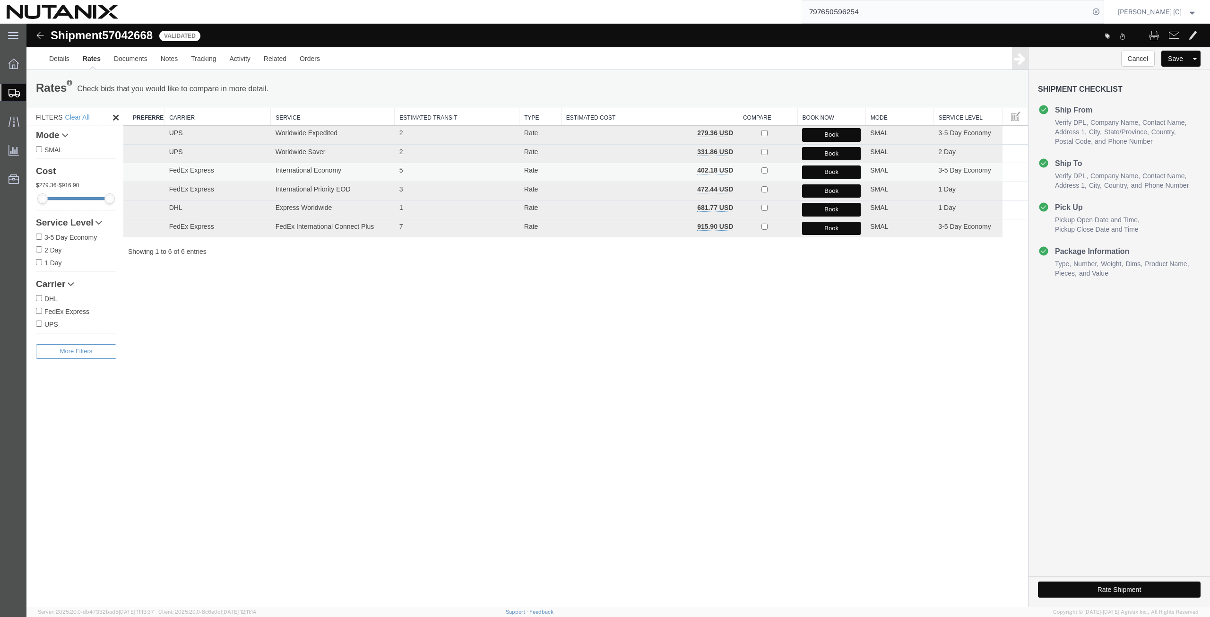
click at [833, 173] on button "Book" at bounding box center [831, 172] width 59 height 14
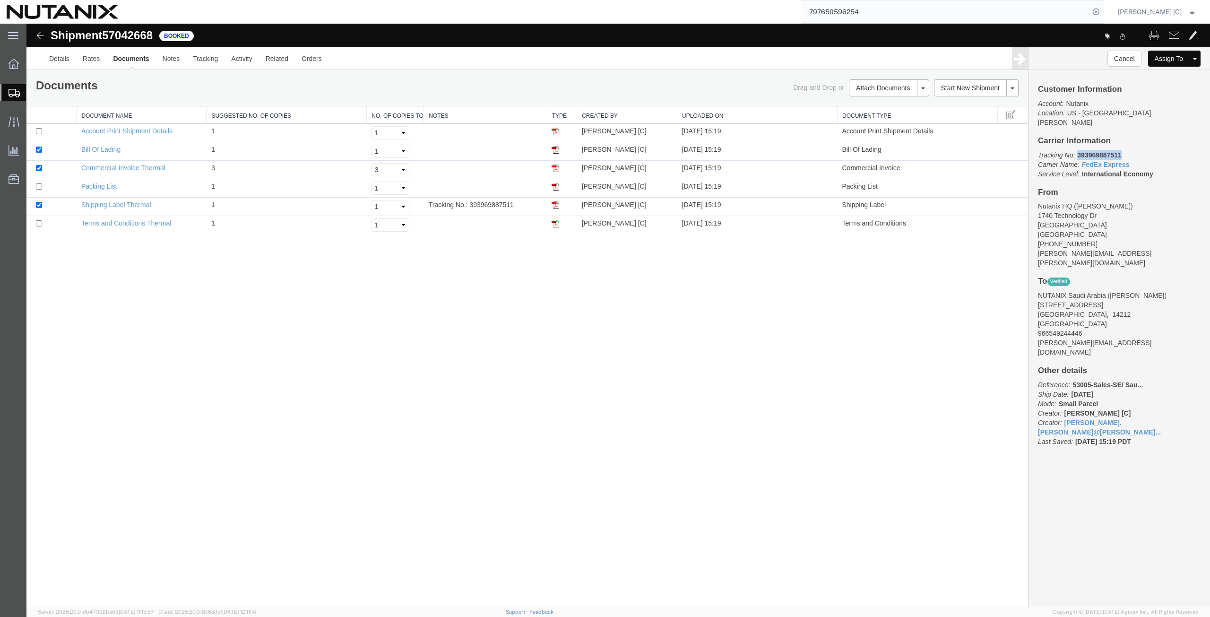
drag, startPoint x: 1123, startPoint y: 146, endPoint x: 1079, endPoint y: 146, distance: 44.4
click at [1079, 150] on p "Tracking No: 393969887511 Carrier Name: FedEx Express FedEx Express Service Lev…" at bounding box center [1119, 164] width 163 height 28
copy b "393969887511"
click at [556, 204] on img at bounding box center [556, 205] width 8 height 8
click at [0, 0] on span "Create from Template" at bounding box center [0, 0] width 0 height 0
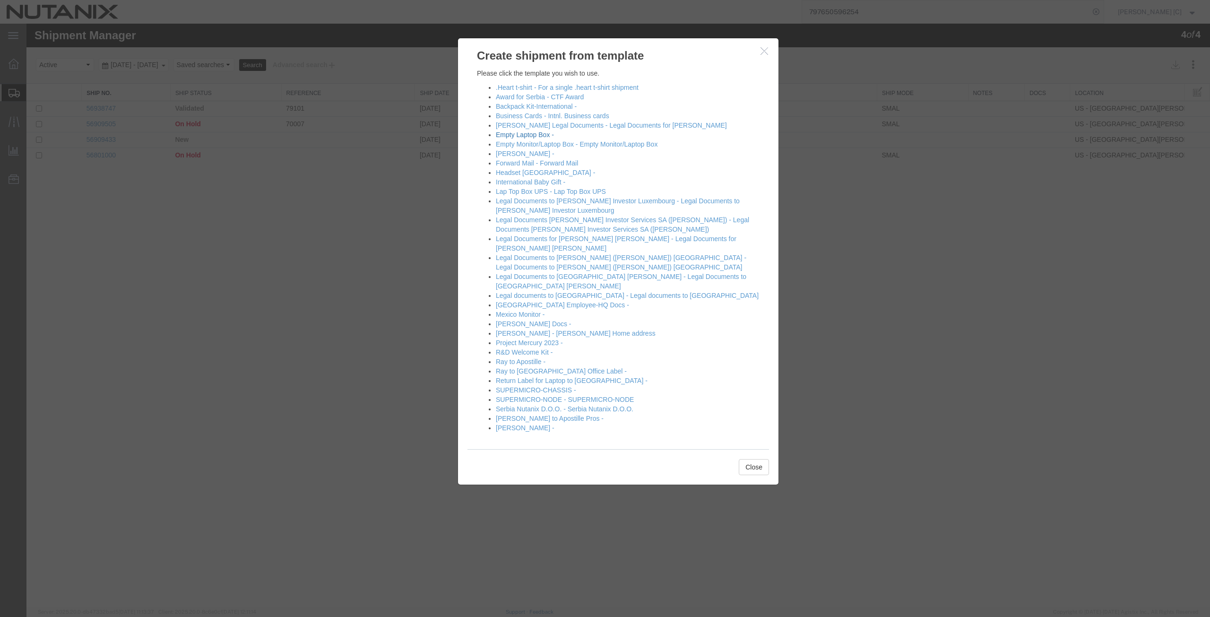
click at [511, 133] on link "Empty Laptop Box -" at bounding box center [525, 135] width 58 height 8
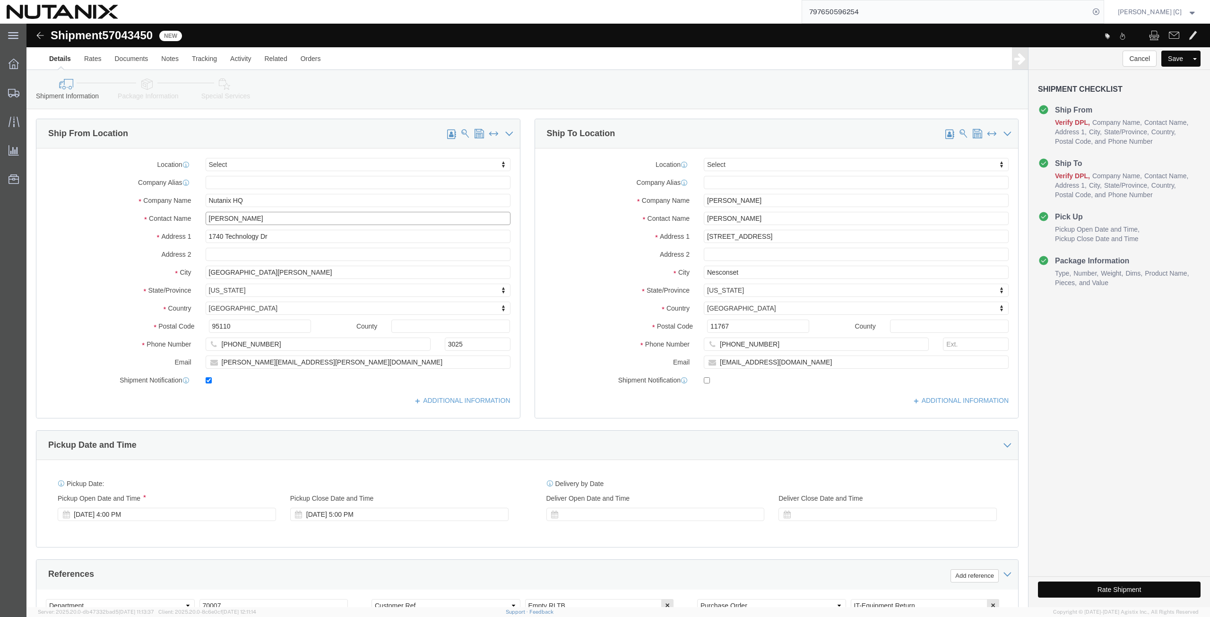
drag, startPoint x: 243, startPoint y: 196, endPoint x: -30, endPoint y: 236, distance: 275.8
click html "Shipment 57043450 New Details Rates Documents Notes Tracking Activity Related O…"
click p "- Nutanix HQ - ([PERSON_NAME]) [STREET_ADDRESS]"
type input "[PERSON_NAME]"
type input "[PHONE_NUMBER]"
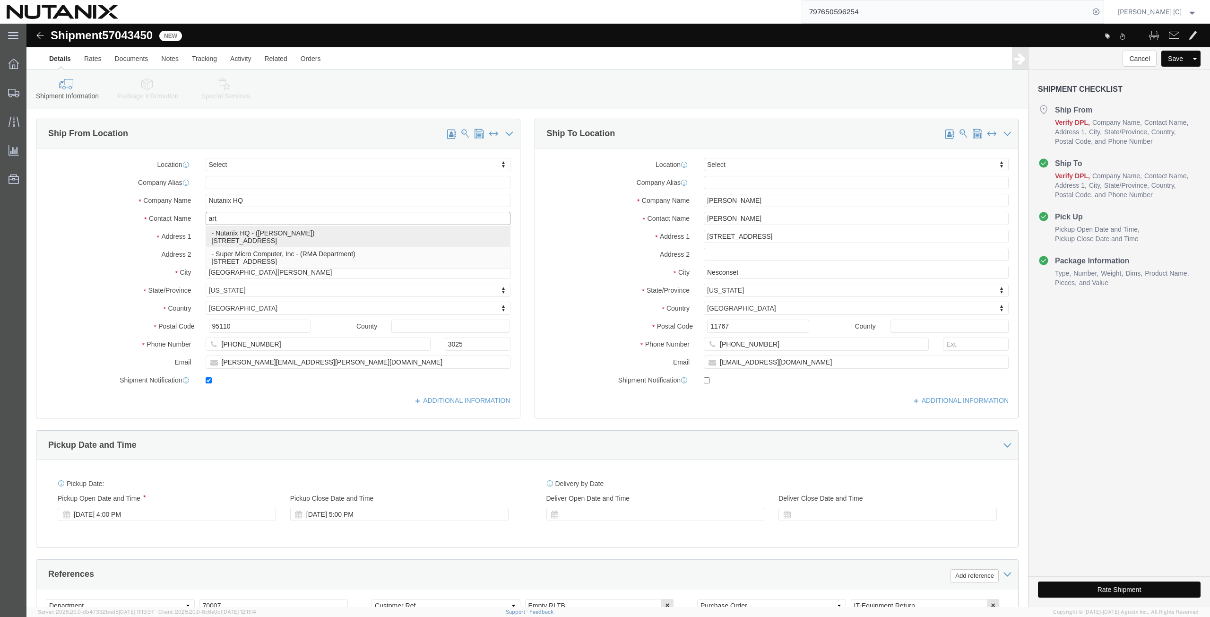
type input "[PERSON_NAME][EMAIL_ADDRESS][PERSON_NAME][DOMAIN_NAME]"
select select "CA"
type input "[PERSON_NAME]"
drag, startPoint x: 736, startPoint y: 173, endPoint x: 531, endPoint y: 193, distance: 205.3
click div "Location Select Select My Profile Location [GEOGRAPHIC_DATA] - [GEOGRAPHIC_DATA…"
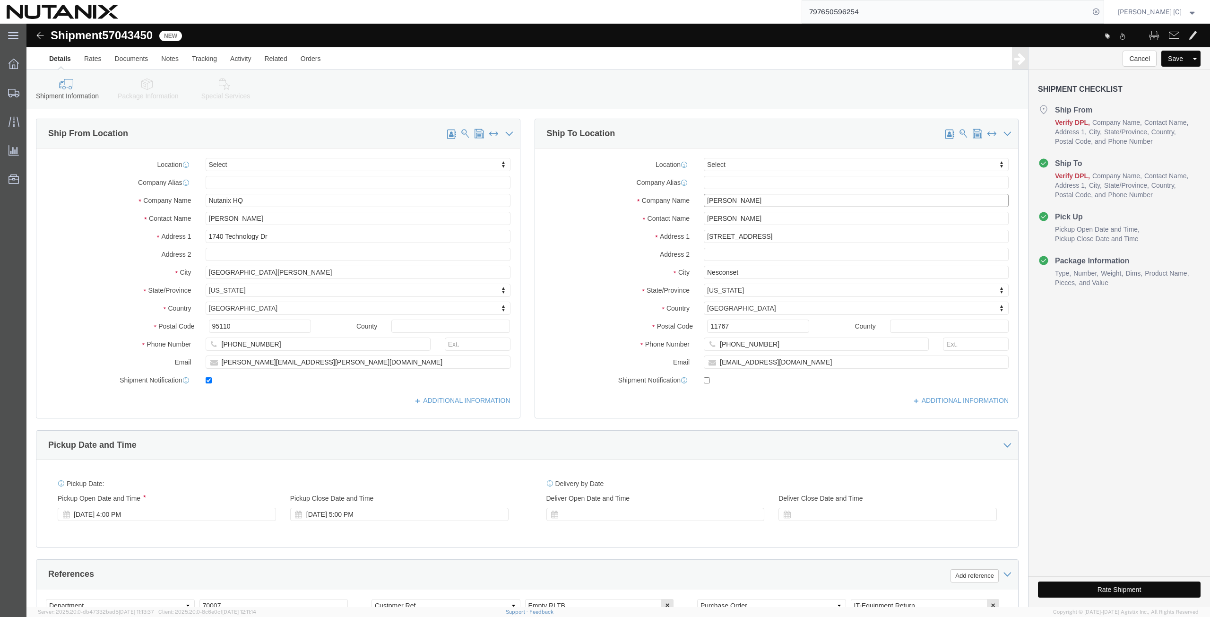
paste input "[PERSON_NAME]"
type input "[PERSON_NAME]"
drag, startPoint x: 736, startPoint y: 193, endPoint x: 531, endPoint y: 229, distance: 208.4
click div "Location Select Select My Profile Location [GEOGRAPHIC_DATA] - [GEOGRAPHIC_DATA…"
paste input "[PERSON_NAME]"
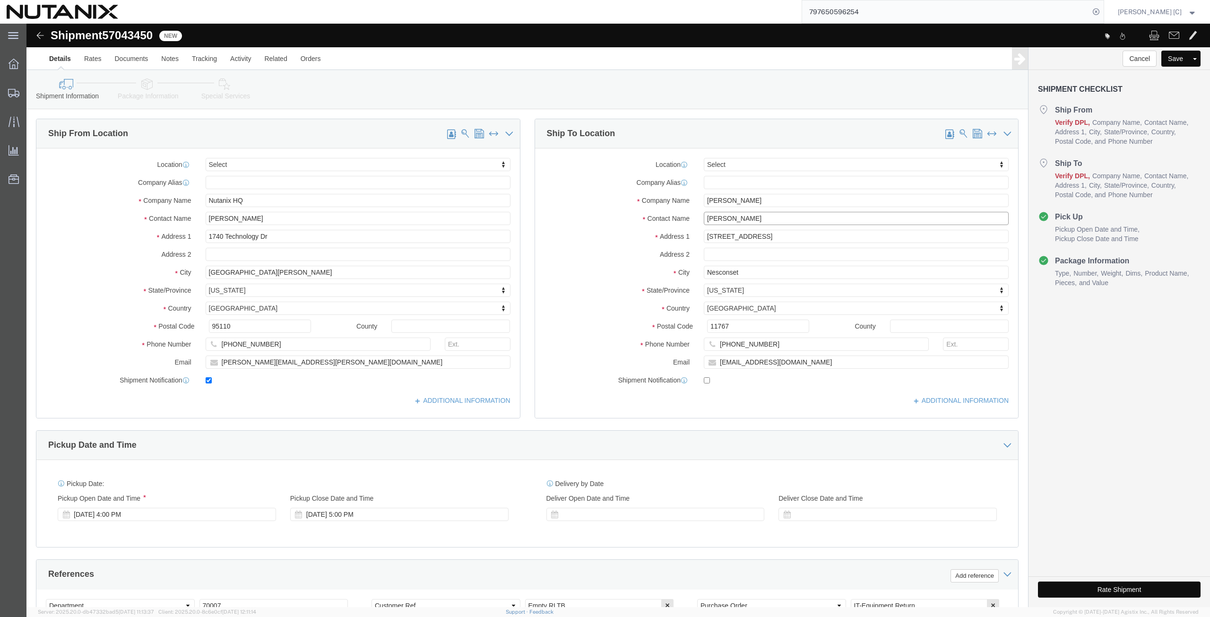
type input "[PERSON_NAME]"
drag, startPoint x: 730, startPoint y: 214, endPoint x: 551, endPoint y: 222, distance: 178.9
click div "Location Select Select My Profile Location [GEOGRAPHIC_DATA] - [GEOGRAPHIC_DATA…"
paste input "[STREET_ADDRESS]"
type input "[STREET_ADDRESS]"
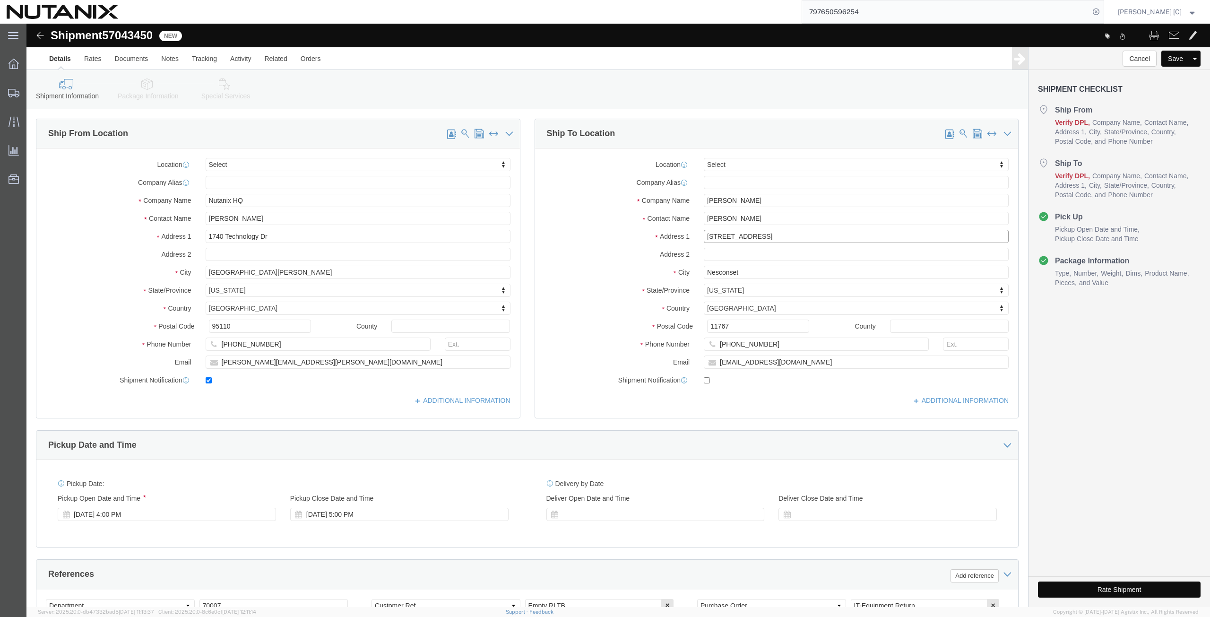
drag, startPoint x: 748, startPoint y: 215, endPoint x: 603, endPoint y: 232, distance: 146.1
click div "Location Select Select My Profile Location [GEOGRAPHIC_DATA] - [GEOGRAPHIC_DATA…"
drag, startPoint x: 722, startPoint y: 247, endPoint x: 530, endPoint y: 257, distance: 192.7
click div "Location Select Select My Profile Location [GEOGRAPHIC_DATA] - [GEOGRAPHIC_DATA…"
paste input "[GEOGRAPHIC_DATA]"
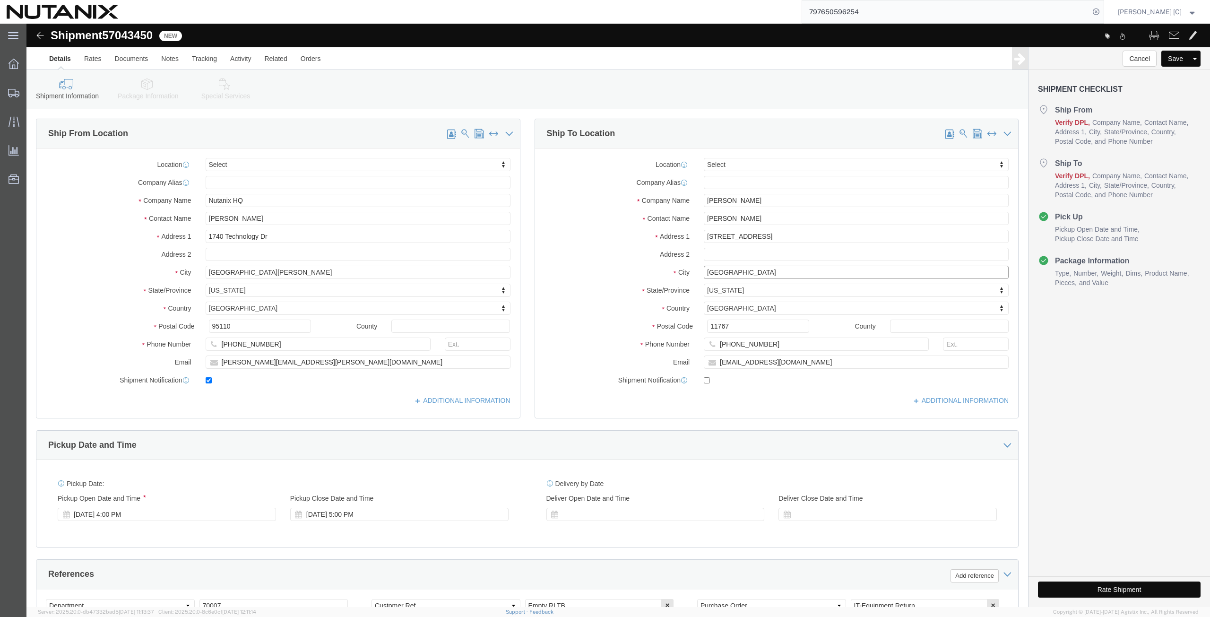
type input "[GEOGRAPHIC_DATA]"
type input "virgin"
select select "VA"
drag, startPoint x: 705, startPoint y: 303, endPoint x: 609, endPoint y: 307, distance: 96.5
click div "Postal Code 11767"
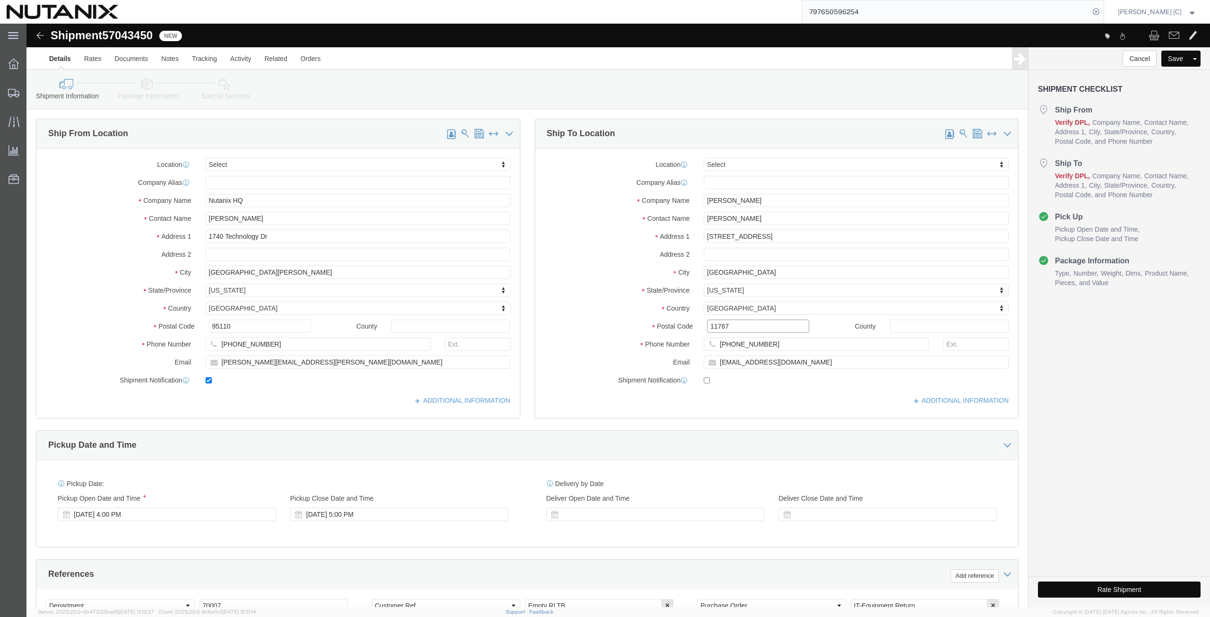
paste input "22044"
type input "22044"
drag, startPoint x: 747, startPoint y: 318, endPoint x: 537, endPoint y: 333, distance: 210.5
click div "Location Select Select My Profile Location [GEOGRAPHIC_DATA] - [GEOGRAPHIC_DATA…"
paste input "571.216.277"
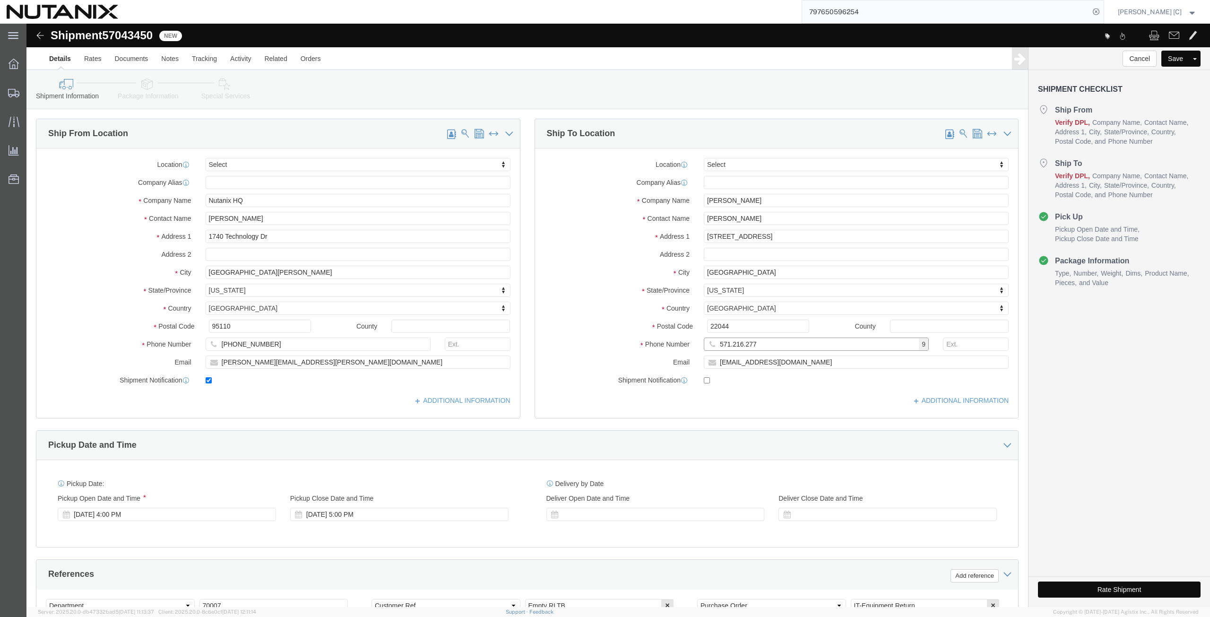
click input "571.216.277"
click input "571216.277"
type input "571216277"
drag, startPoint x: 593, startPoint y: 346, endPoint x: 446, endPoint y: 355, distance: 147.3
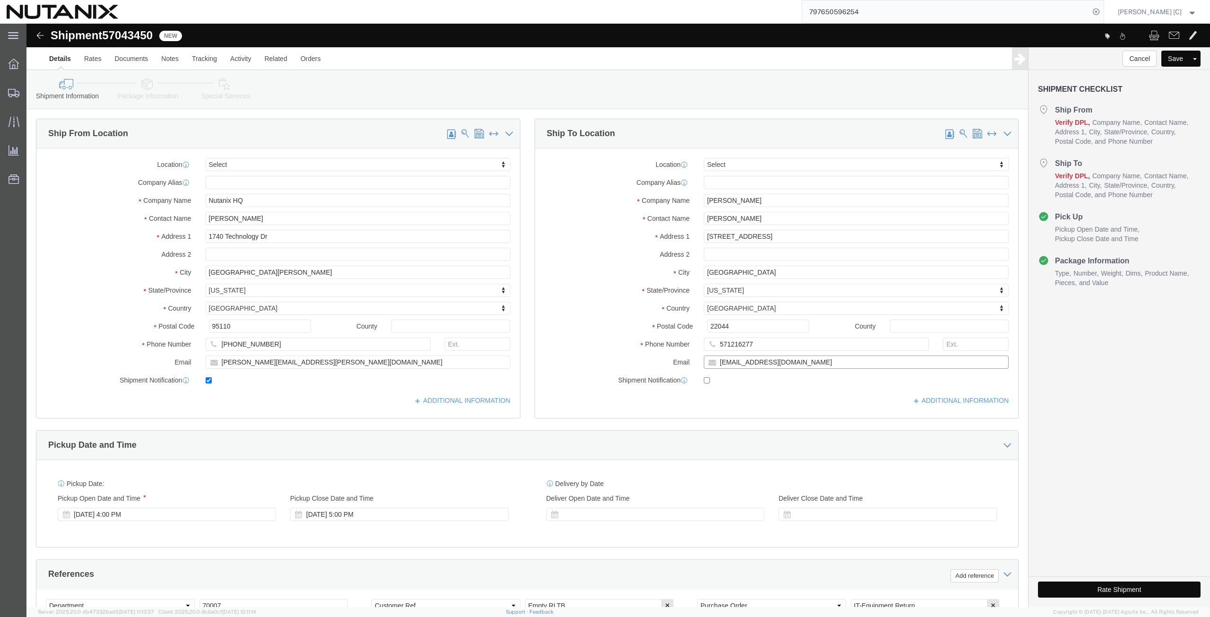
click div "Ship From Location Location Select Select My Profile Location [GEOGRAPHIC_DATA]…"
paste input "faiza.a.hussein20"
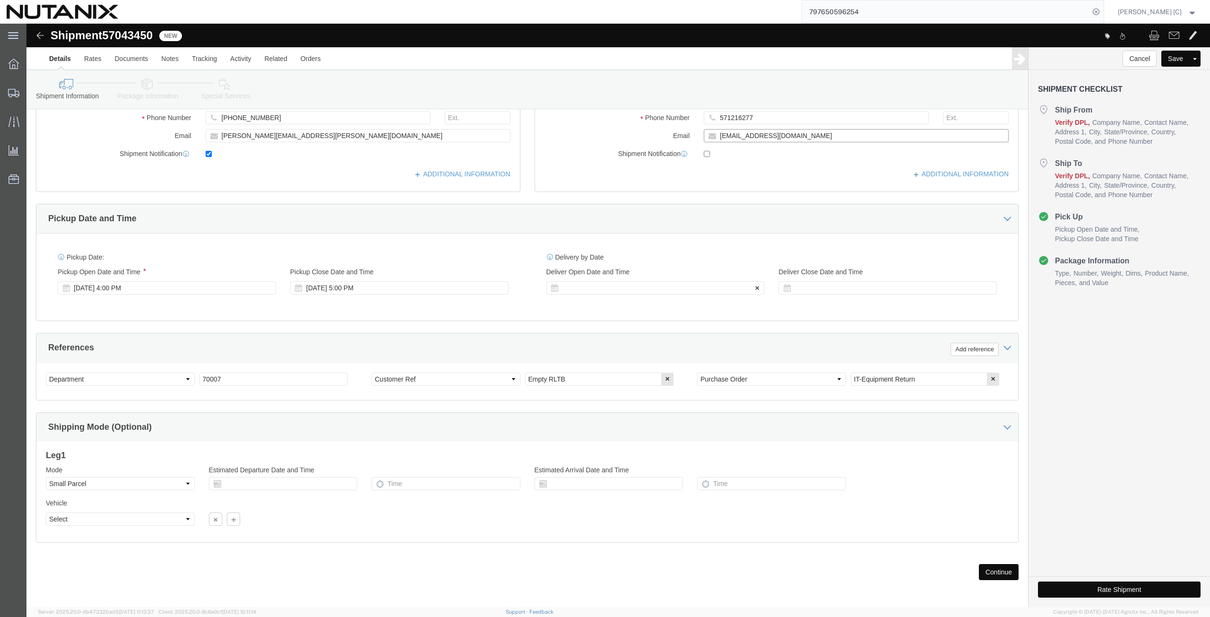
scroll to position [228, 0]
type input "[EMAIL_ADDRESS][DOMAIN_NAME]"
checkbox input "true"
click button "Continue"
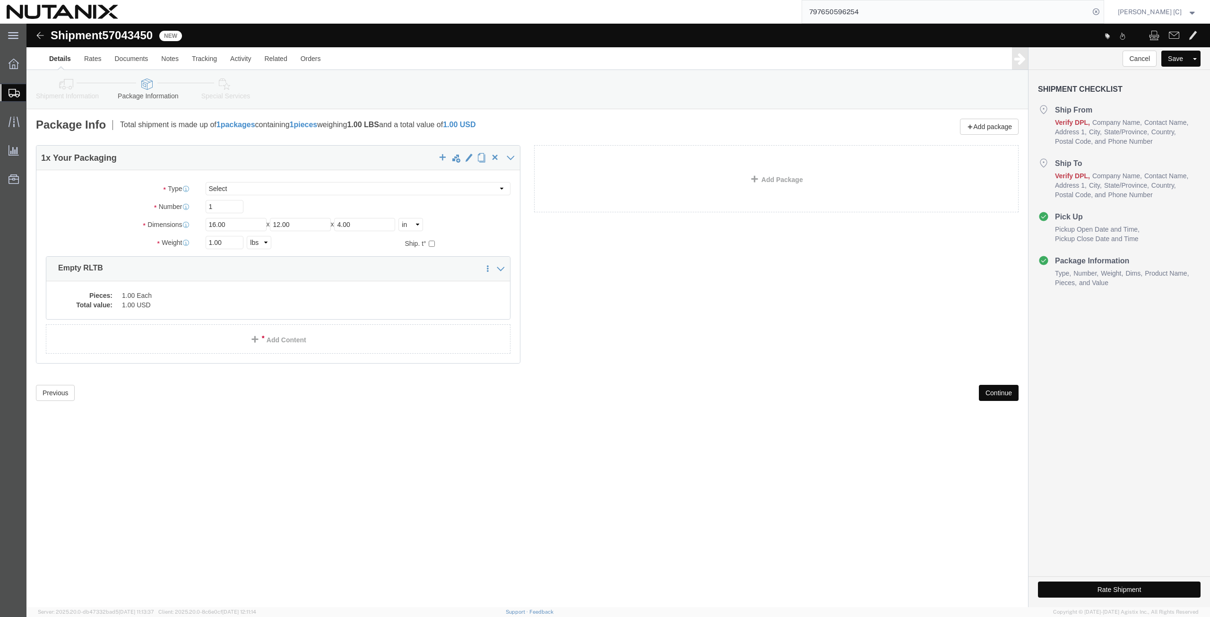
click button "Continue"
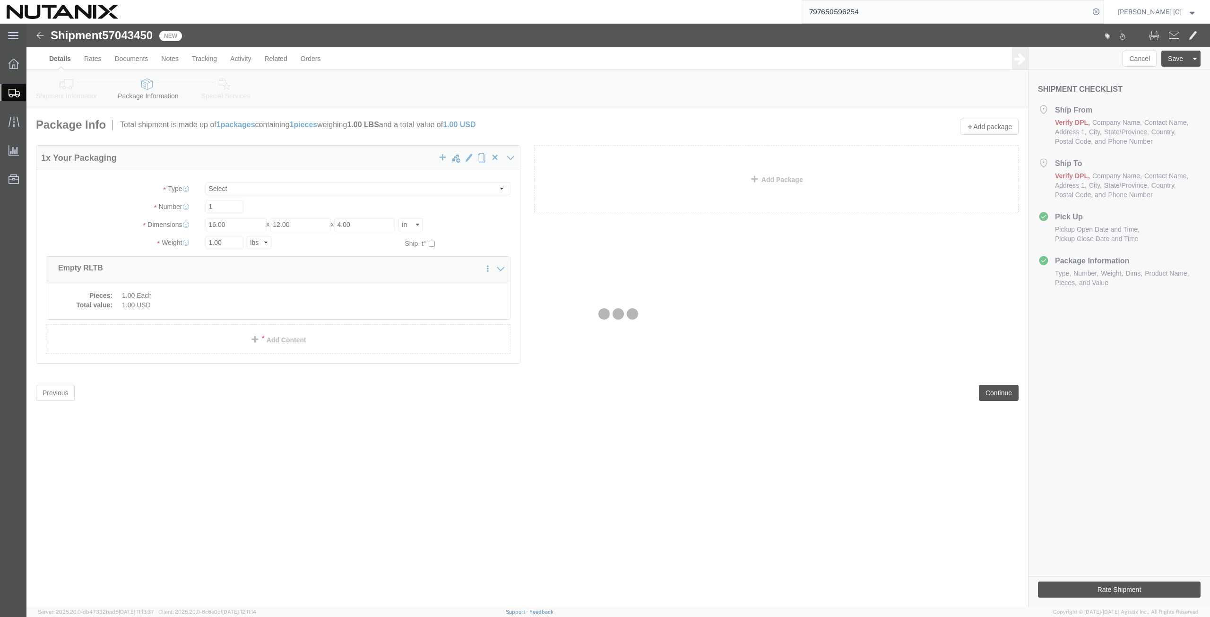
select select
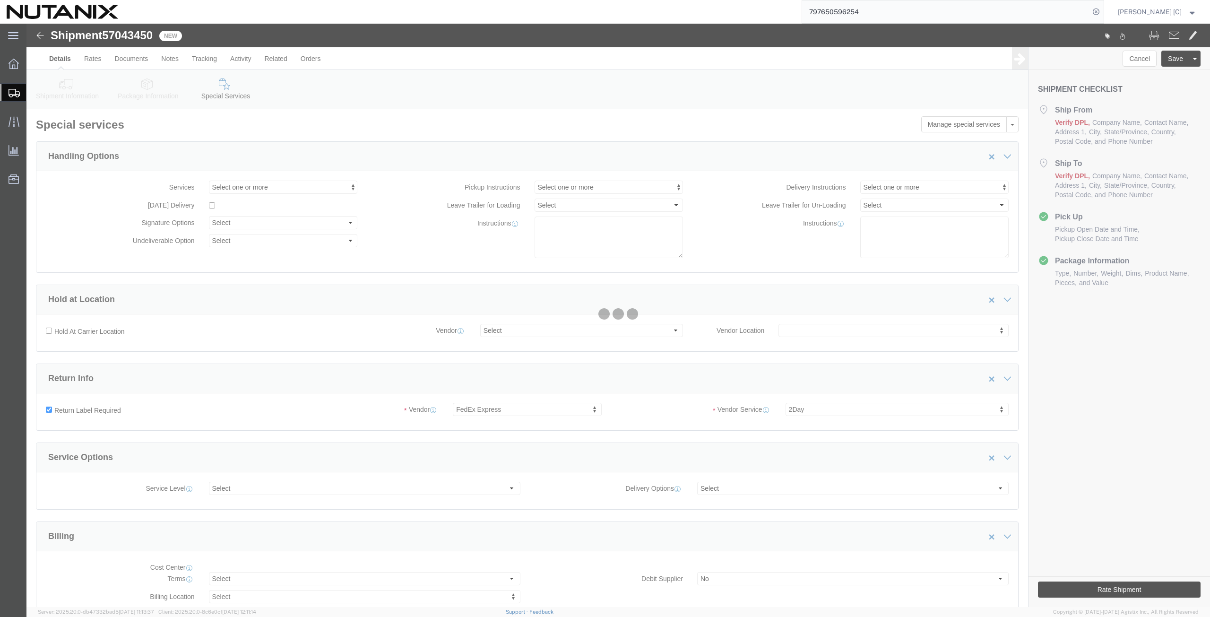
select select "COSTCENTER"
select select "59656"
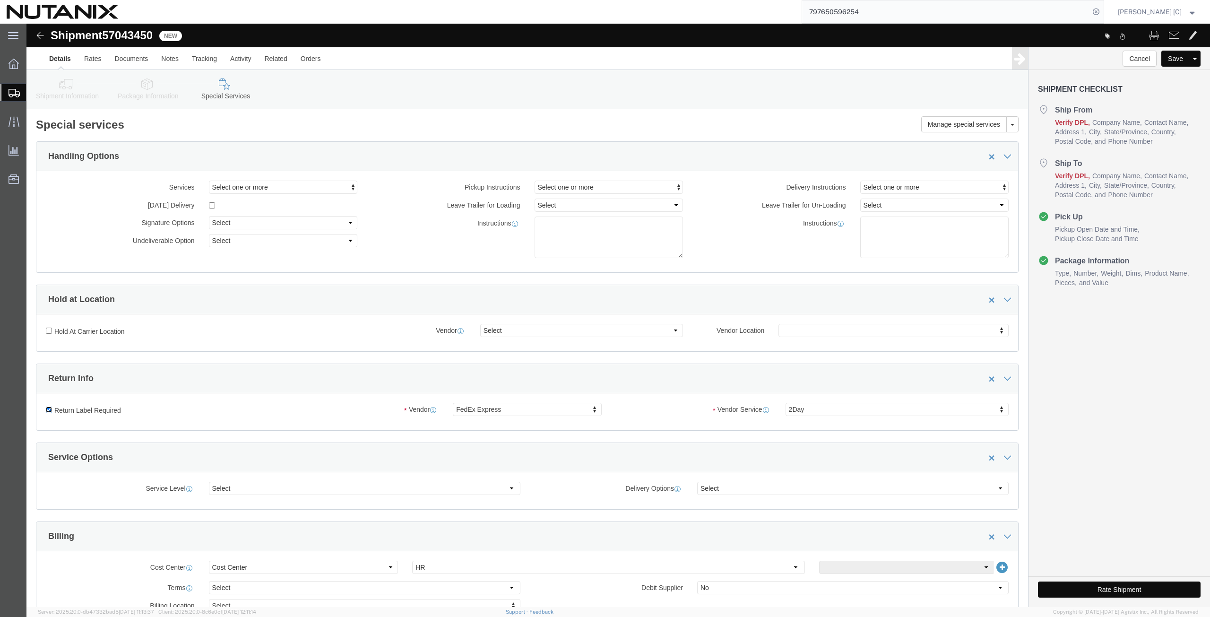
click input "Return Label Required"
checkbox input "false"
select select
click button "Rate Shipment"
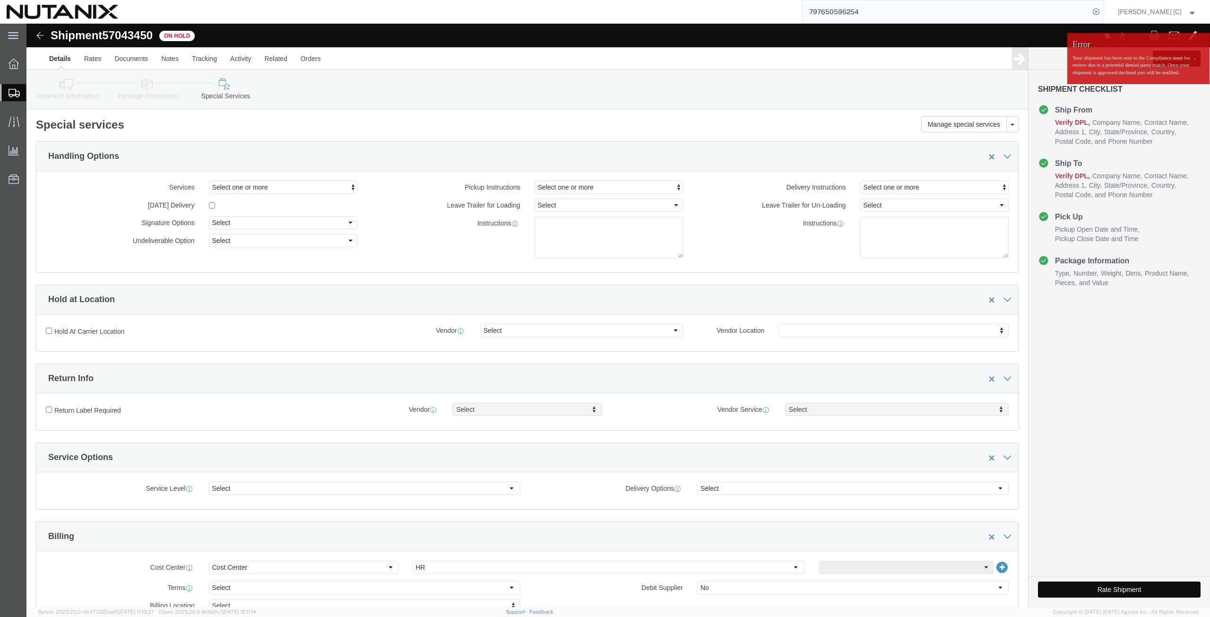
click button "Rate Shipment"
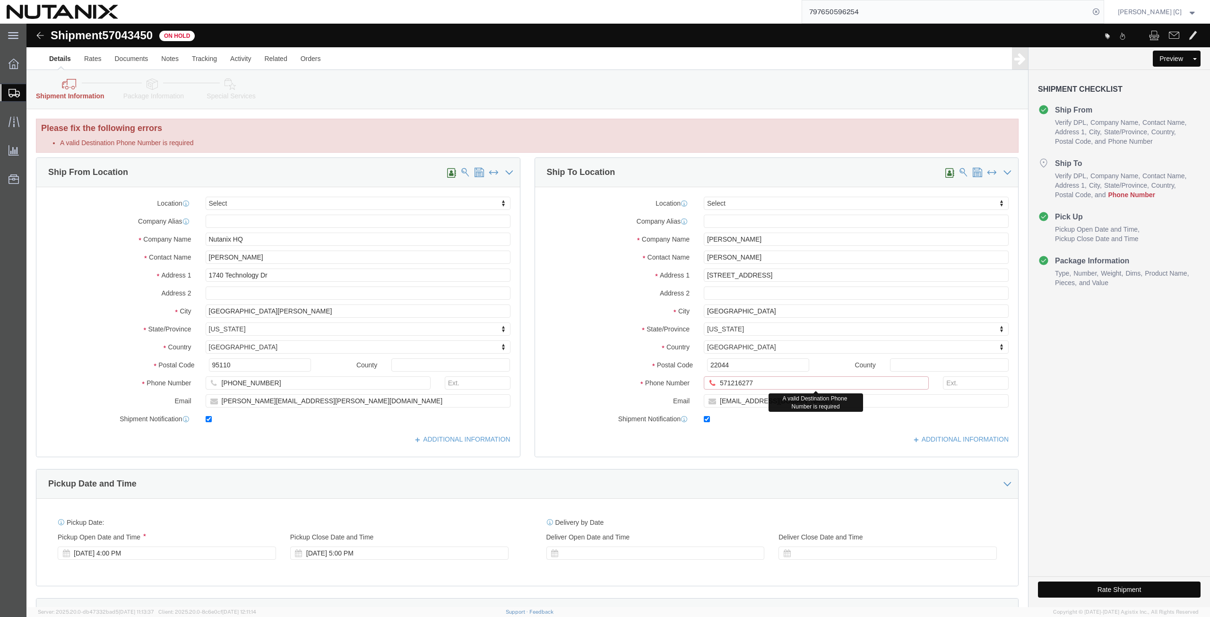
drag, startPoint x: 732, startPoint y: 360, endPoint x: 560, endPoint y: 372, distance: 172.5
click div "Location Select Select My Profile Location [GEOGRAPHIC_DATA] - [GEOGRAPHIC_DATA…"
type input "[PHONE_NUMBER]"
click div "Location Select Select My Profile Location [GEOGRAPHIC_DATA] - [GEOGRAPHIC_DATA…"
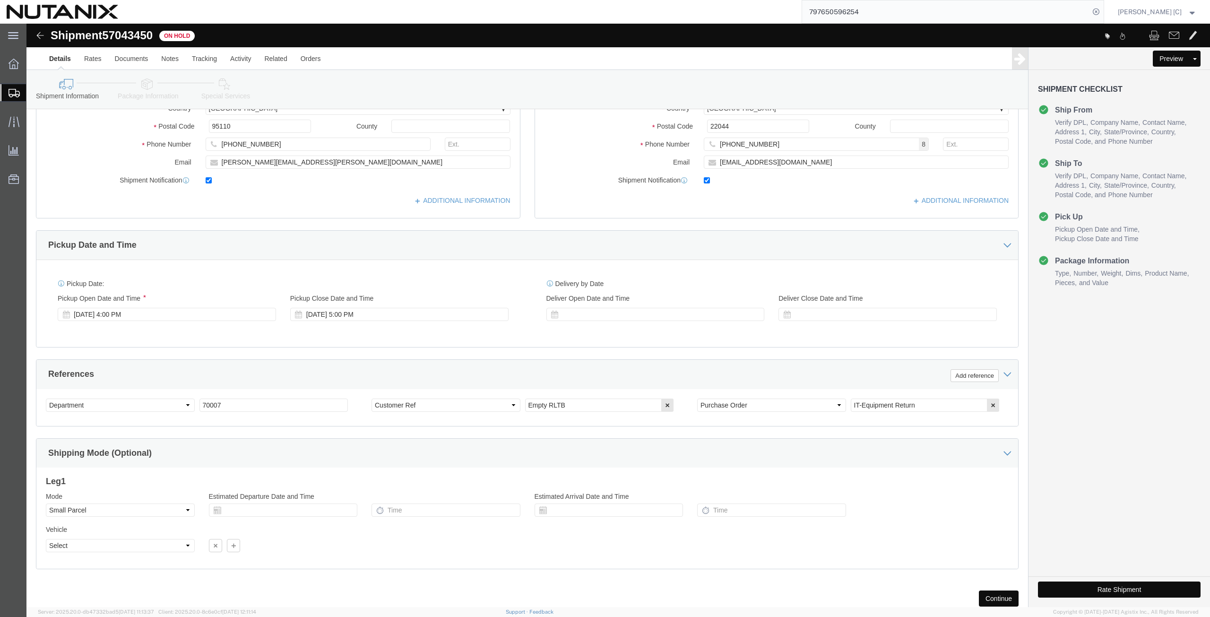
scroll to position [267, 0]
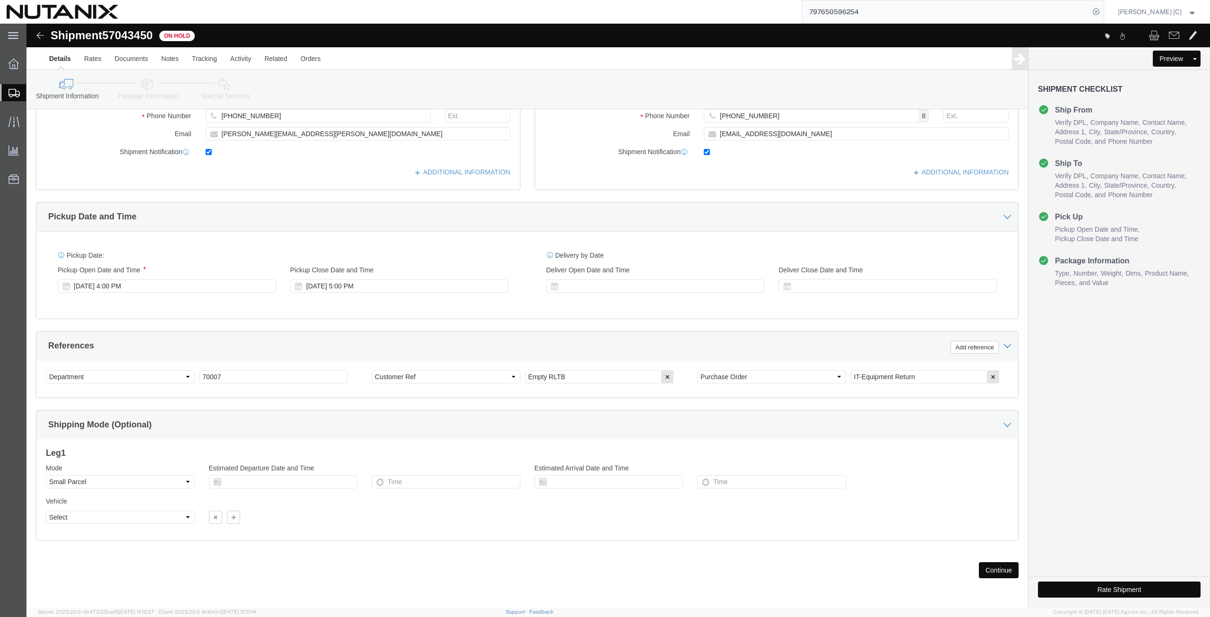
click button "Rate Shipment"
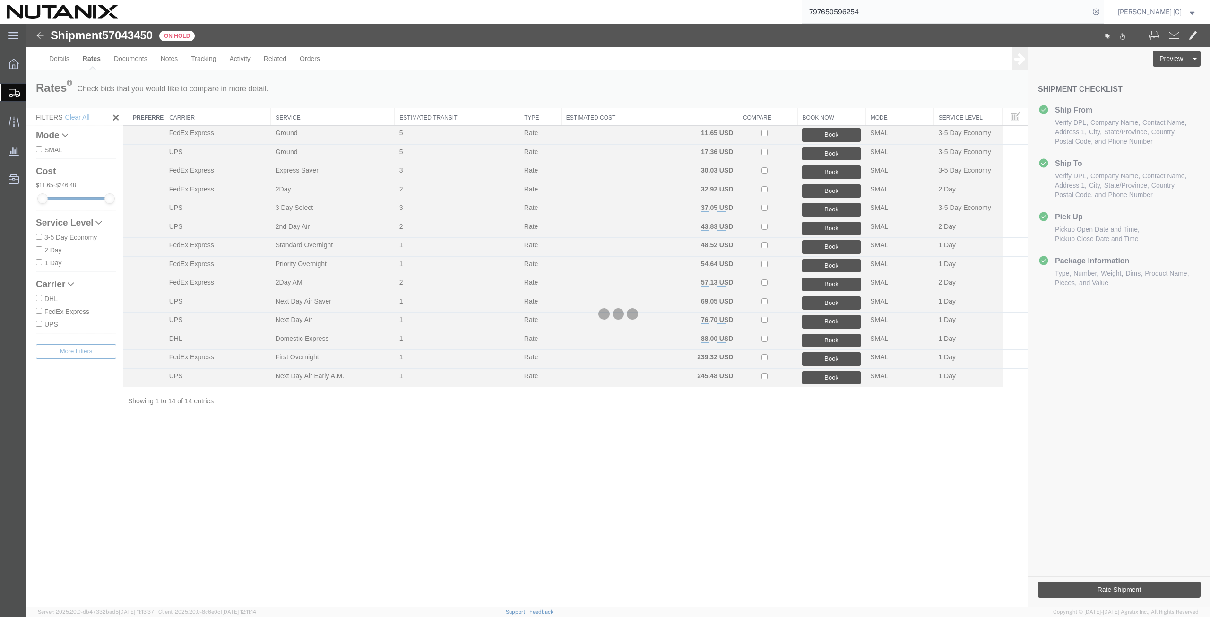
scroll to position [0, 0]
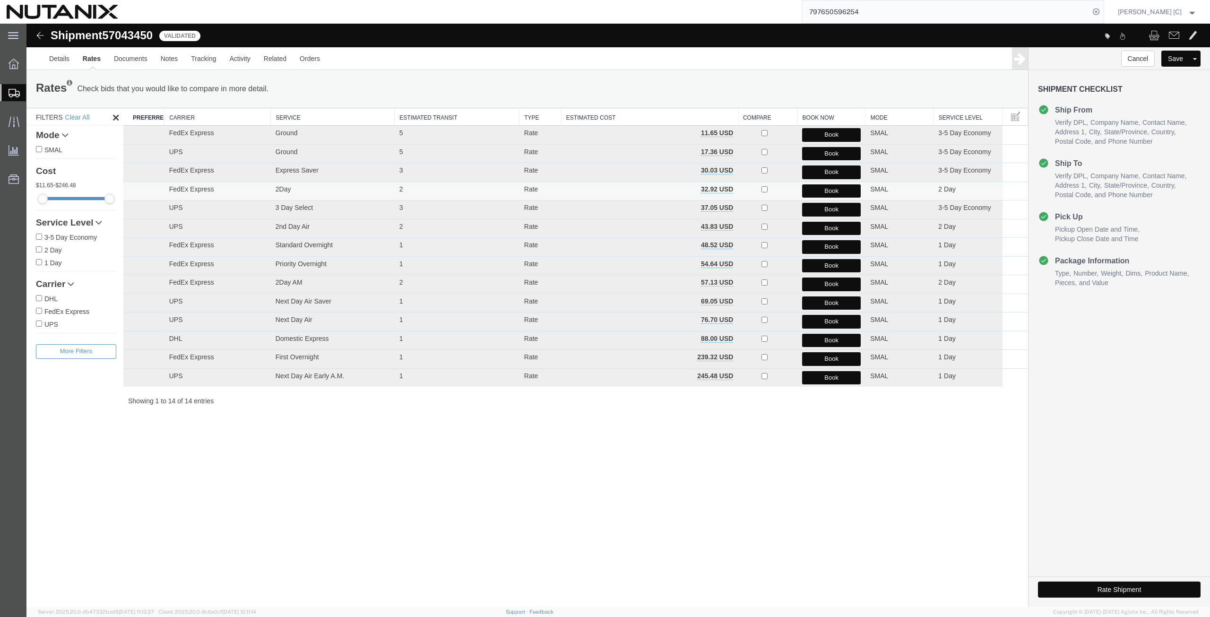
click at [818, 190] on button "Book" at bounding box center [831, 191] width 59 height 14
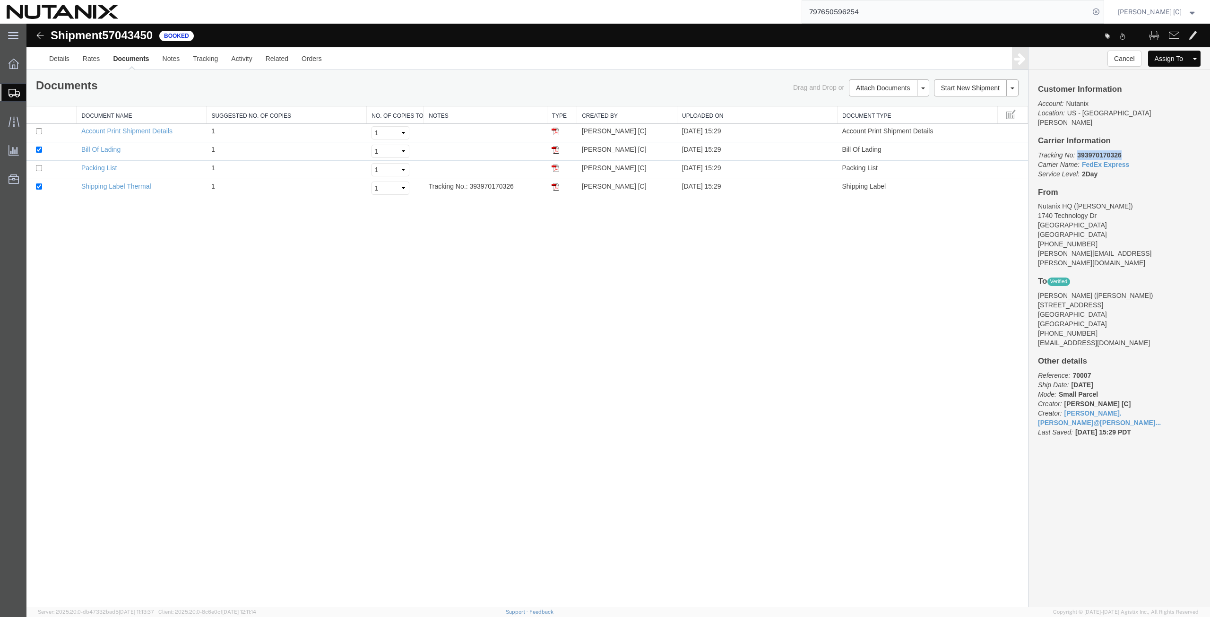
drag, startPoint x: 1128, startPoint y: 141, endPoint x: 1078, endPoint y: 144, distance: 50.2
click at [1078, 150] on p "Tracking No: 393970170326 Carrier Name: FedEx Express FedEx Express Service Lev…" at bounding box center [1119, 164] width 163 height 28
copy b "393970170326"
click at [557, 189] on img at bounding box center [556, 187] width 8 height 8
click at [0, 0] on span "Create from Template" at bounding box center [0, 0] width 0 height 0
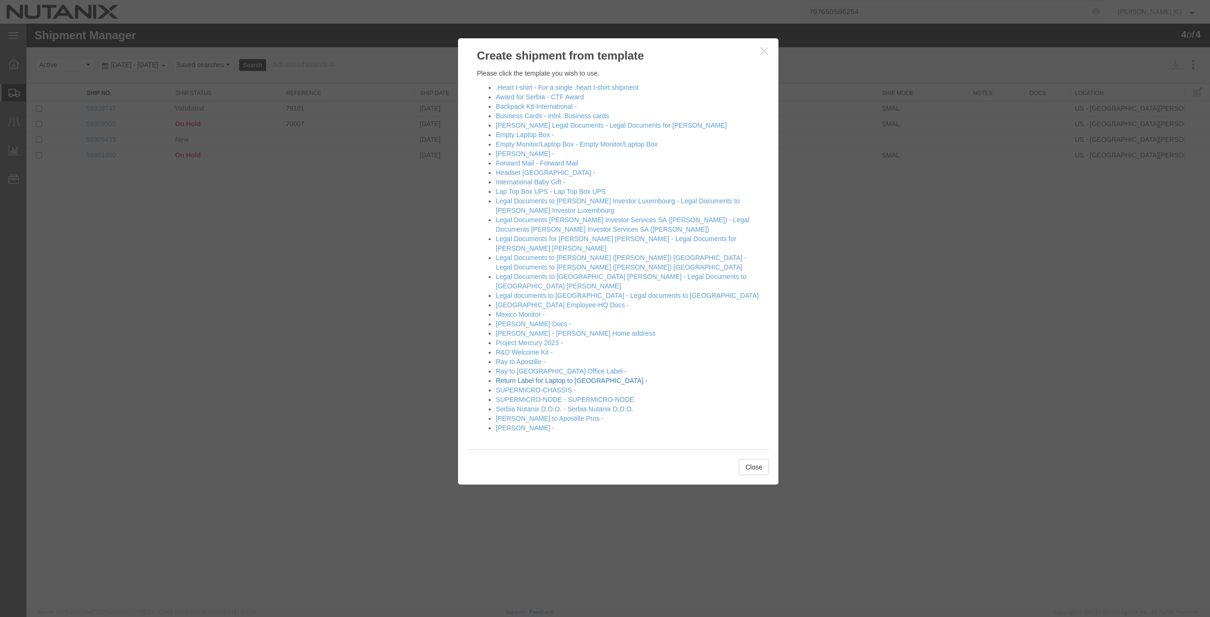
click at [532, 377] on link "Return Label for Laptop to [GEOGRAPHIC_DATA] -" at bounding box center [572, 381] width 152 height 8
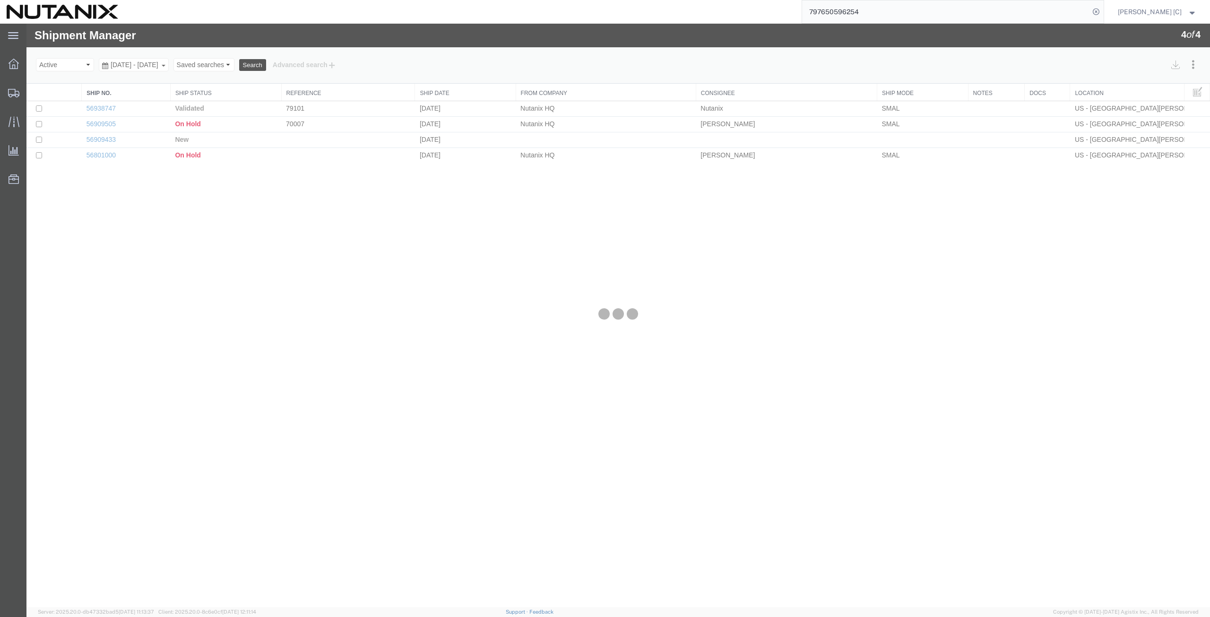
select select "46554"
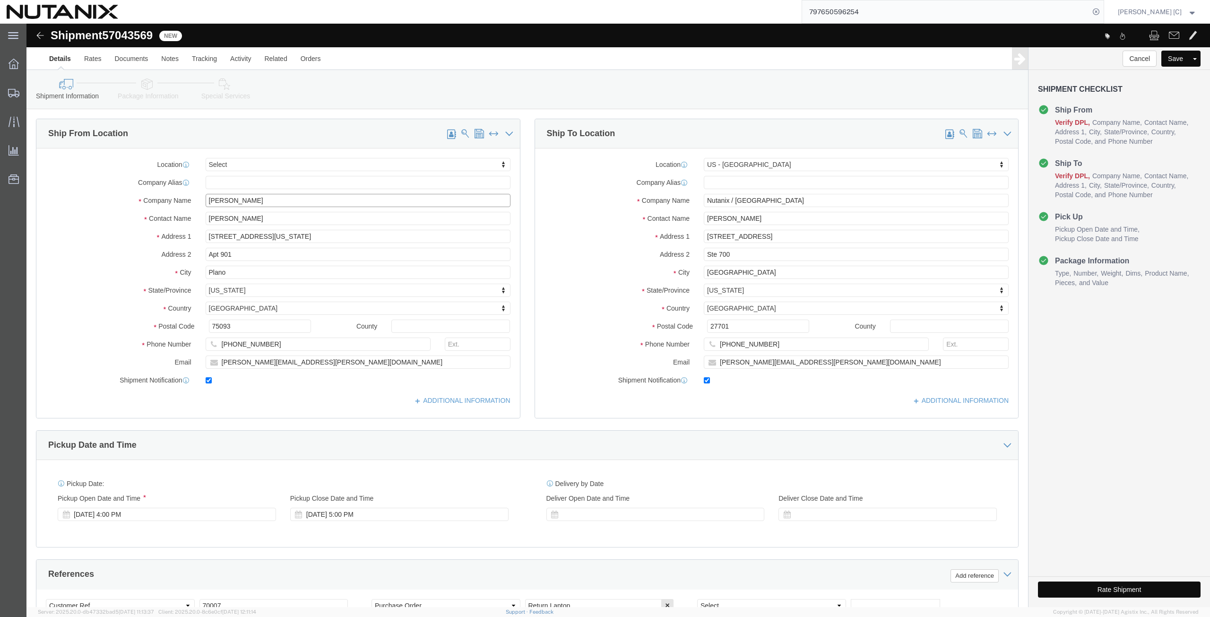
drag, startPoint x: 237, startPoint y: 176, endPoint x: 91, endPoint y: 185, distance: 146.8
click div "Location Select Select My Profile Location [GEOGRAPHIC_DATA] - [GEOGRAPHIC_DATA…"
paste input "[PERSON_NAME]"
type input "[PERSON_NAME]"
drag, startPoint x: 228, startPoint y: 193, endPoint x: 50, endPoint y: 221, distance: 180.9
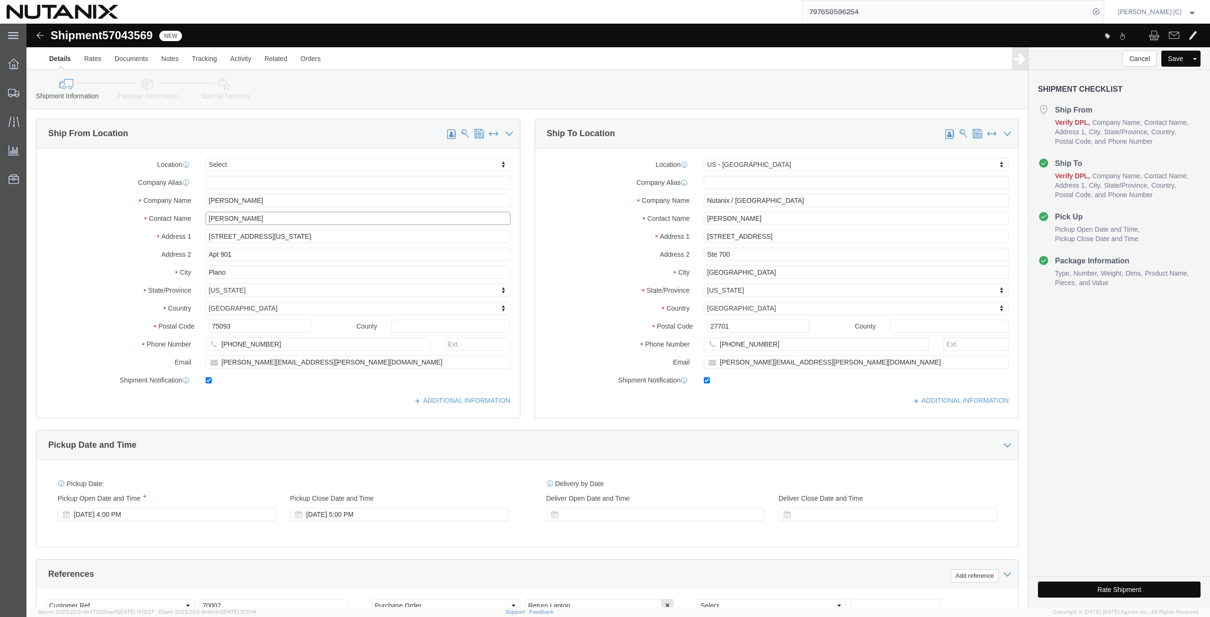
click div "Location Select Select My Profile Location [GEOGRAPHIC_DATA] - [GEOGRAPHIC_DATA…"
paste input "[PERSON_NAME]"
type input "[PERSON_NAME]"
drag, startPoint x: 231, startPoint y: 209, endPoint x: 78, endPoint y: 212, distance: 152.3
click div "Address [STREET_ADDRESS][US_STATE]"
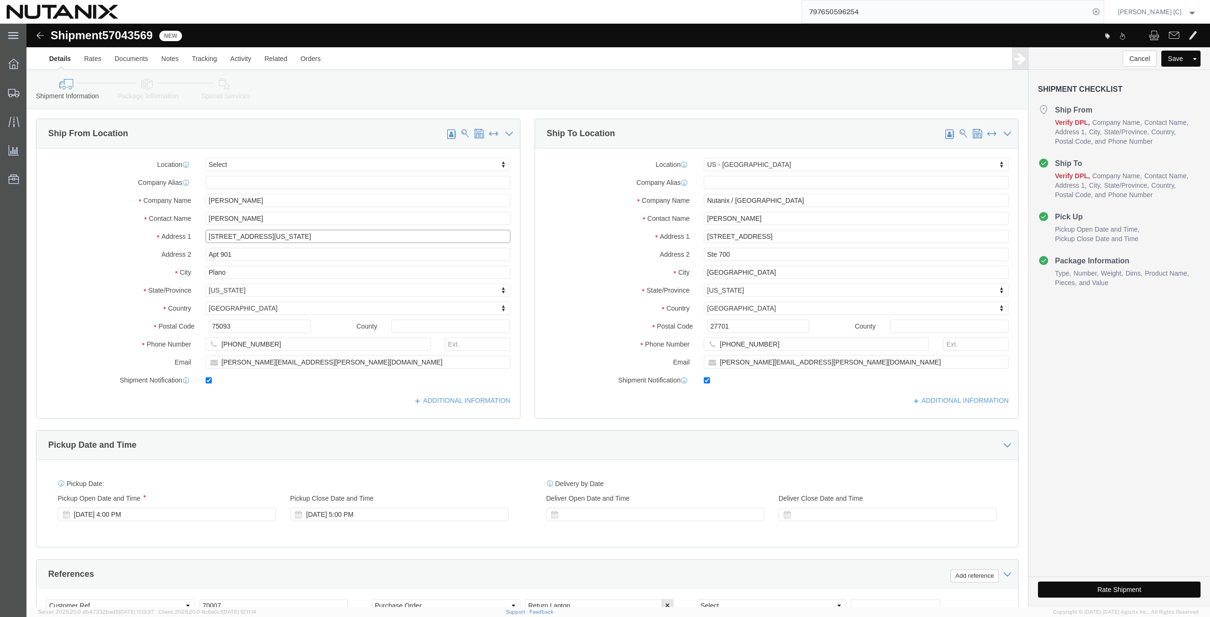
paste input "[STREET_ADDRESS]"
type input "[STREET_ADDRESS]"
drag, startPoint x: 212, startPoint y: 232, endPoint x: 113, endPoint y: 232, distance: 99.3
click div "Address [STREET_ADDRESS]"
drag, startPoint x: 205, startPoint y: 249, endPoint x: 151, endPoint y: 249, distance: 53.9
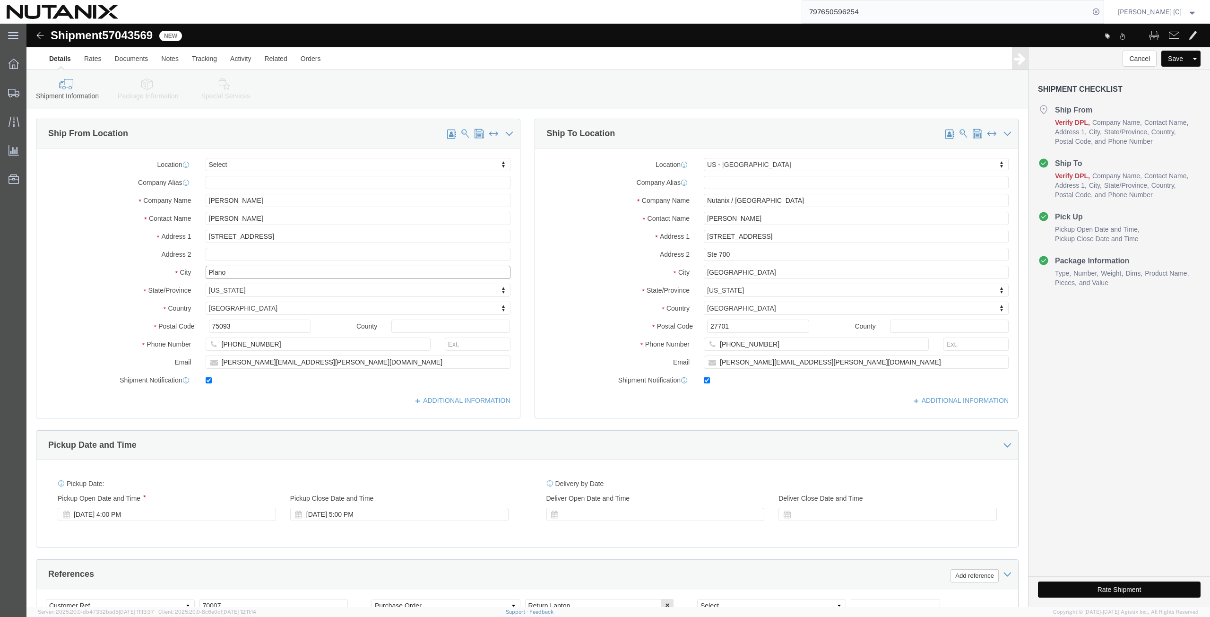
click div "City Plano"
paste input "[GEOGRAPHIC_DATA]"
type input "[GEOGRAPHIC_DATA]"
type input "vir"
select select "VA"
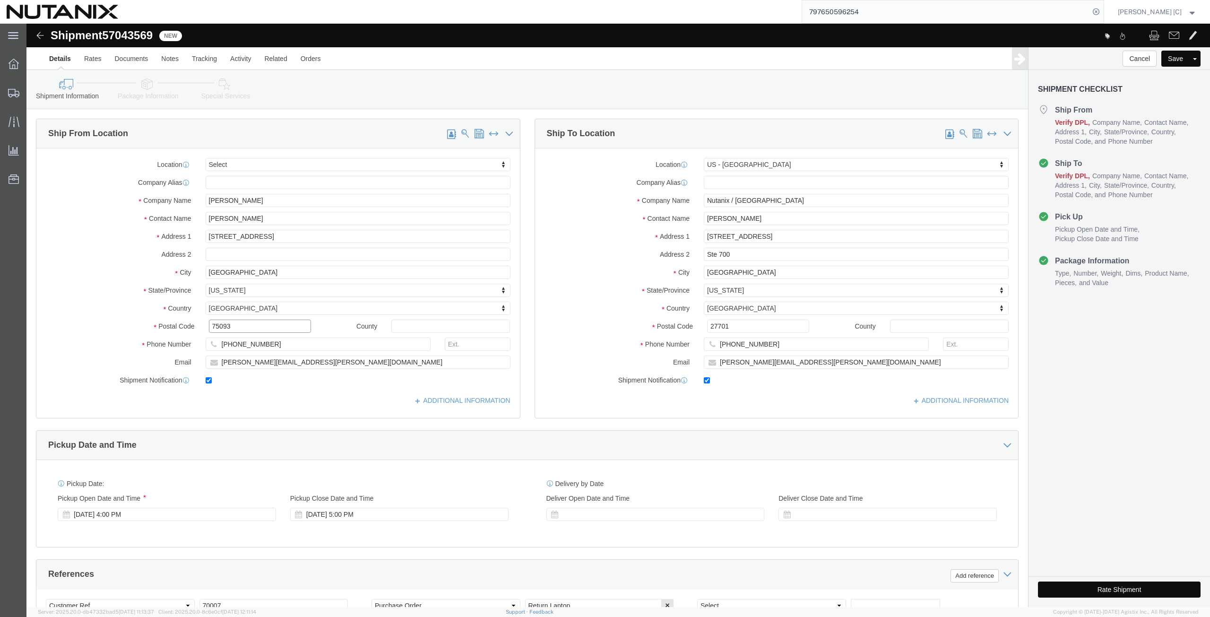
drag, startPoint x: 218, startPoint y: 303, endPoint x: 126, endPoint y: 313, distance: 92.2
click div "Postal Code 75093"
paste input "22044"
type input "22044"
drag, startPoint x: 297, startPoint y: 335, endPoint x: 135, endPoint y: 355, distance: 163.8
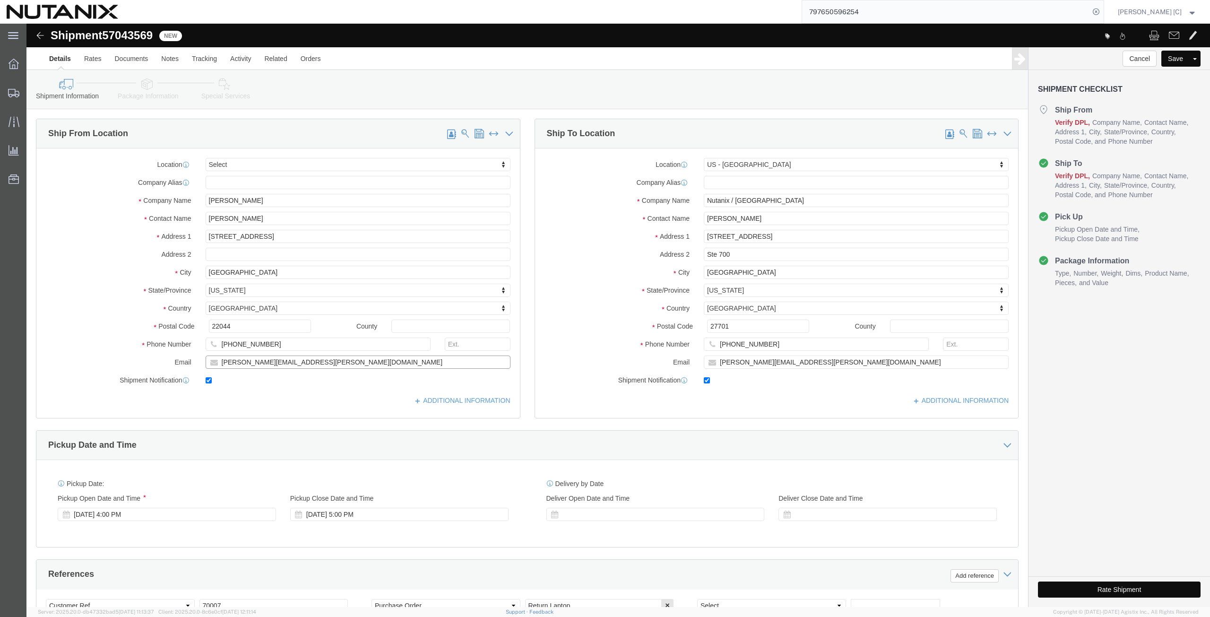
click div "Location Select Select My Profile Location [GEOGRAPHIC_DATA] - [GEOGRAPHIC_DATA…"
paste input "[EMAIL_ADDRESS]"
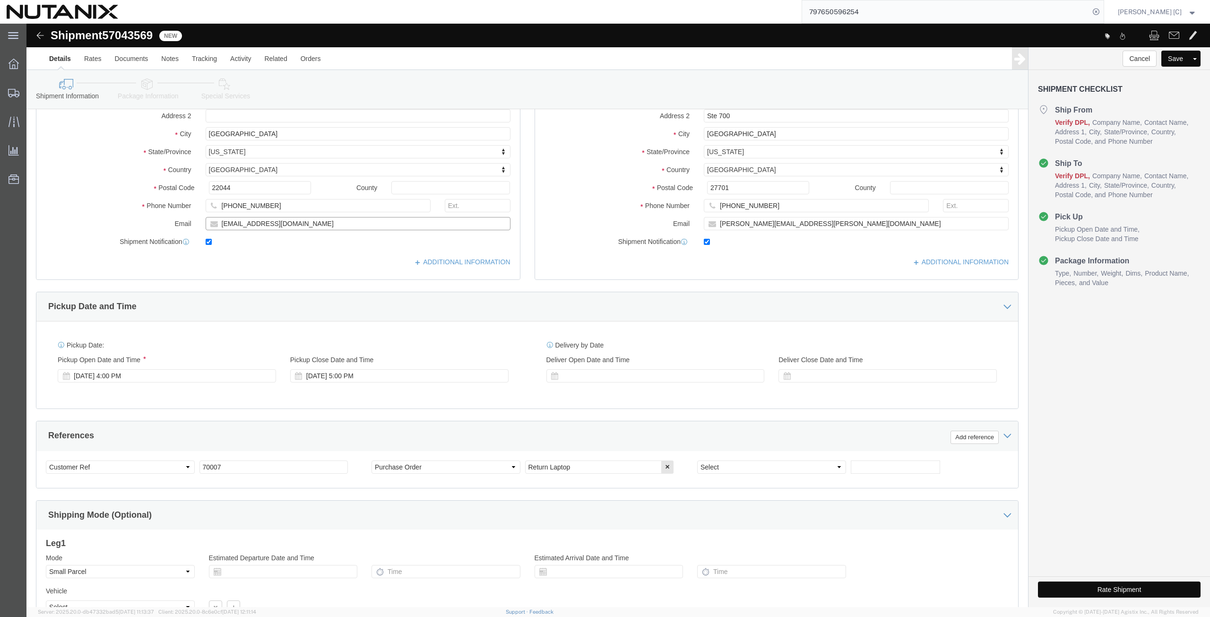
scroll to position [228, 0]
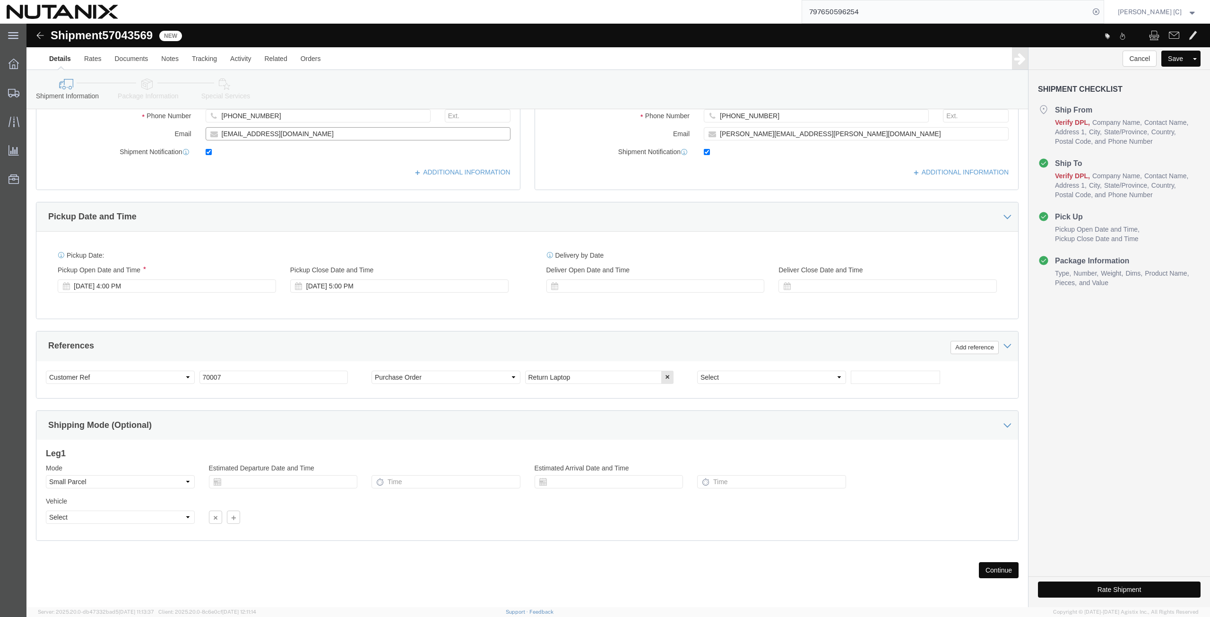
type input "[EMAIL_ADDRESS][DOMAIN_NAME]"
click button "Continue"
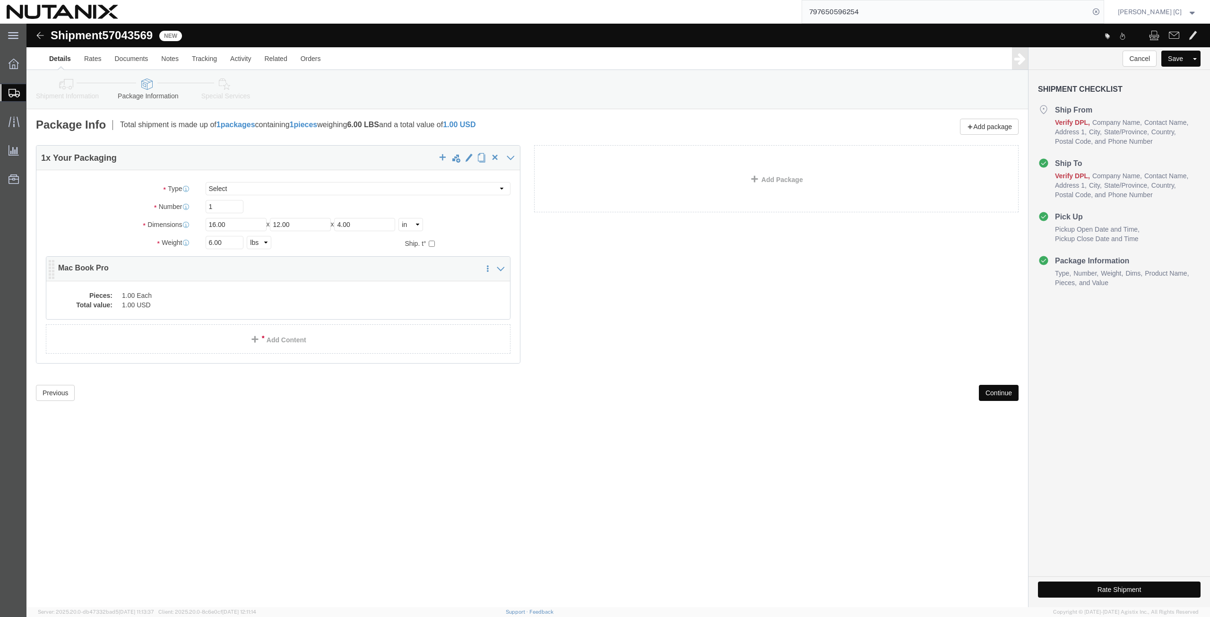
click dd "1.00 Each"
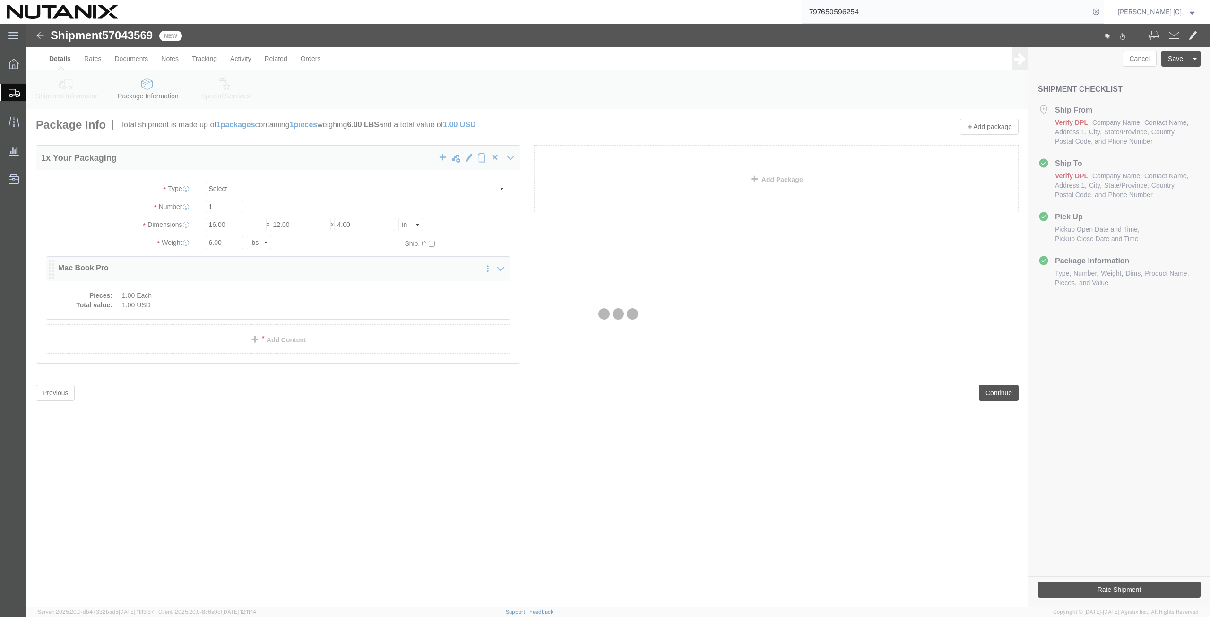
click at [215, 299] on div at bounding box center [618, 315] width 1184 height 583
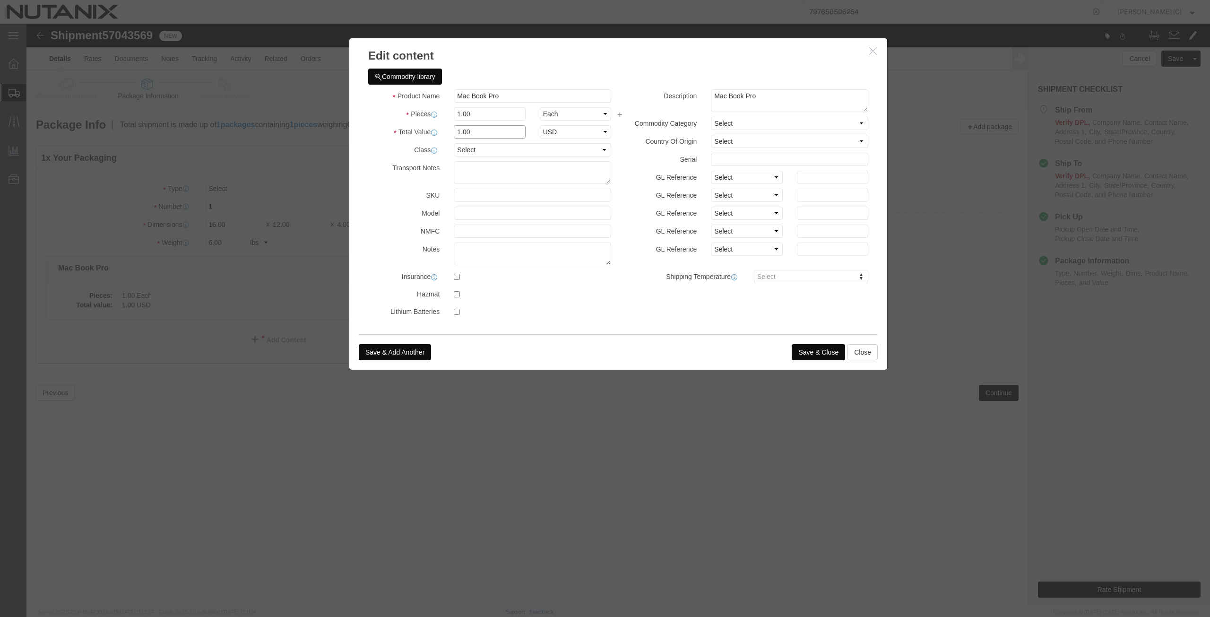
drag, startPoint x: 455, startPoint y: 108, endPoint x: 369, endPoint y: 128, distance: 88.3
click div "Product Name Mac Book Pro Pieces 1.00 Select Bag Barrels 100Board Feet Bottle B…"
type input "1000"
click button "Save & Close"
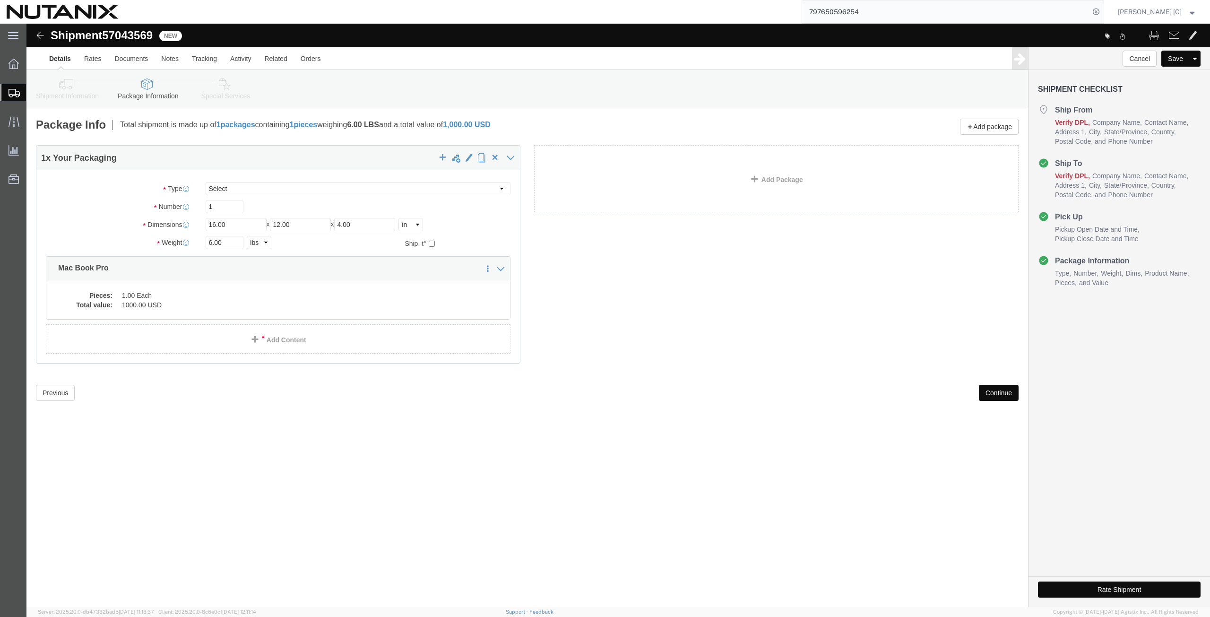
click button "Continue"
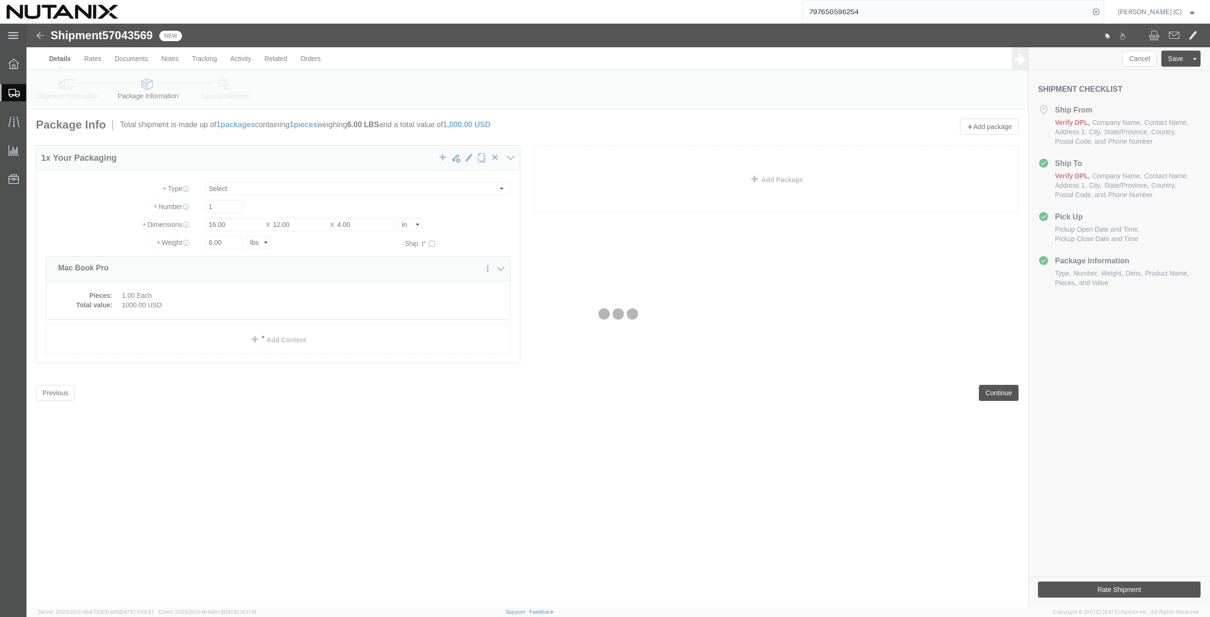
select select
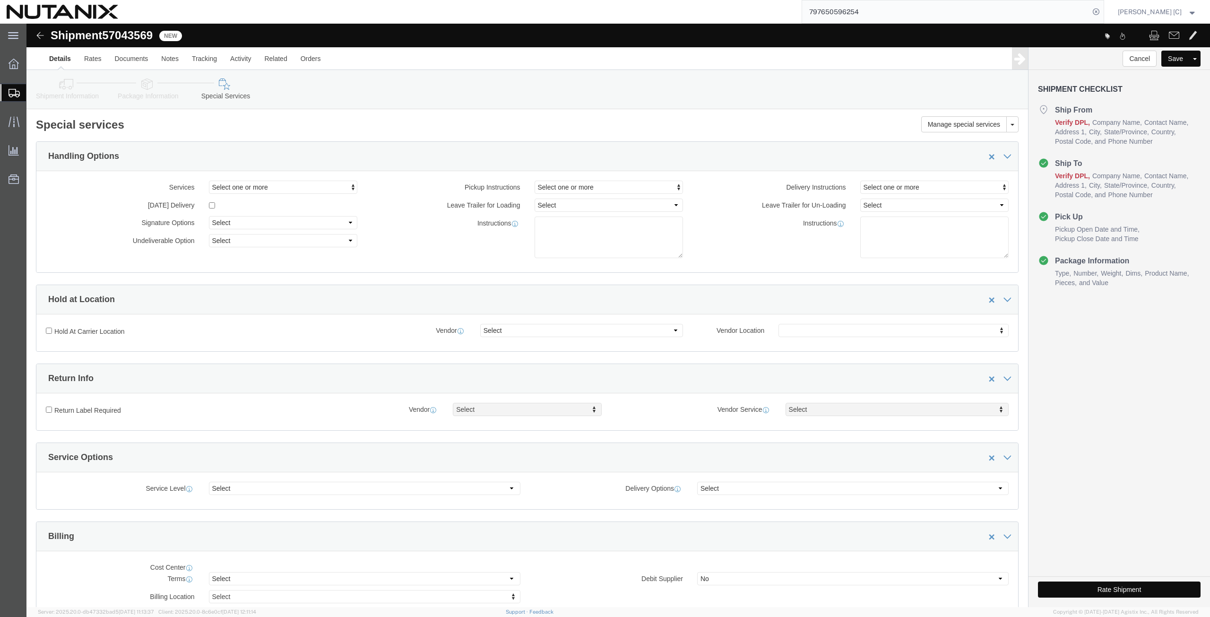
select select "COSTCENTER"
select select "48694"
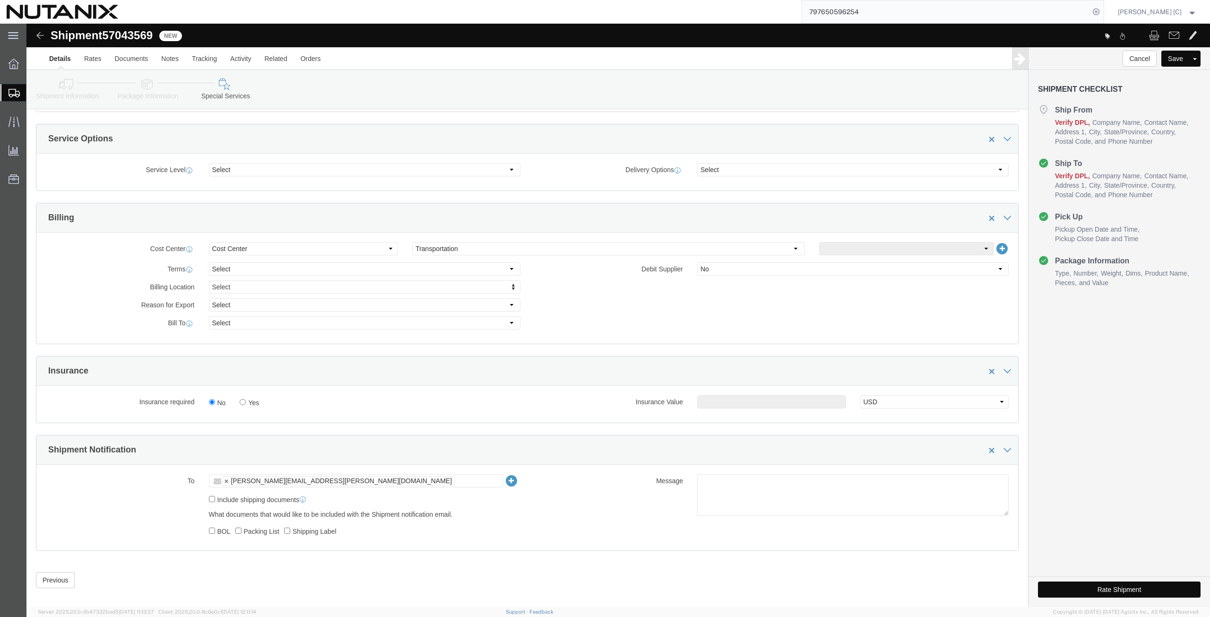
scroll to position [329, 0]
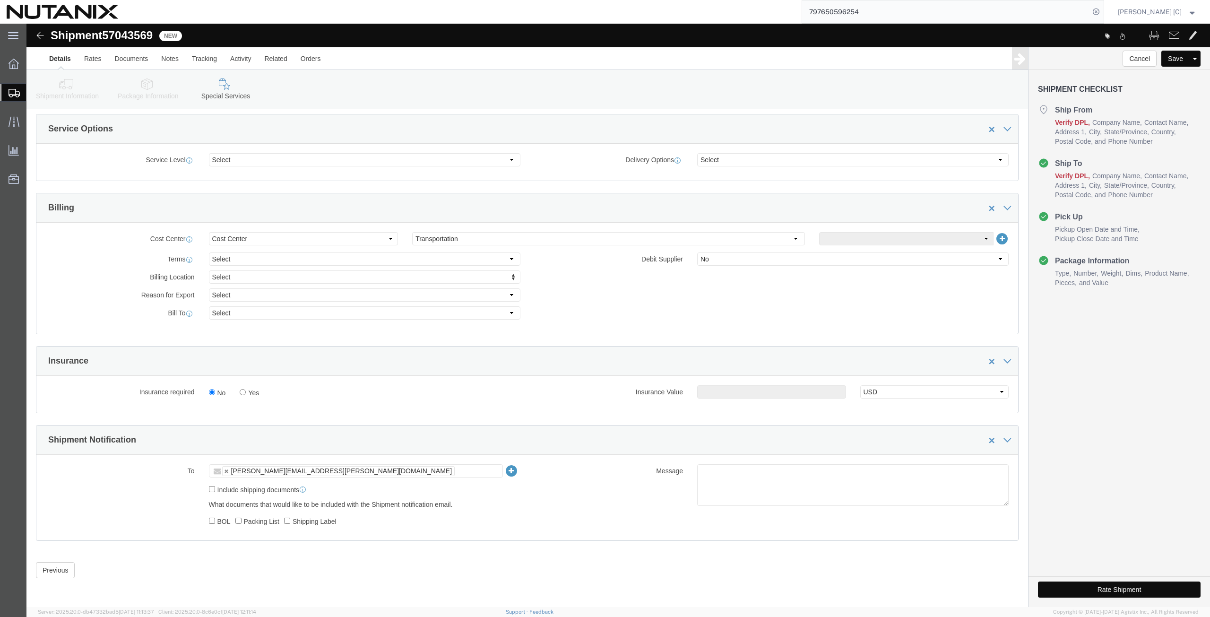
click button "Rate Shipment"
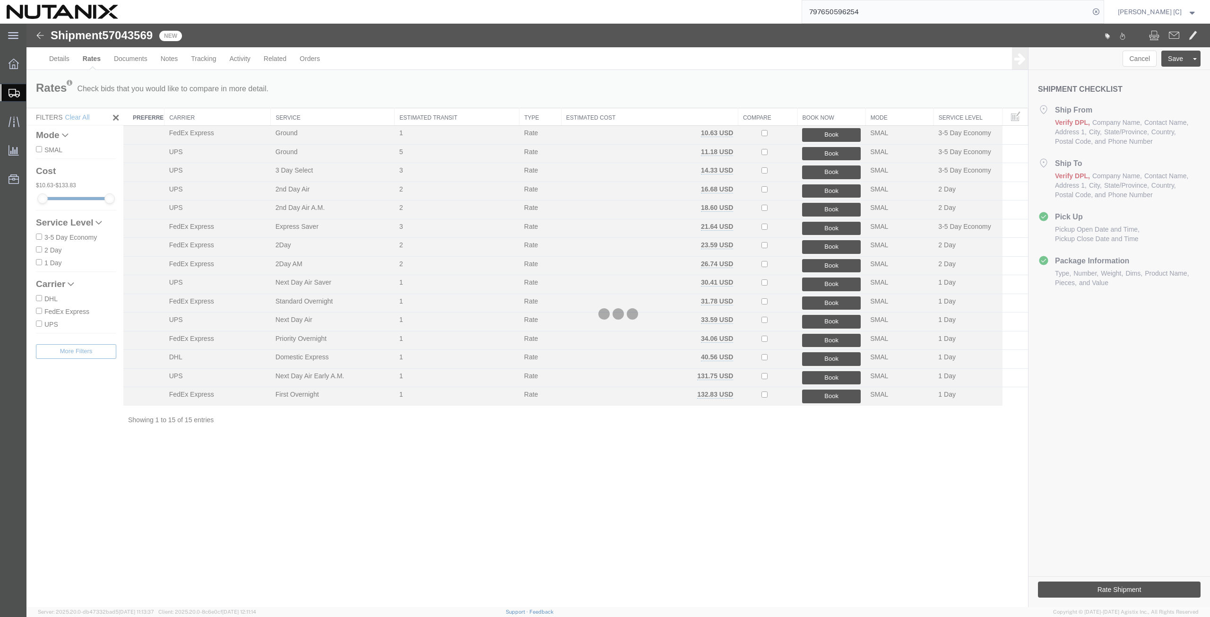
scroll to position [0, 0]
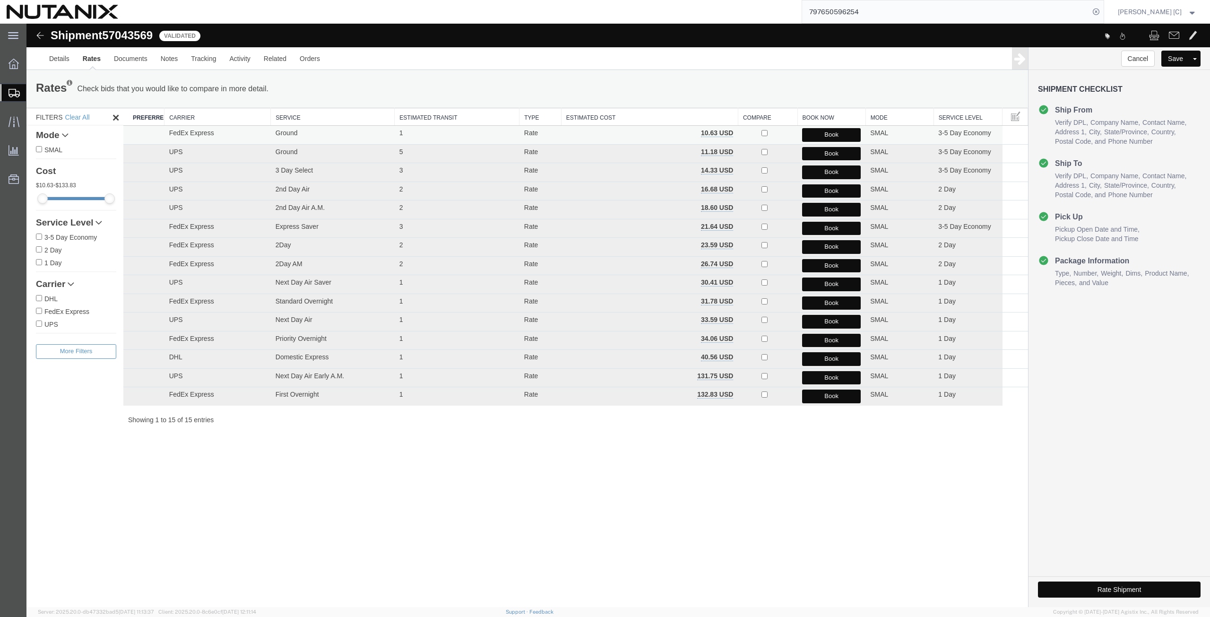
click at [808, 137] on button "Book" at bounding box center [831, 135] width 59 height 14
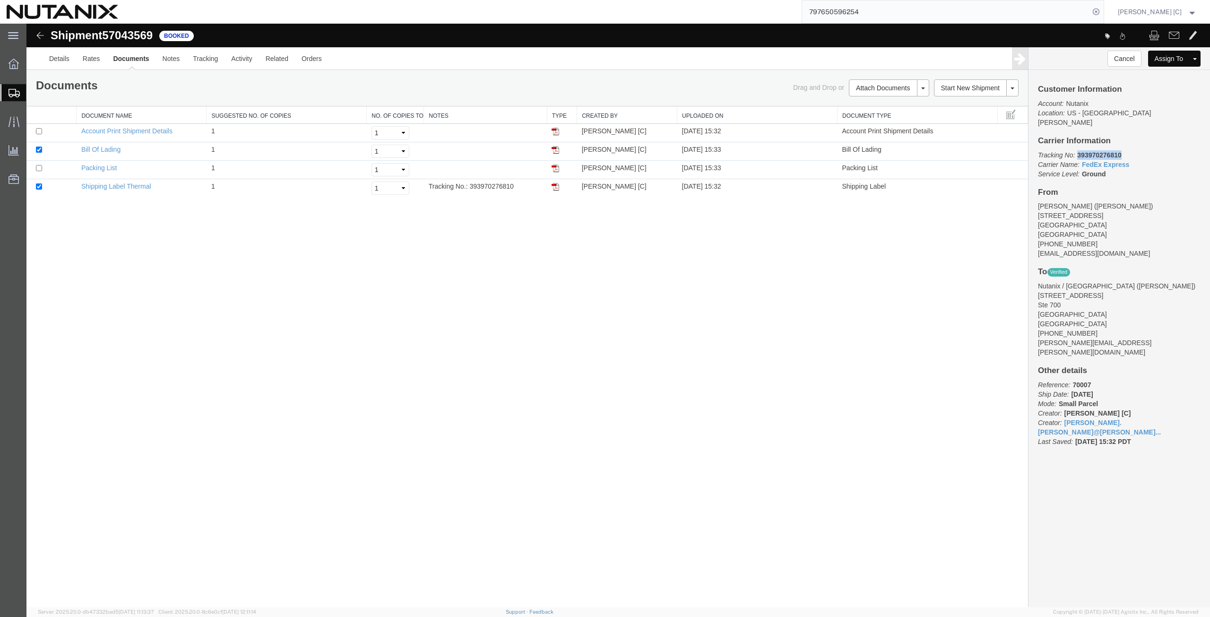
drag, startPoint x: 1124, startPoint y: 145, endPoint x: 1079, endPoint y: 144, distance: 45.4
click at [1079, 150] on p "Tracking No: 393970276810 Carrier Name: FedEx Express FedEx Express Service Lev…" at bounding box center [1119, 164] width 163 height 28
copy b "393970276810"
click at [557, 188] on img at bounding box center [556, 187] width 8 height 8
